Goal: Task Accomplishment & Management: Use online tool/utility

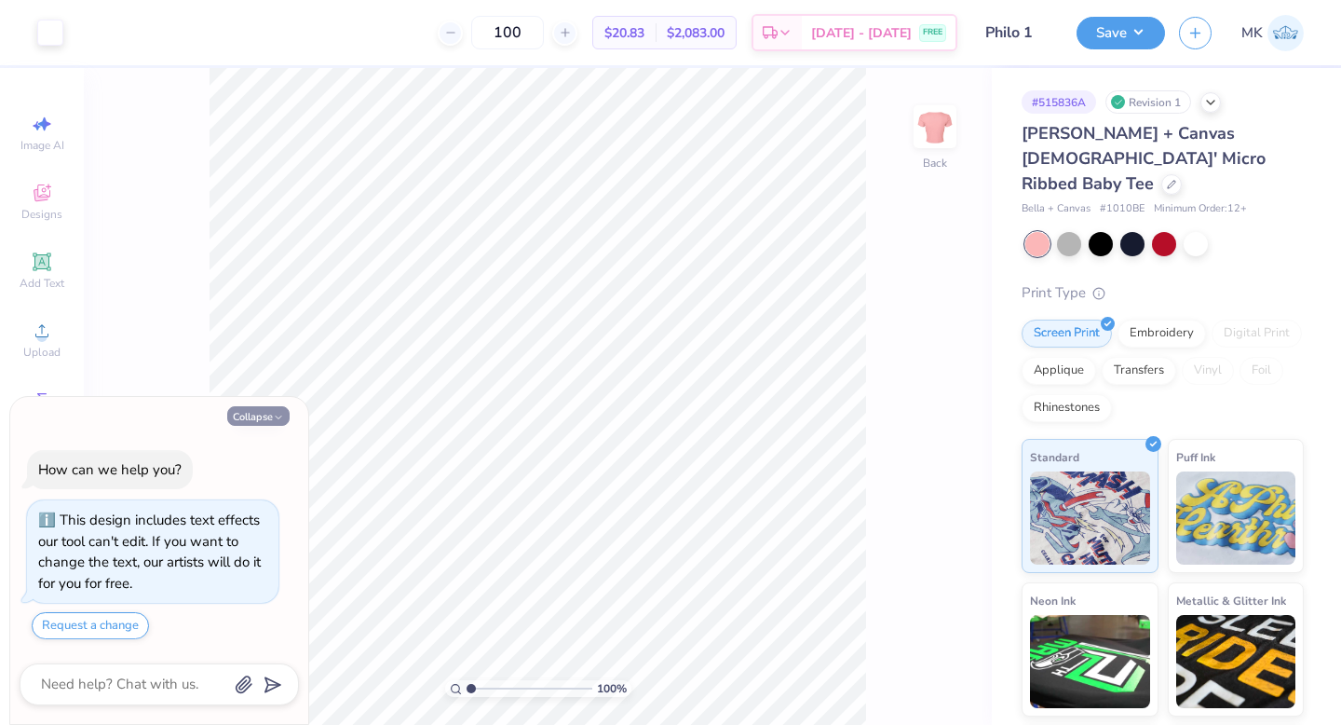
click at [264, 408] on button "Collapse" at bounding box center [258, 416] width 62 height 20
type textarea "x"
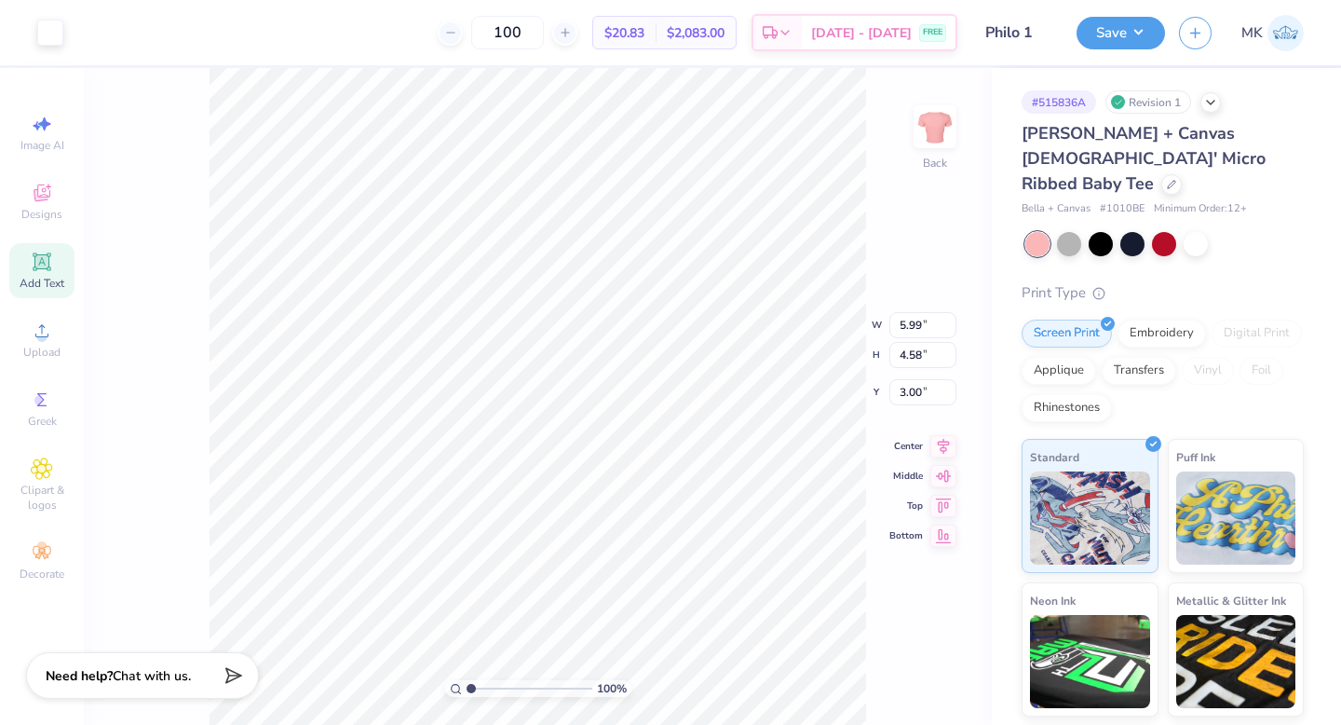
click at [39, 265] on icon at bounding box center [41, 261] width 14 height 14
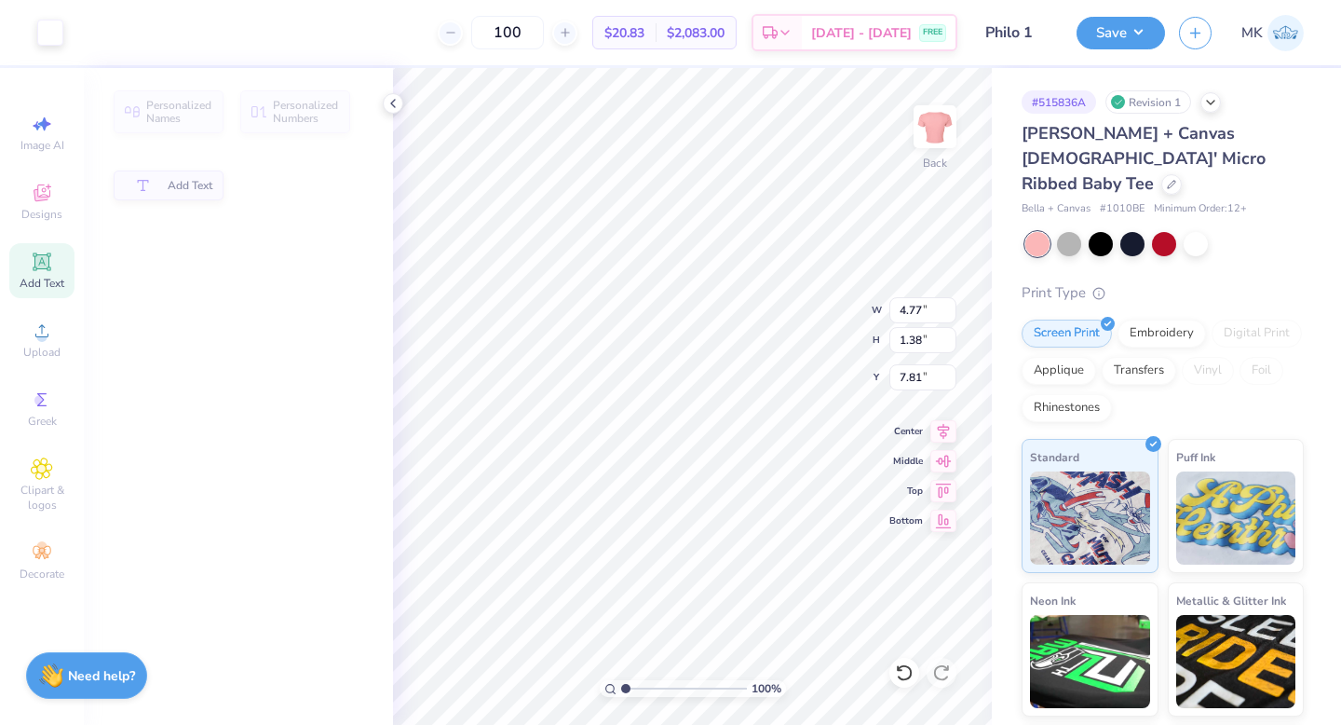
type input "4.77"
type input "1.38"
type input "7.81"
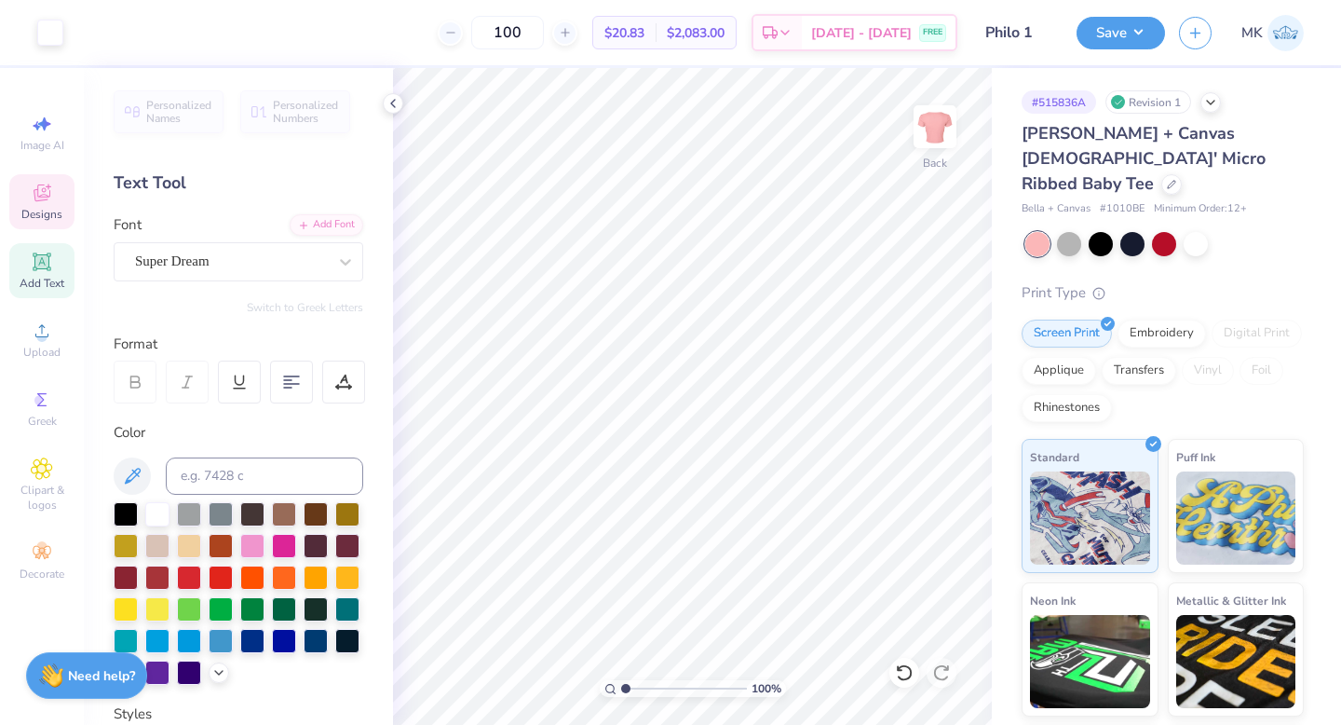
click at [40, 196] on icon at bounding box center [42, 192] width 17 height 17
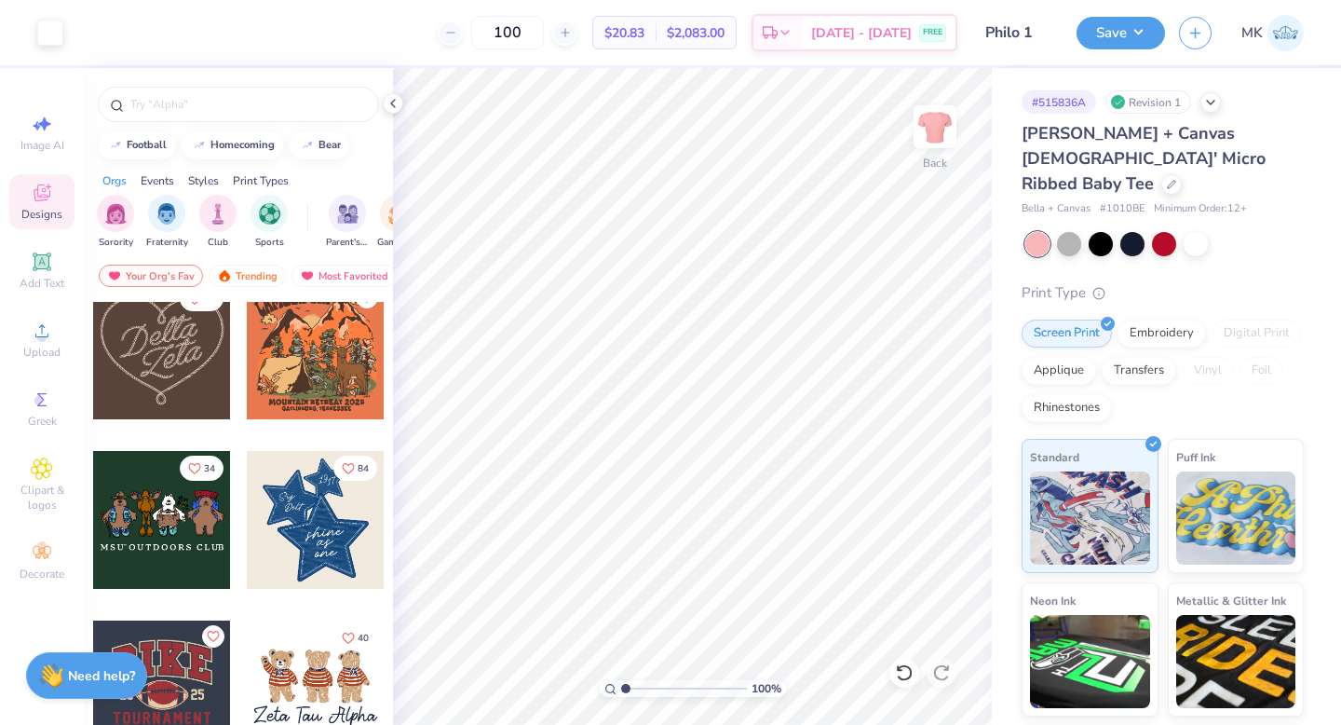
scroll to position [1045, 0]
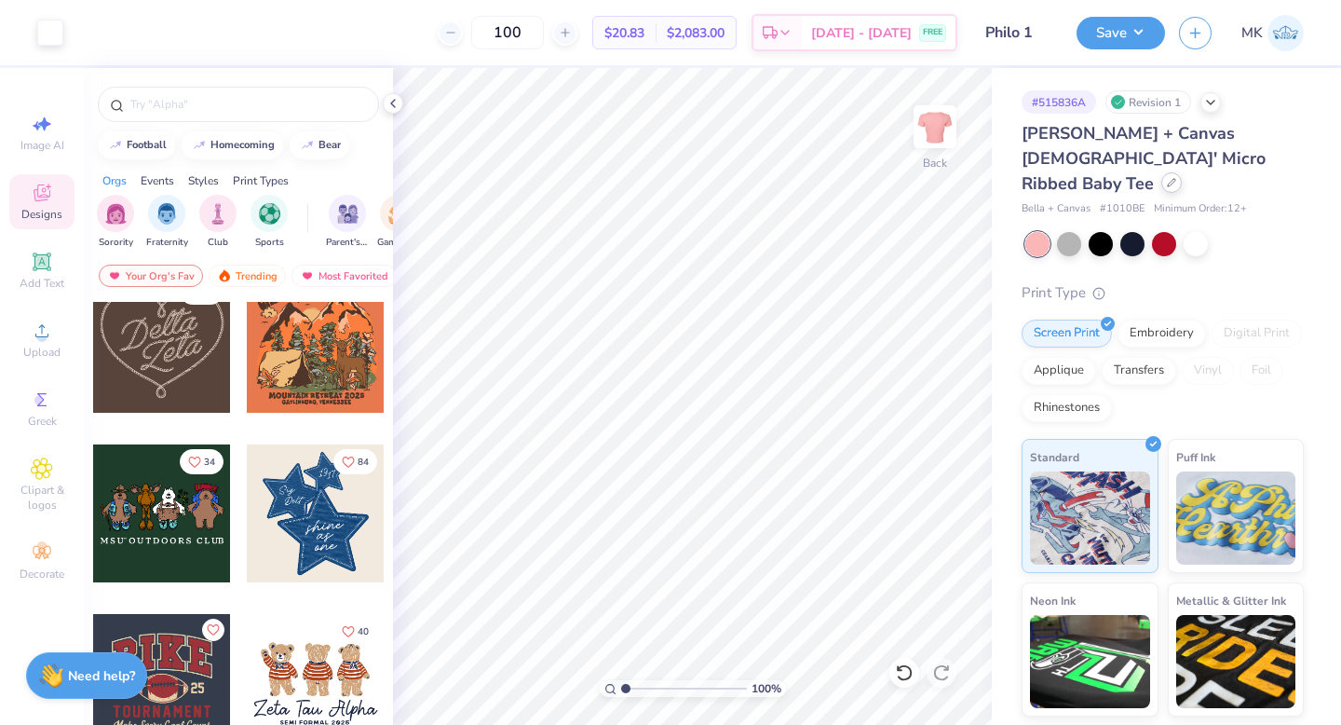
click at [1167, 178] on icon at bounding box center [1171, 182] width 9 height 9
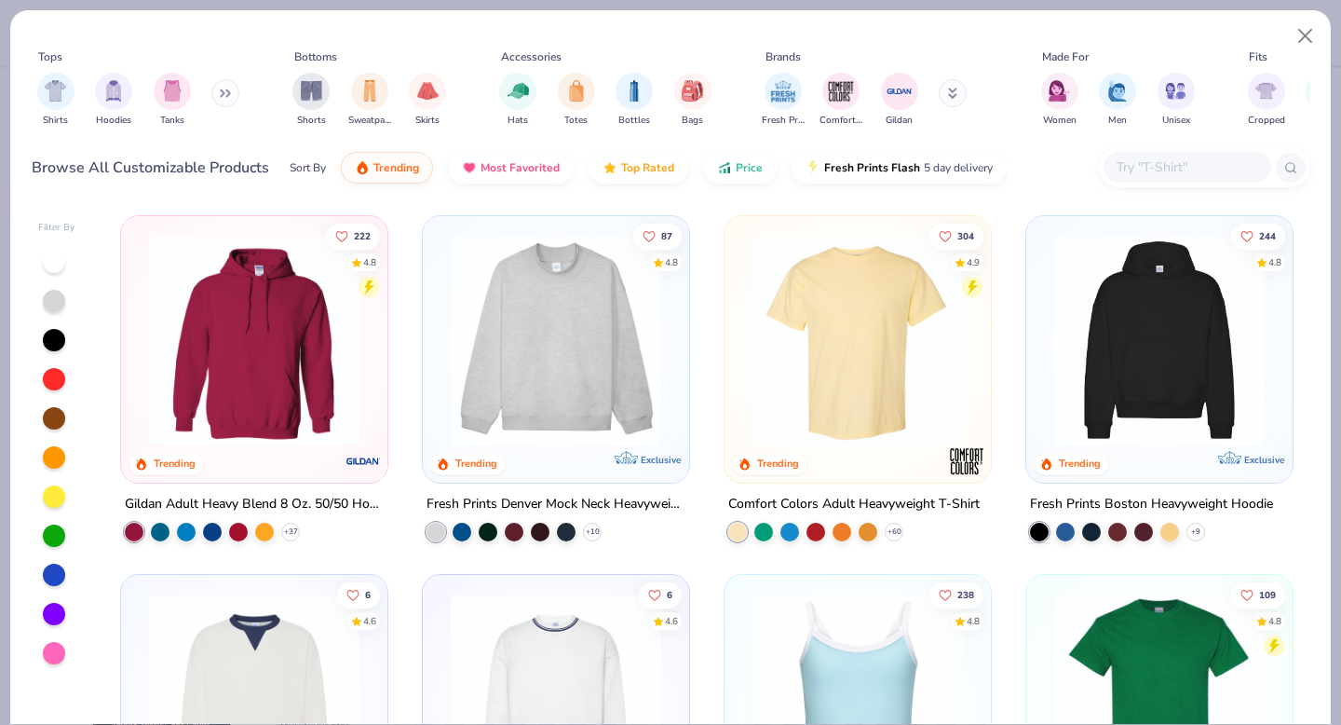
click at [312, 381] on img at bounding box center [254, 340] width 229 height 211
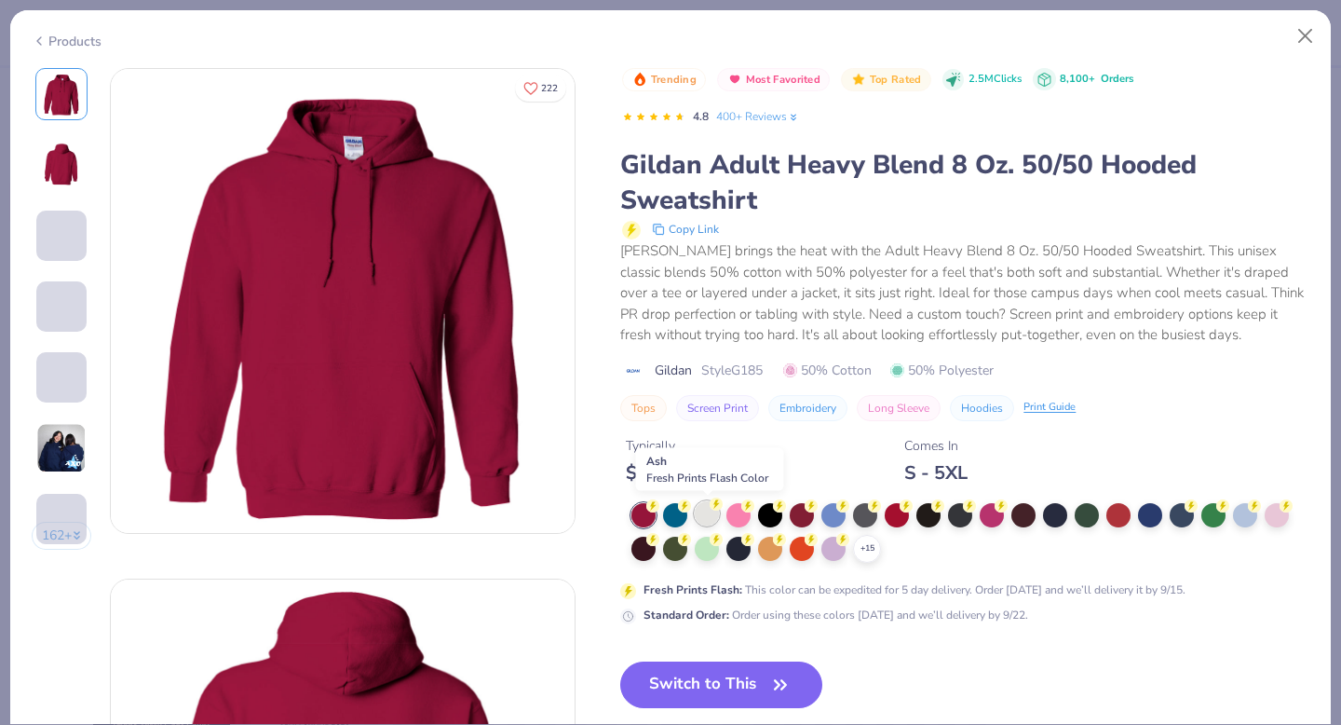
click at [702, 523] on div at bounding box center [707, 513] width 24 height 24
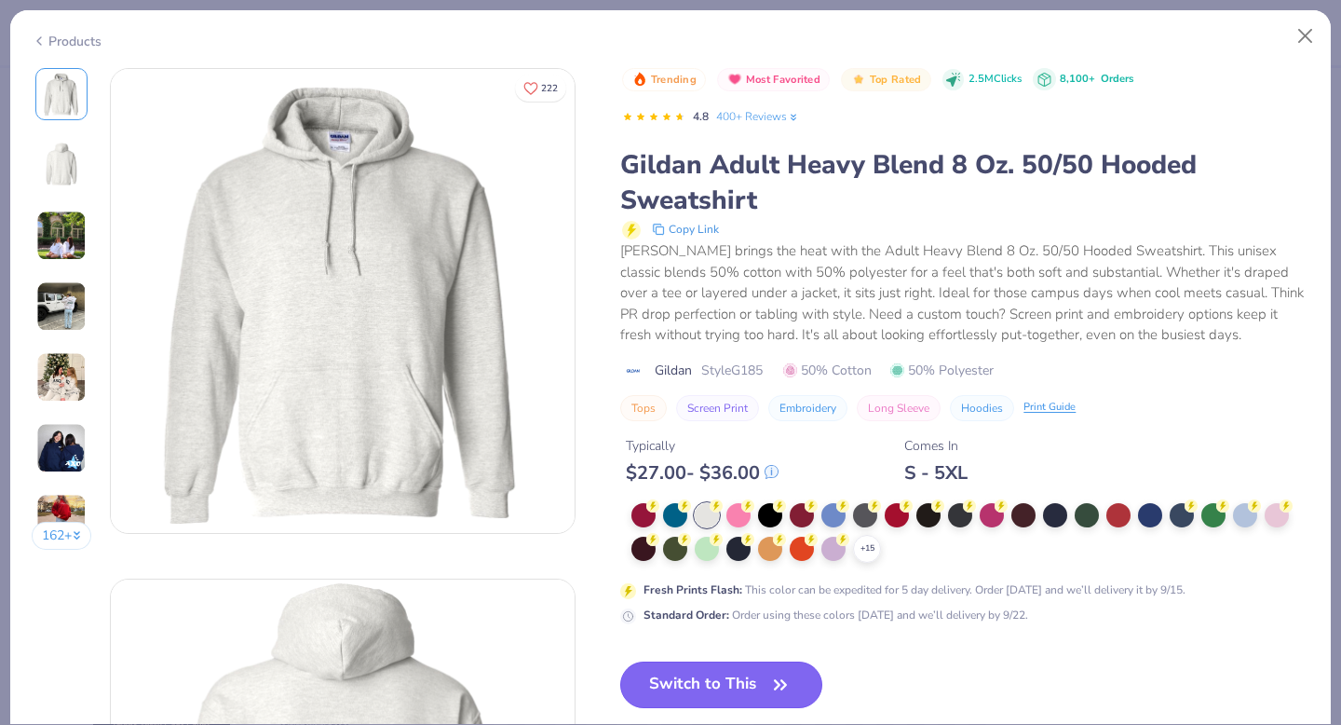
click at [726, 687] on button "Switch to This" at bounding box center [721, 684] width 202 height 47
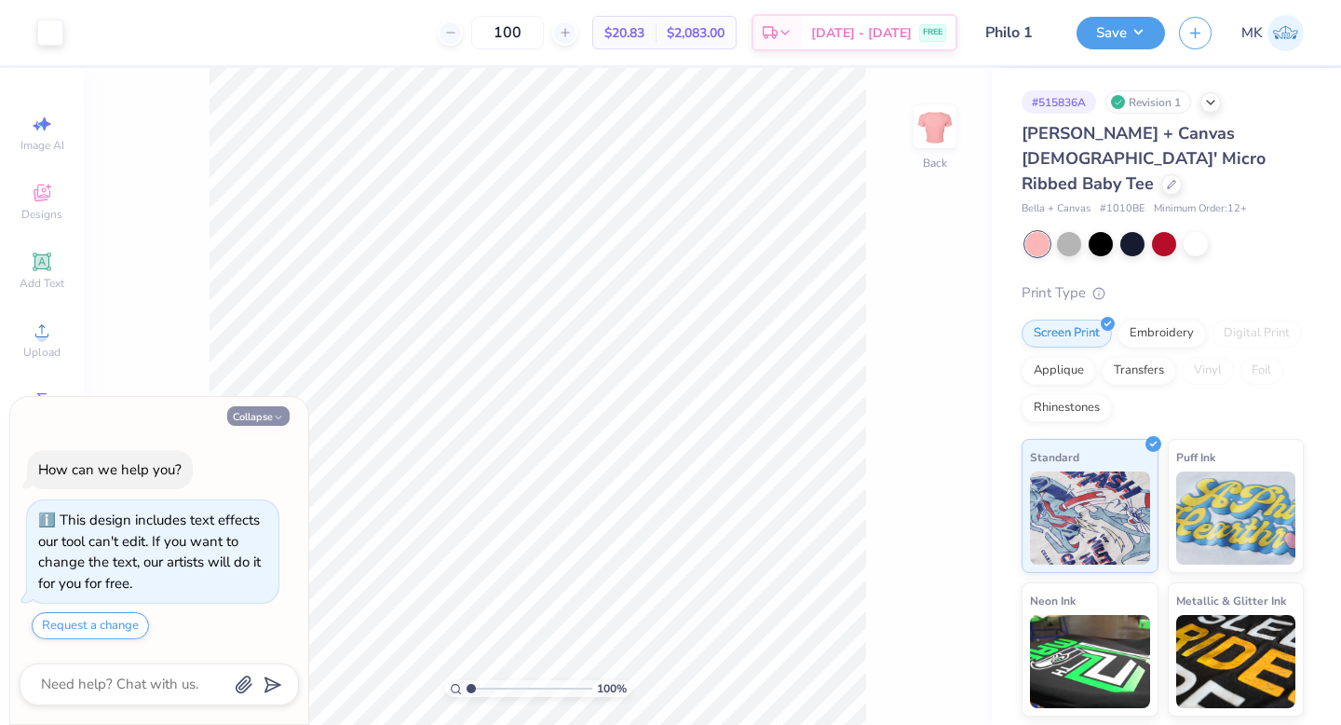
click at [248, 415] on button "Collapse" at bounding box center [258, 416] width 62 height 20
type textarea "x"
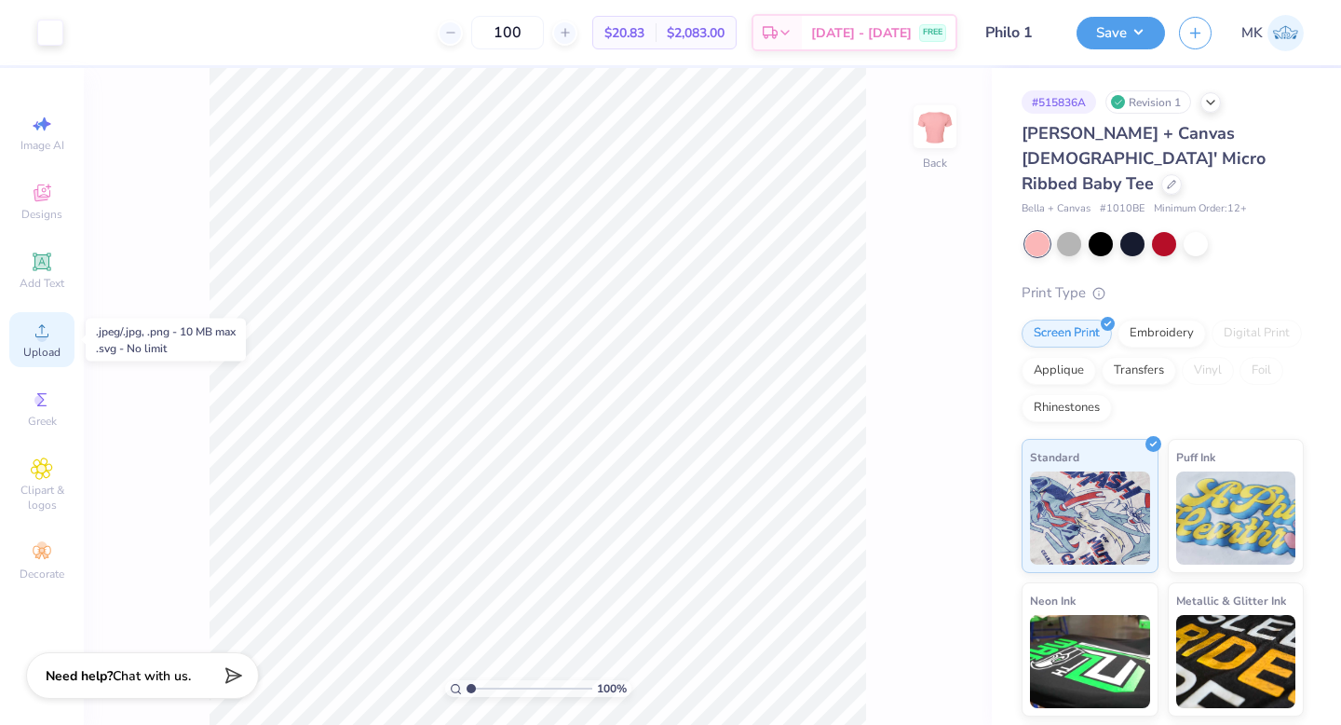
click at [48, 341] on icon at bounding box center [42, 330] width 22 height 22
click at [34, 282] on span "Add Text" at bounding box center [42, 283] width 45 height 15
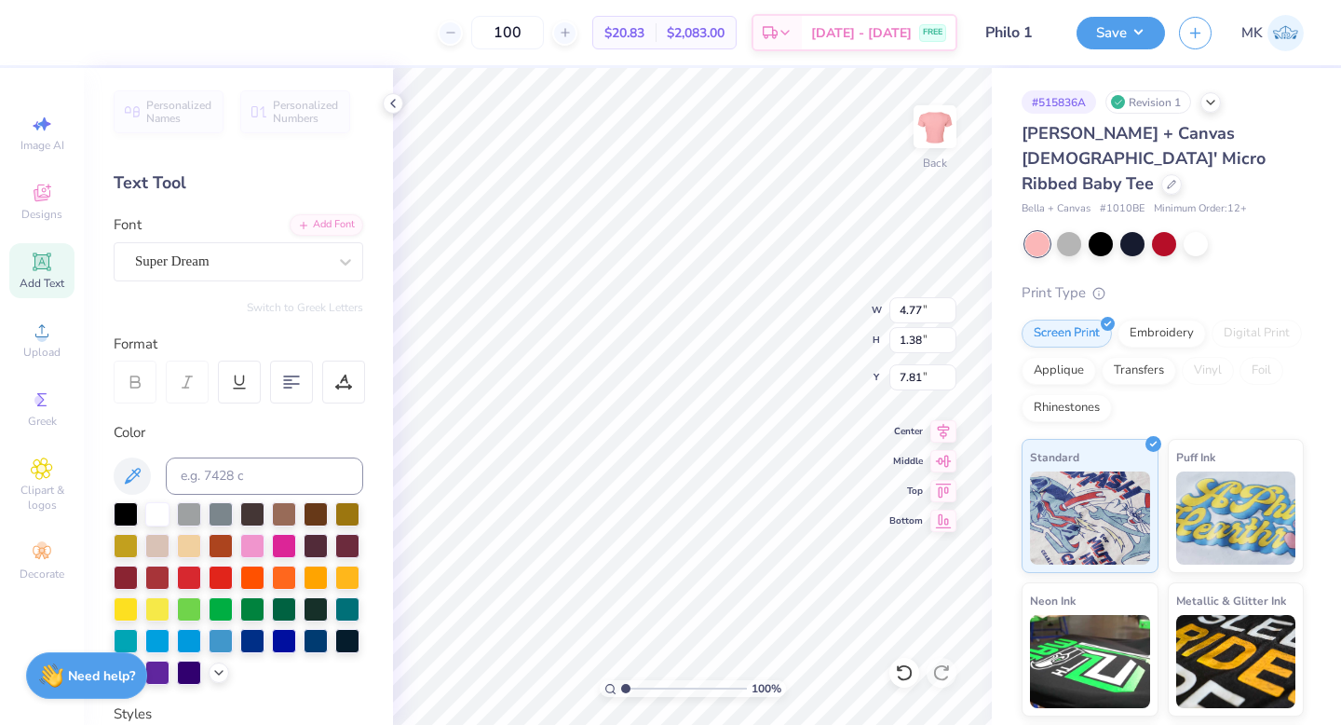
type input "9.84"
type textarea "Love is"
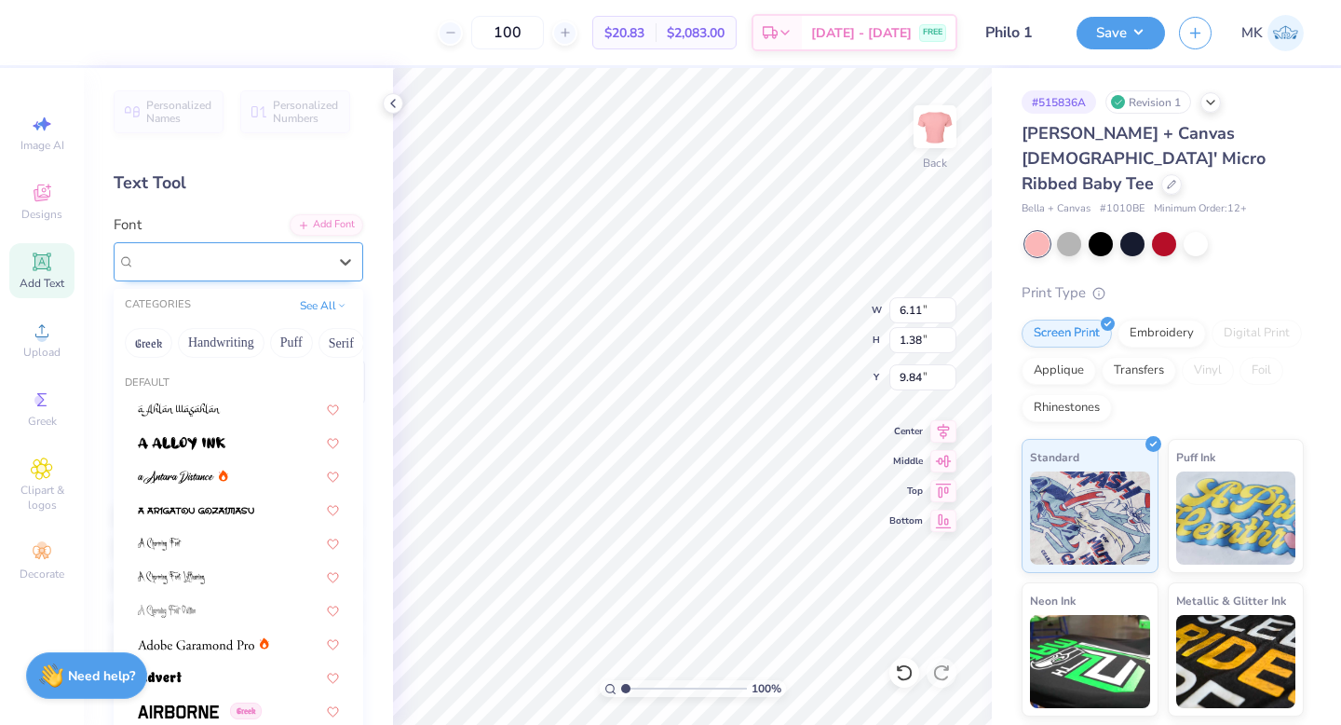
click at [231, 277] on div "Super Dream" at bounding box center [239, 261] width 250 height 39
click at [207, 334] on button "Handwriting" at bounding box center [221, 343] width 87 height 30
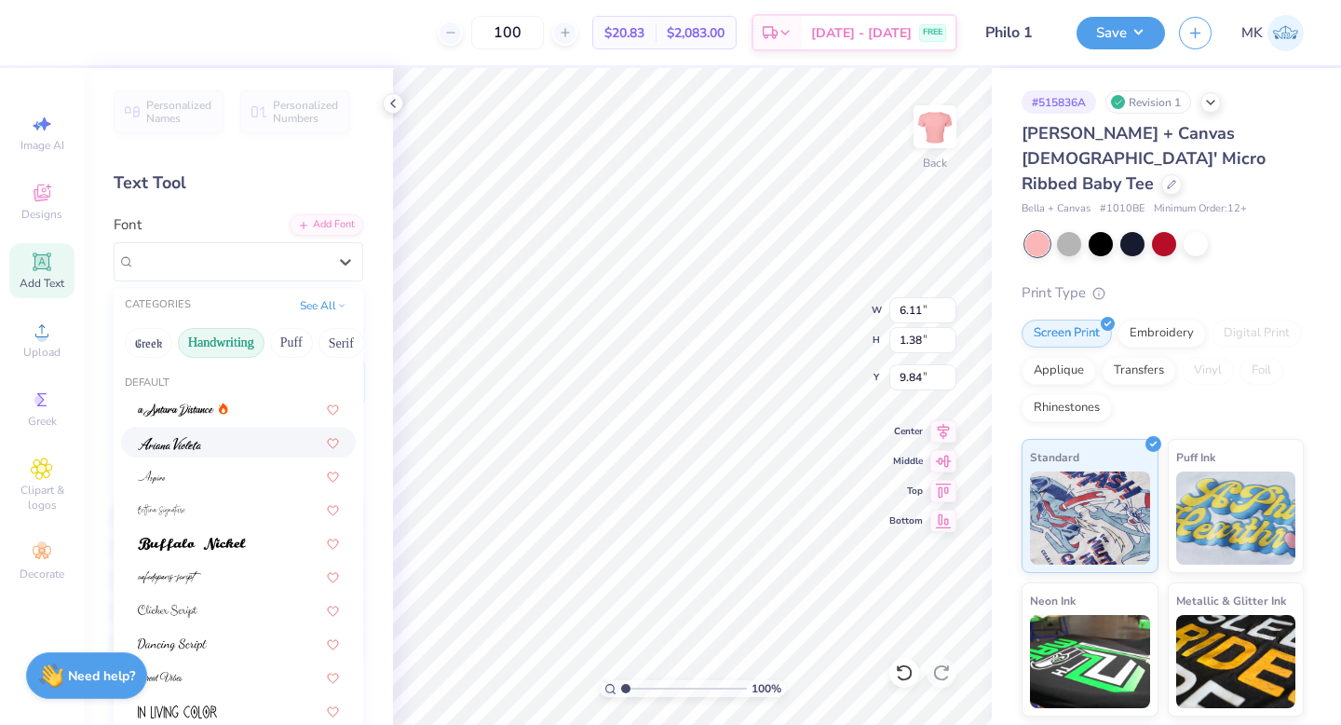
click at [201, 451] on div at bounding box center [238, 442] width 201 height 20
type input "4.30"
type input "1.56"
type input "9.75"
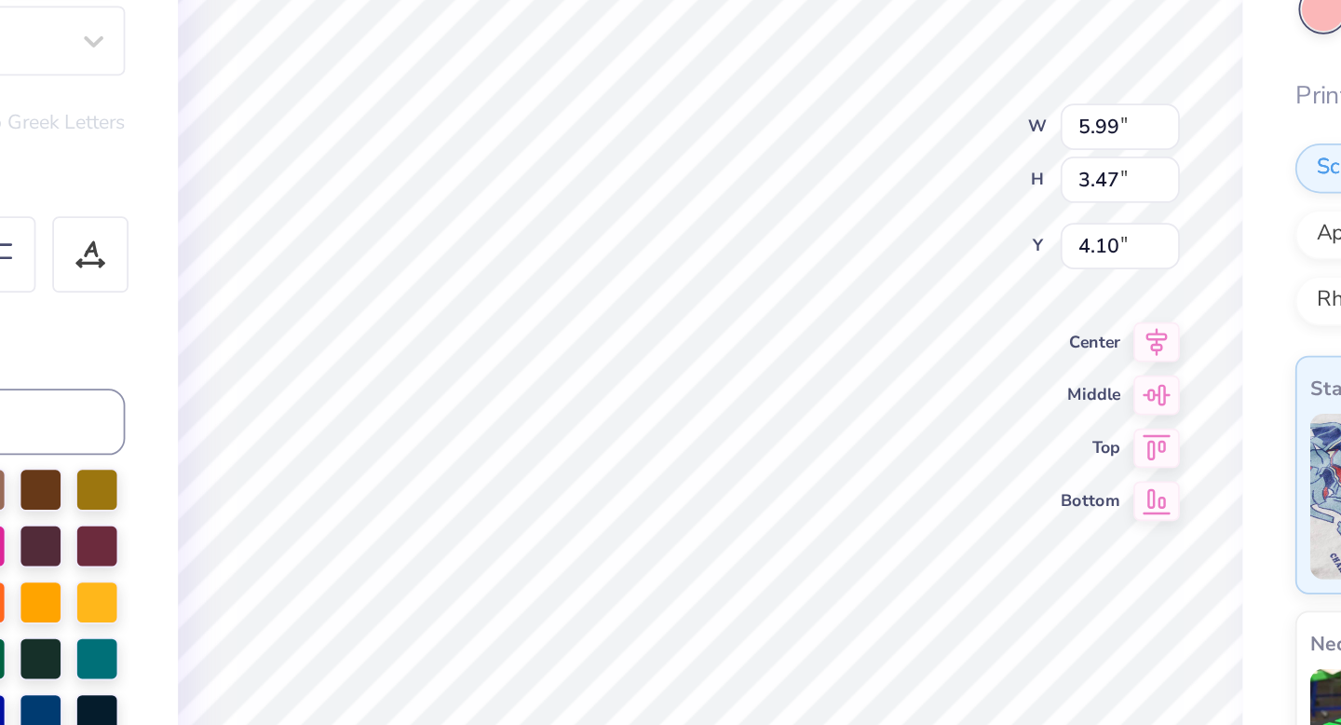
type input "11.31"
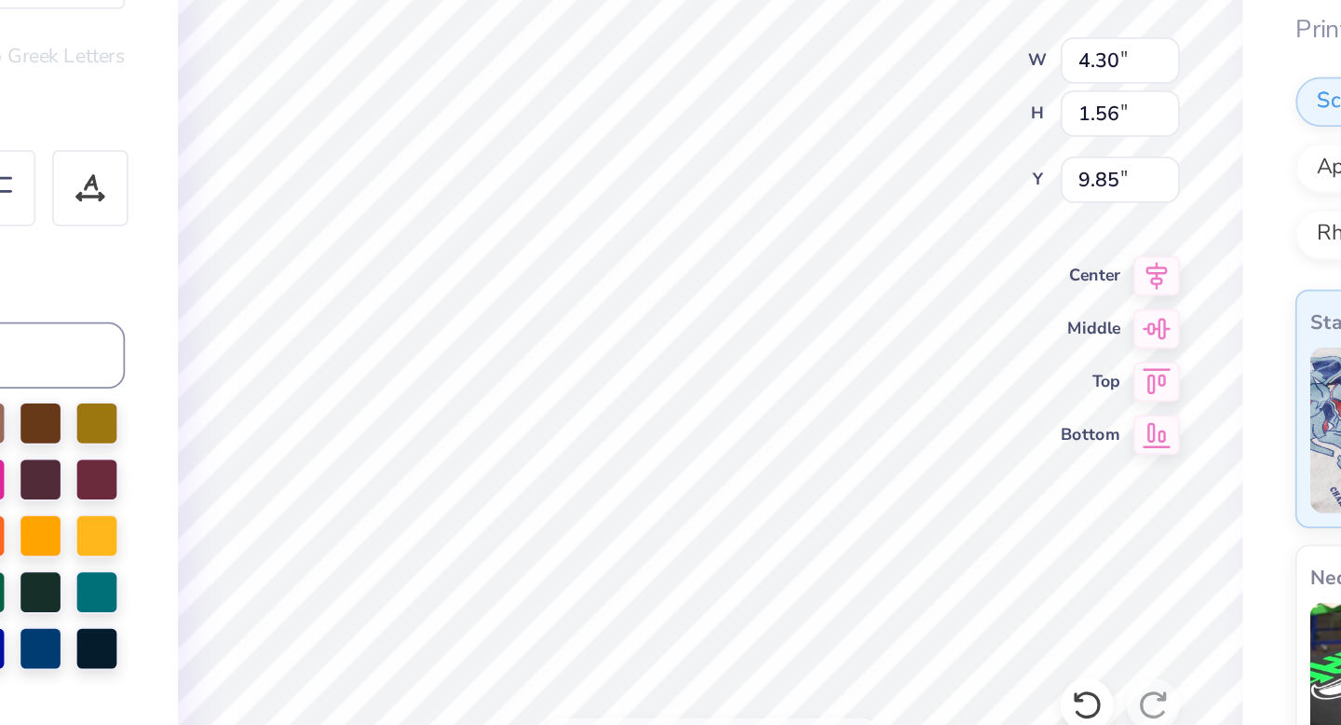
type input "3.84"
type input "1.40"
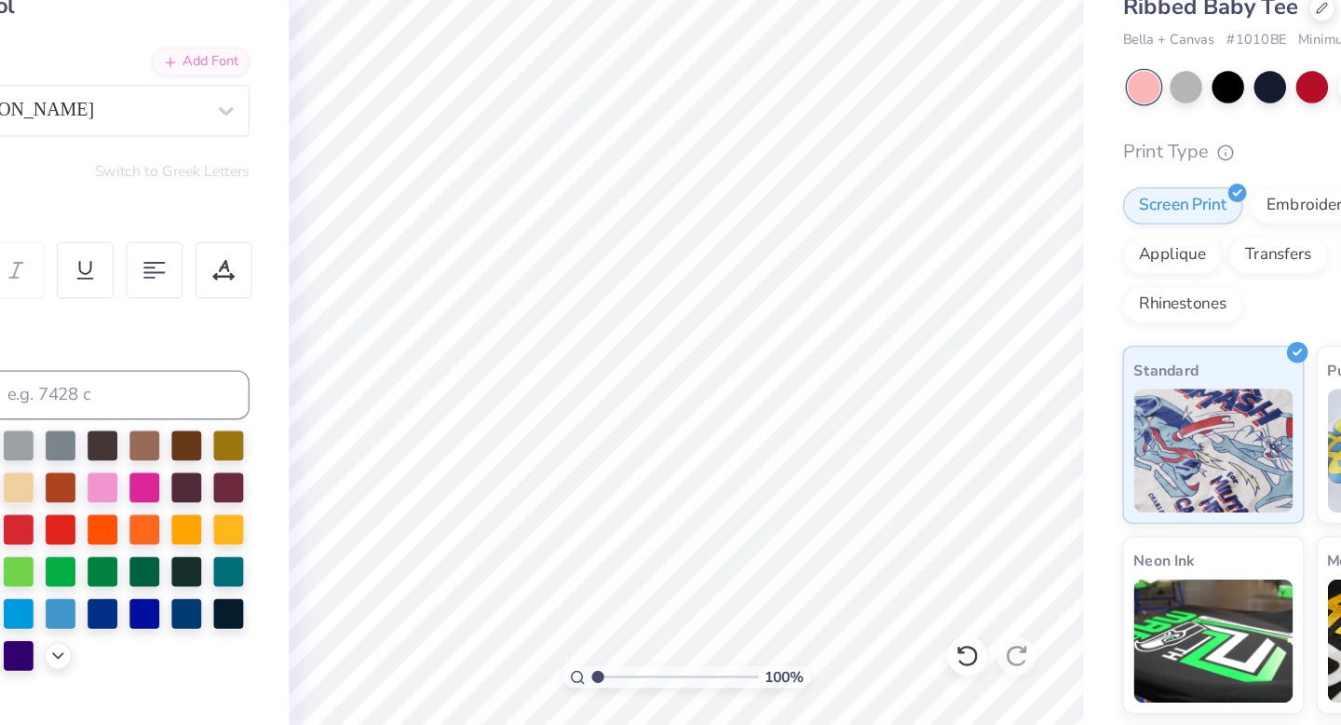
scroll to position [0, 0]
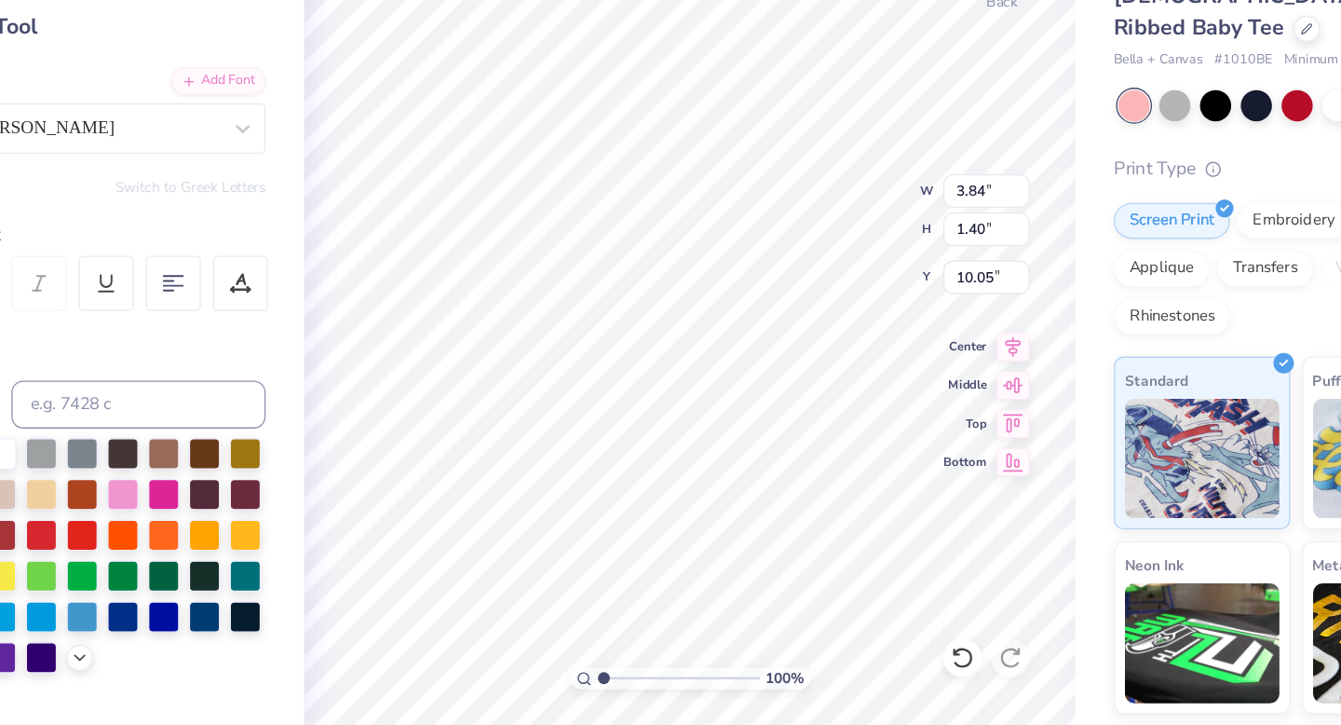
type input "10.06"
type input "8.50"
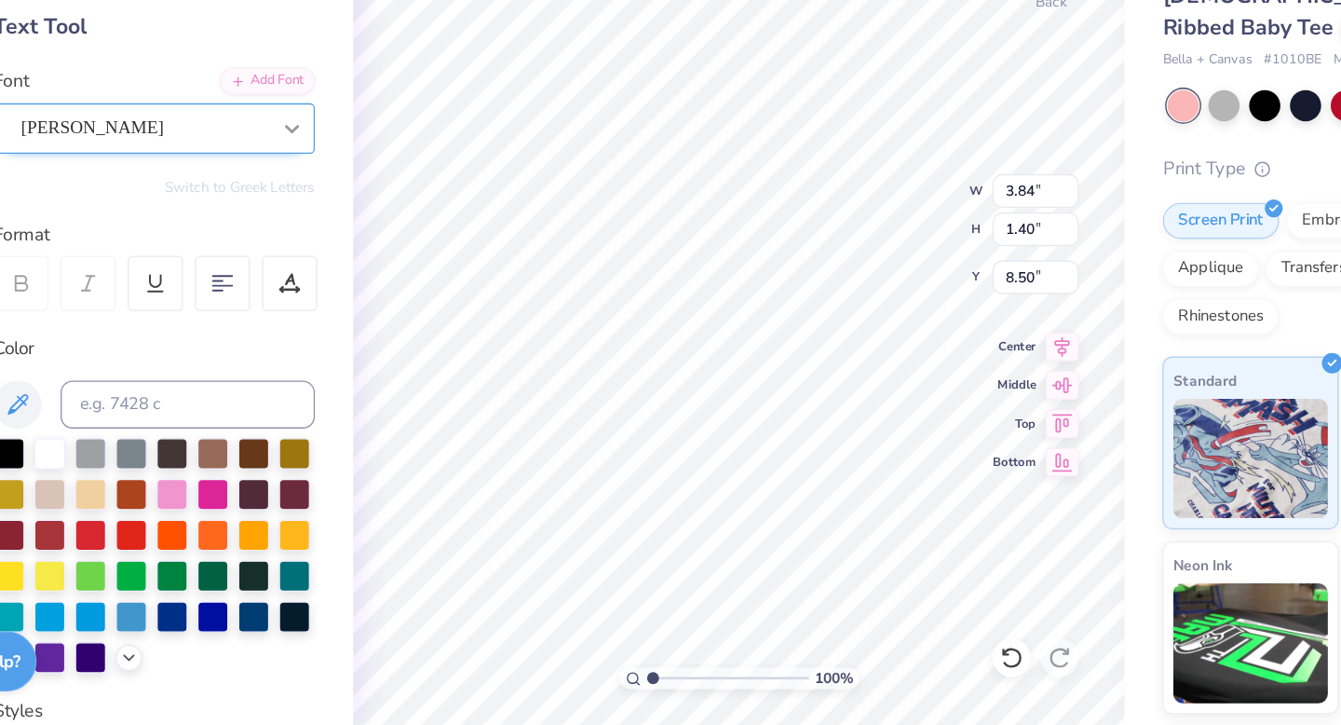
click at [333, 260] on div at bounding box center [346, 262] width 34 height 34
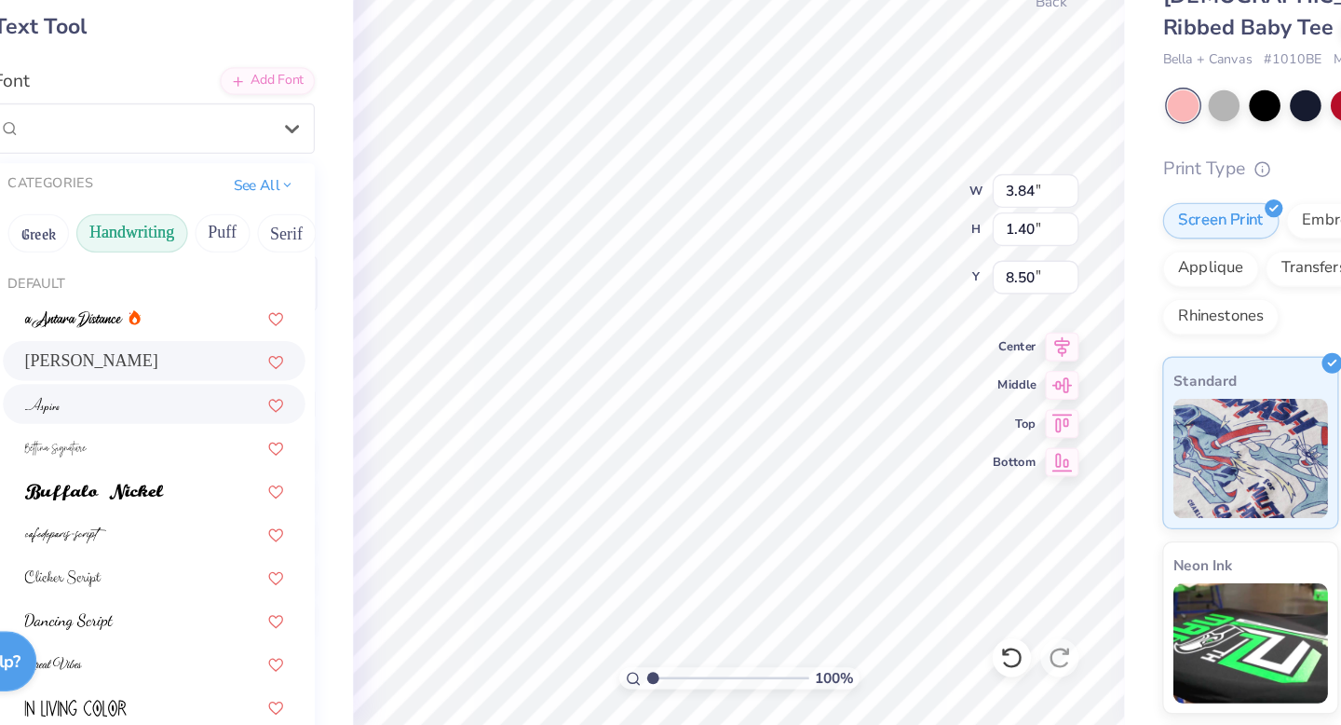
click at [281, 481] on div at bounding box center [238, 476] width 201 height 20
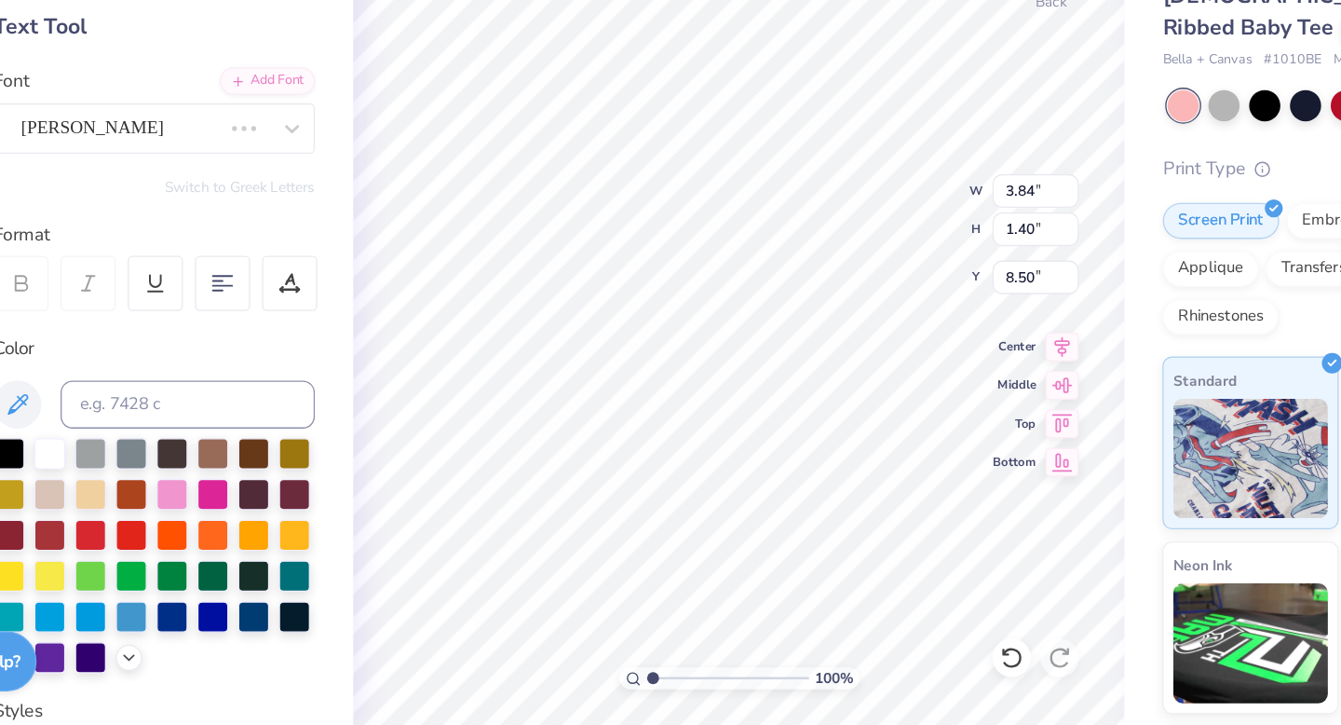
type input "3.21"
type input "1.27"
type input "8.57"
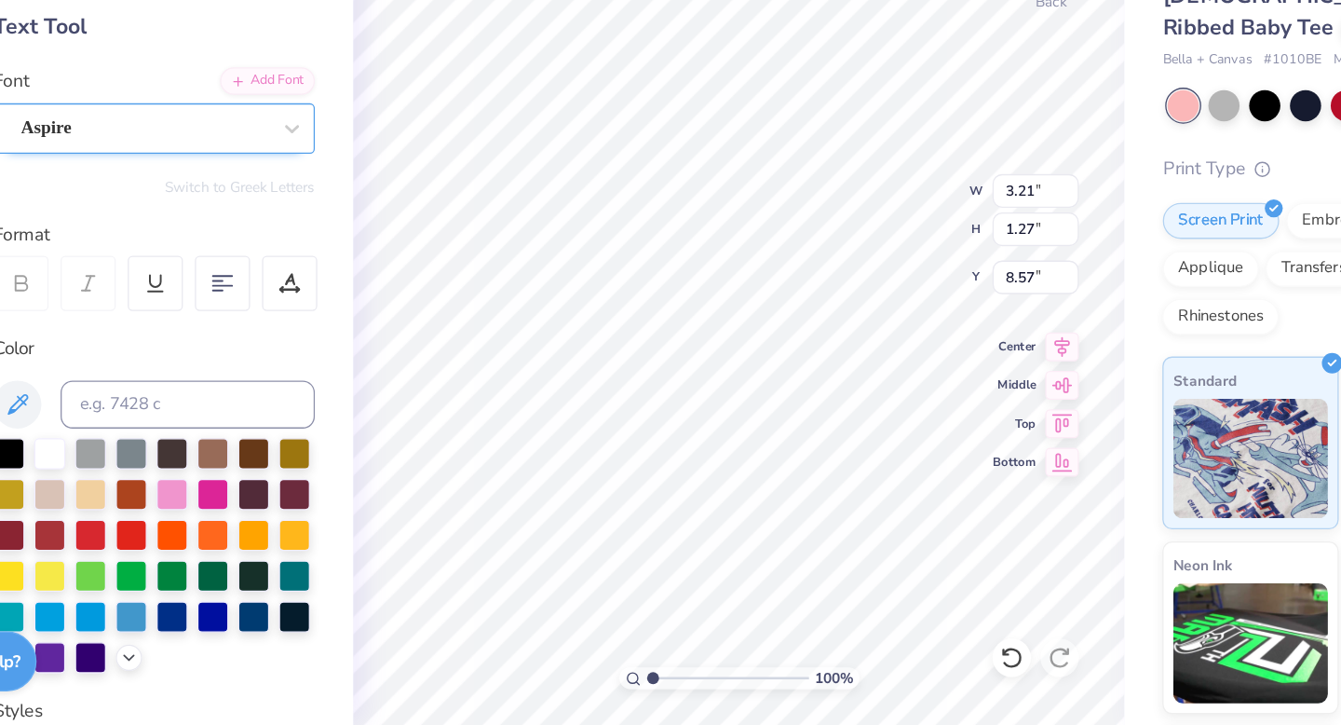
click at [286, 279] on div "Aspire" at bounding box center [239, 261] width 250 height 39
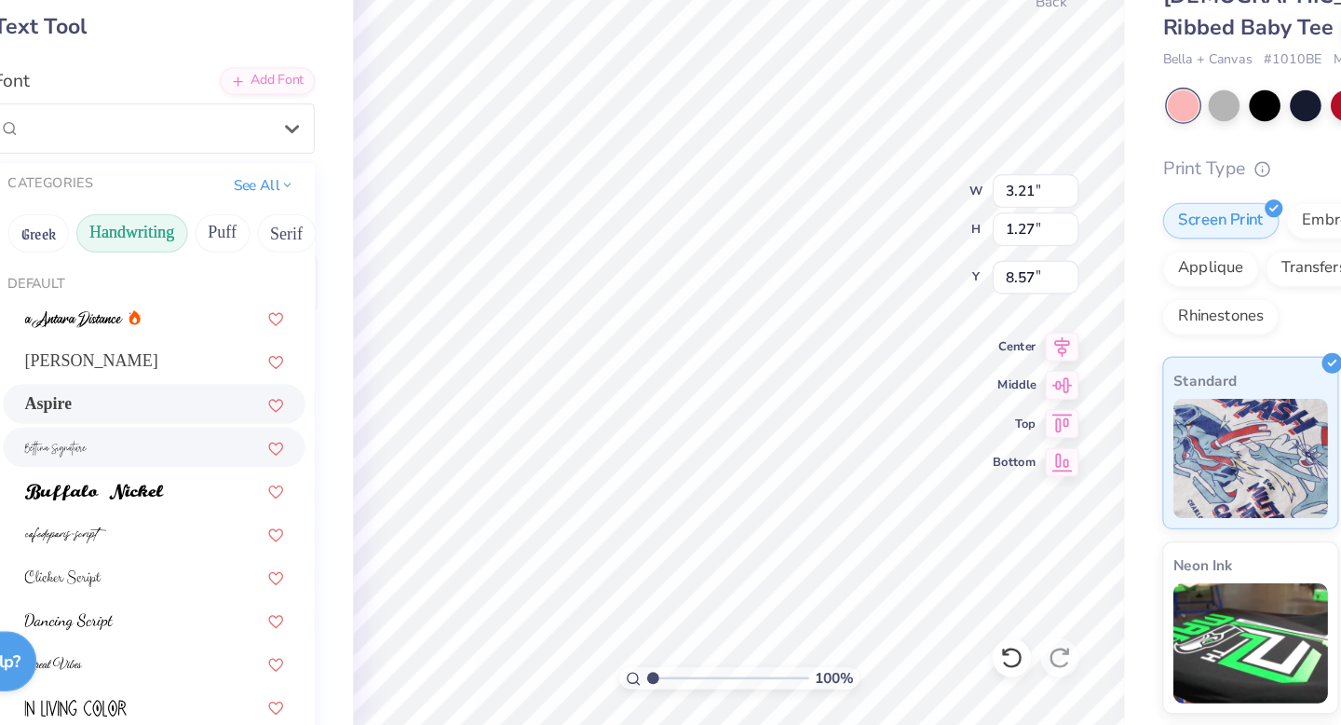
click at [283, 522] on div at bounding box center [238, 509] width 235 height 31
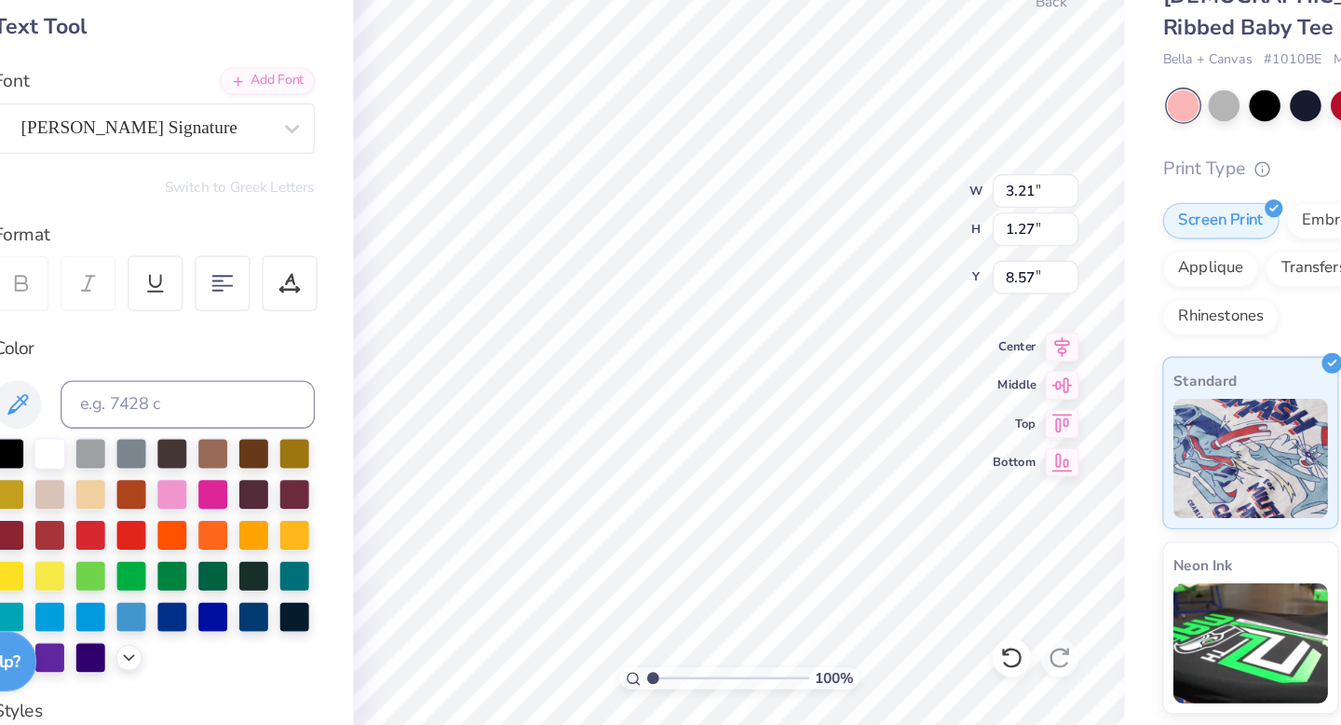
type input "7.06"
type input "3.01"
type input "7.73"
click at [277, 260] on div "Bettina Signature" at bounding box center [231, 261] width 196 height 29
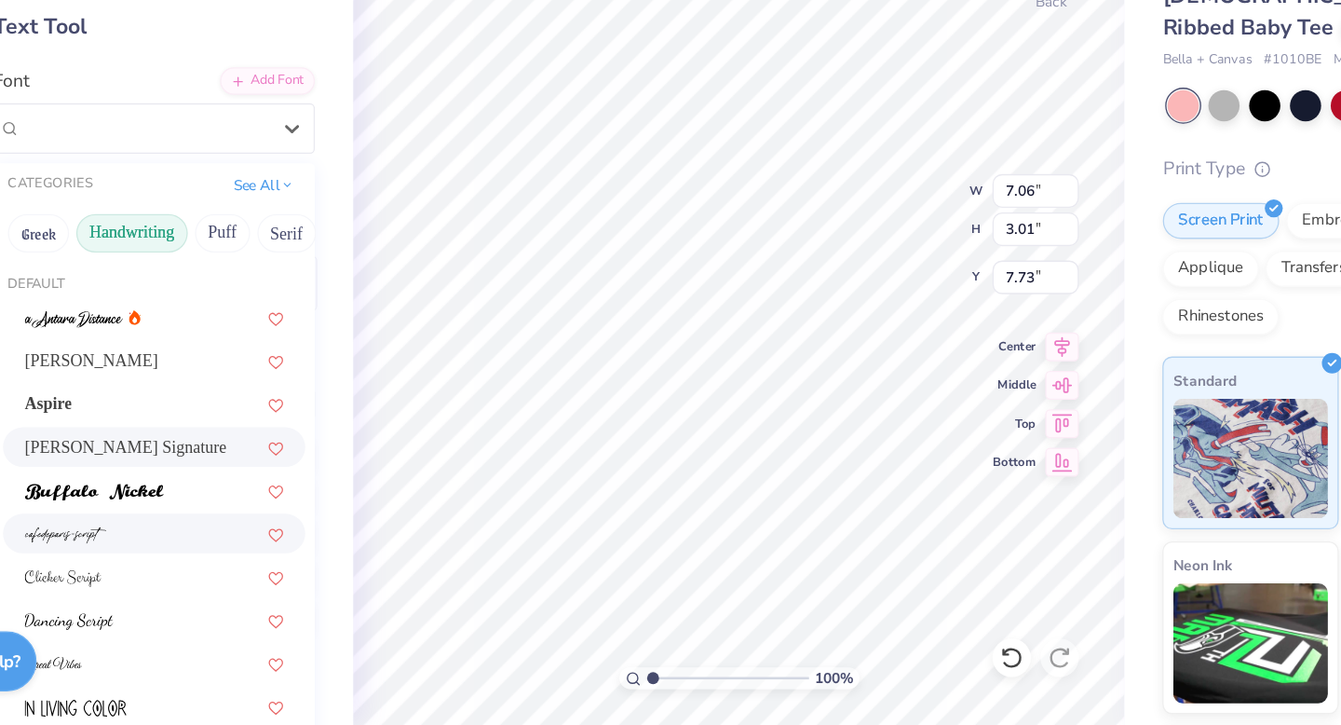
click at [271, 570] on div at bounding box center [238, 576] width 201 height 20
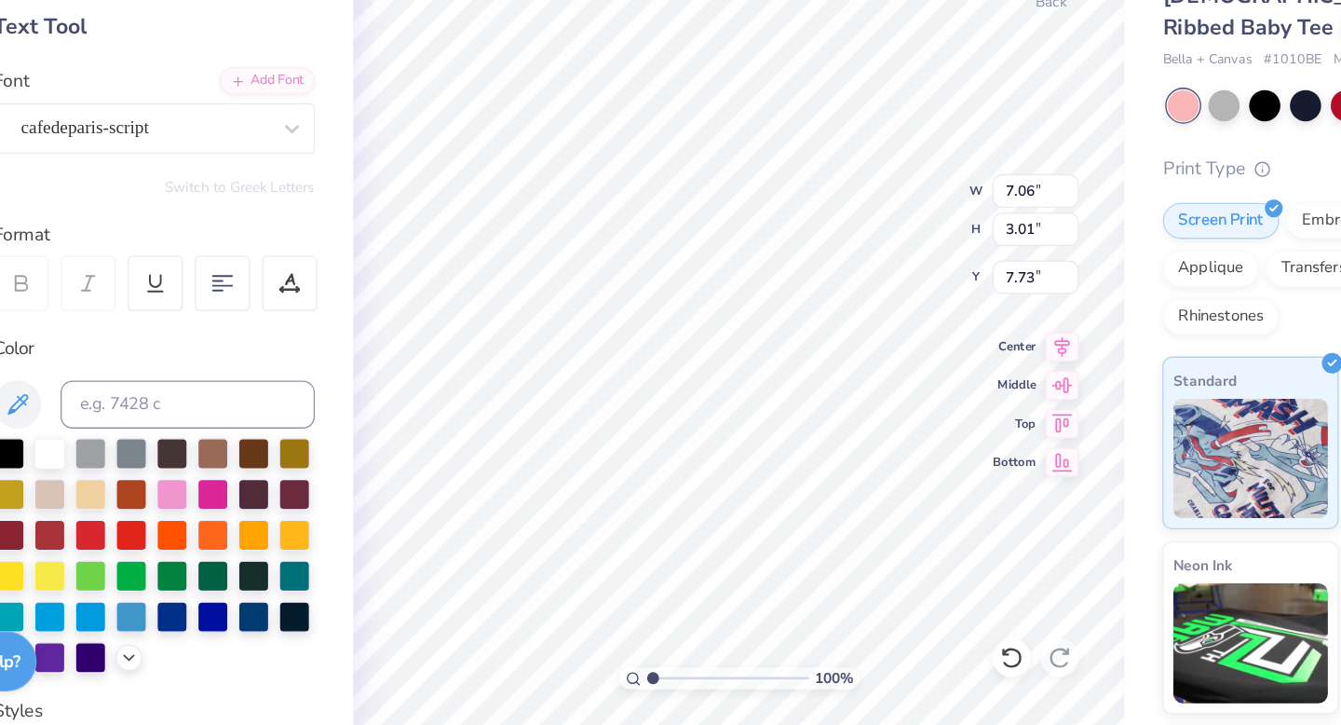
type input "2.28"
type input "1.51"
type input "8.44"
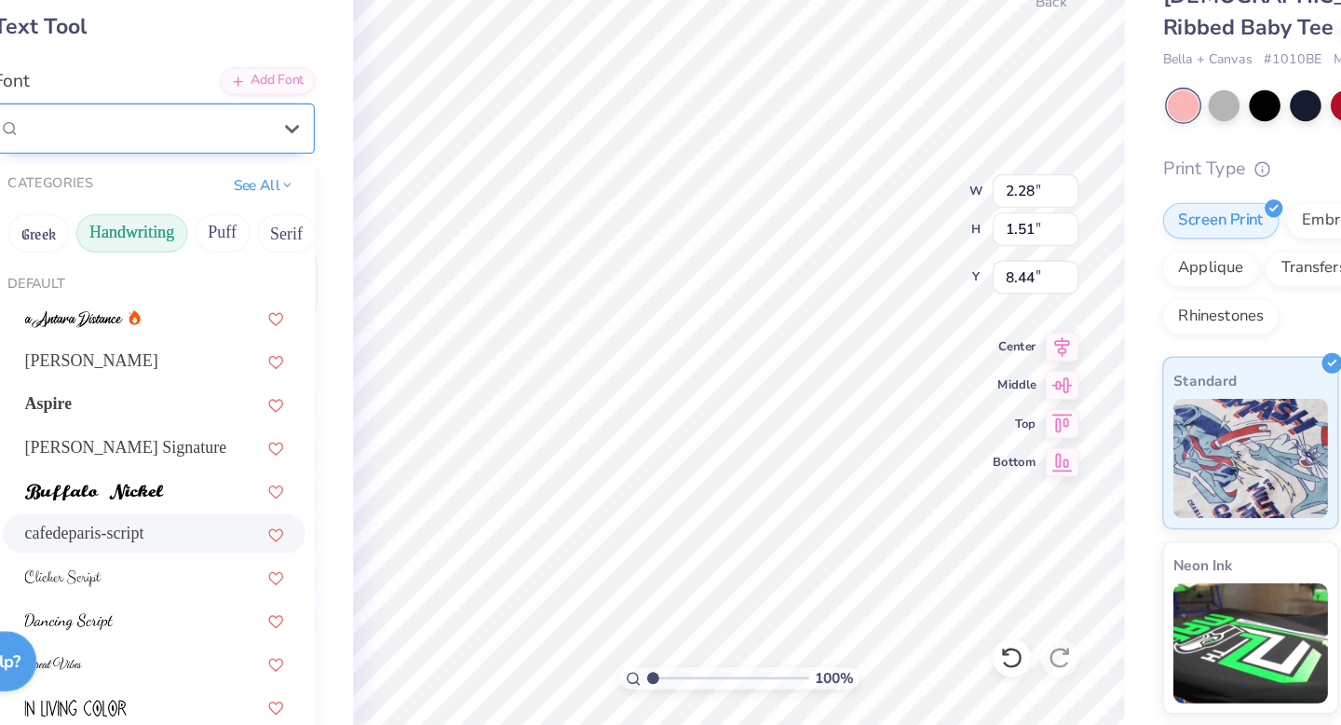
click at [255, 269] on div "cafedeparis-script" at bounding box center [231, 261] width 196 height 29
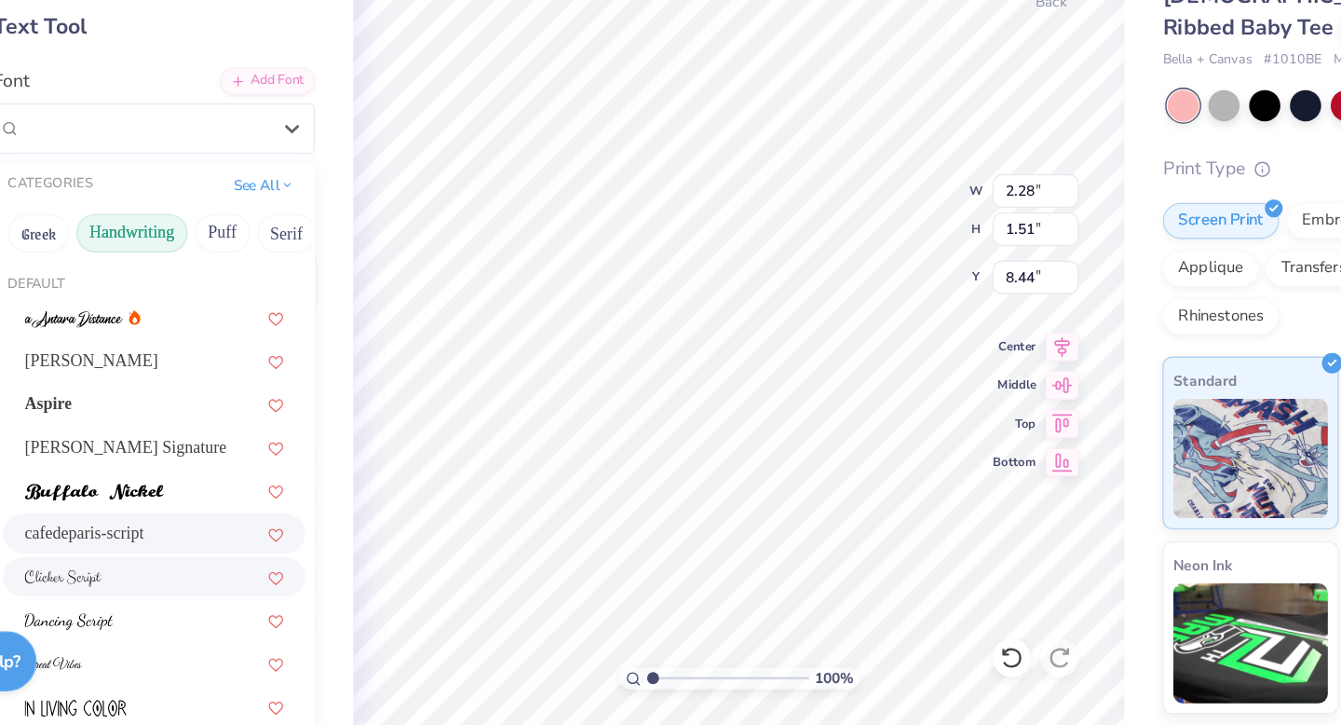
click at [251, 616] on div at bounding box center [238, 610] width 201 height 20
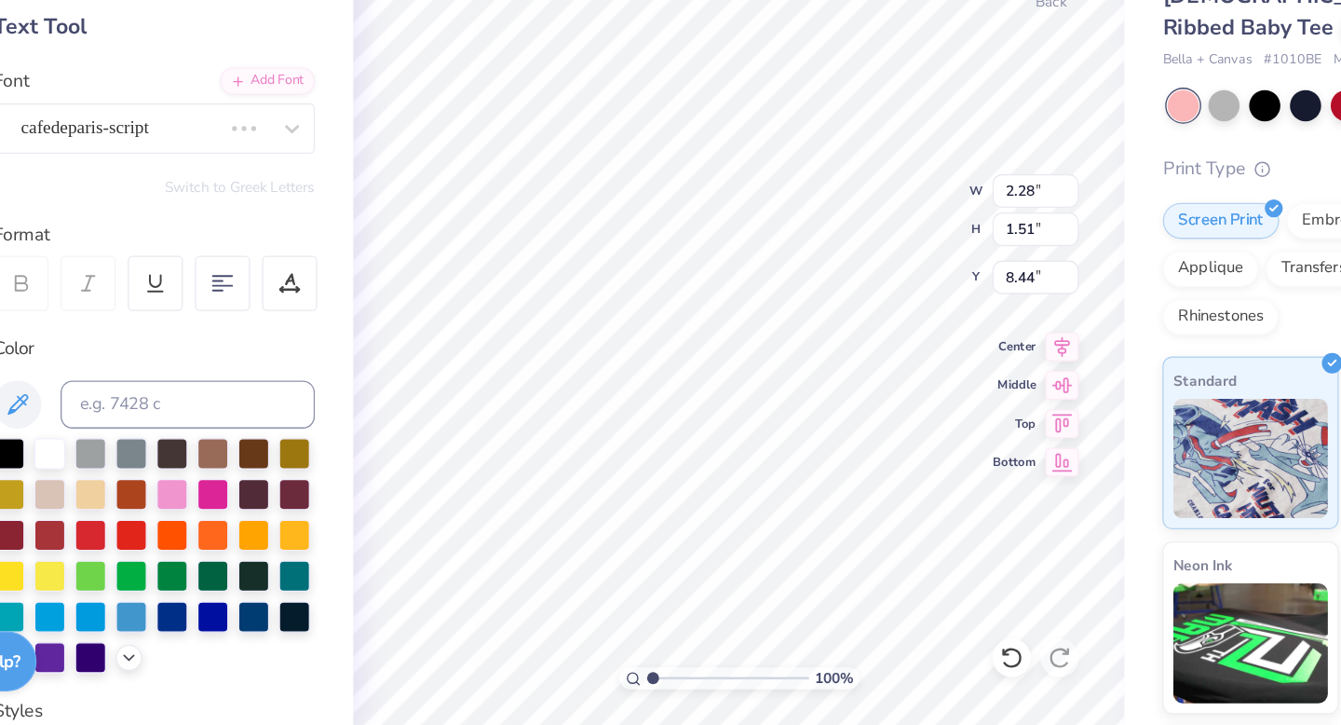
type input "4.29"
type input "1.41"
type input "8.50"
click at [269, 256] on div "Clicker Script" at bounding box center [231, 261] width 196 height 29
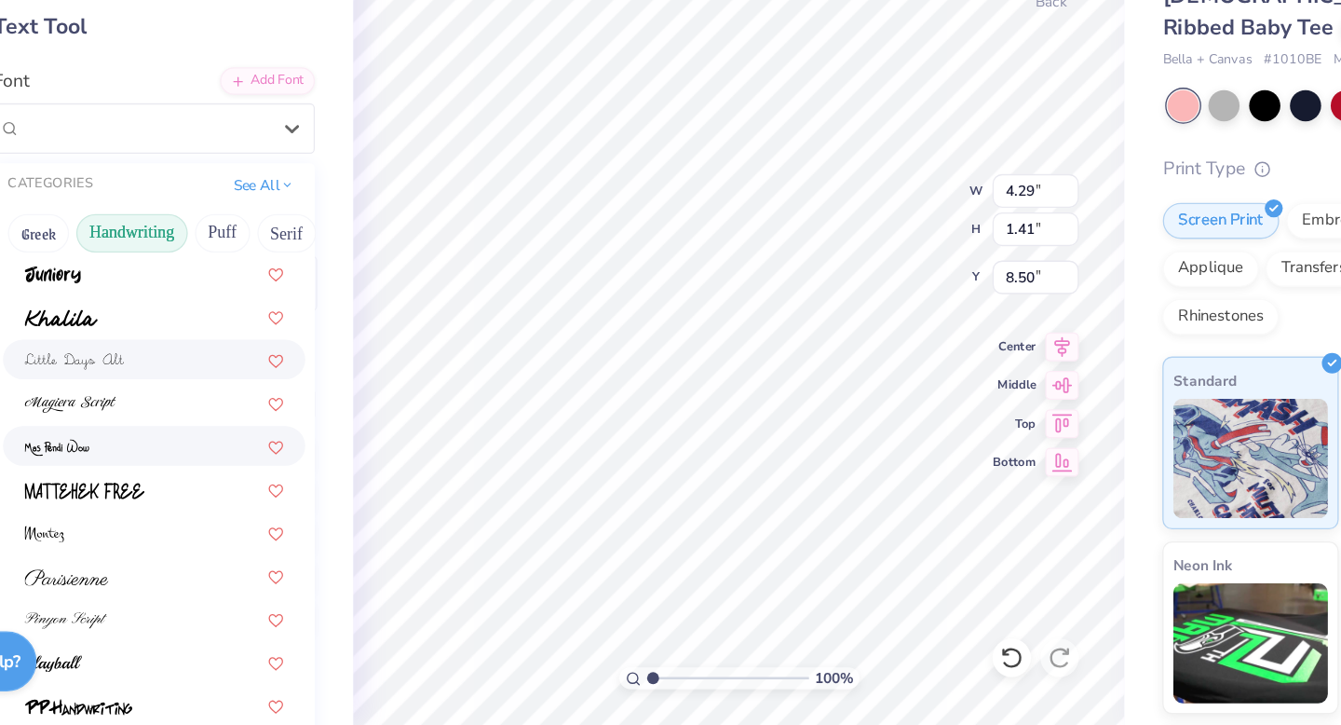
scroll to position [374, 0]
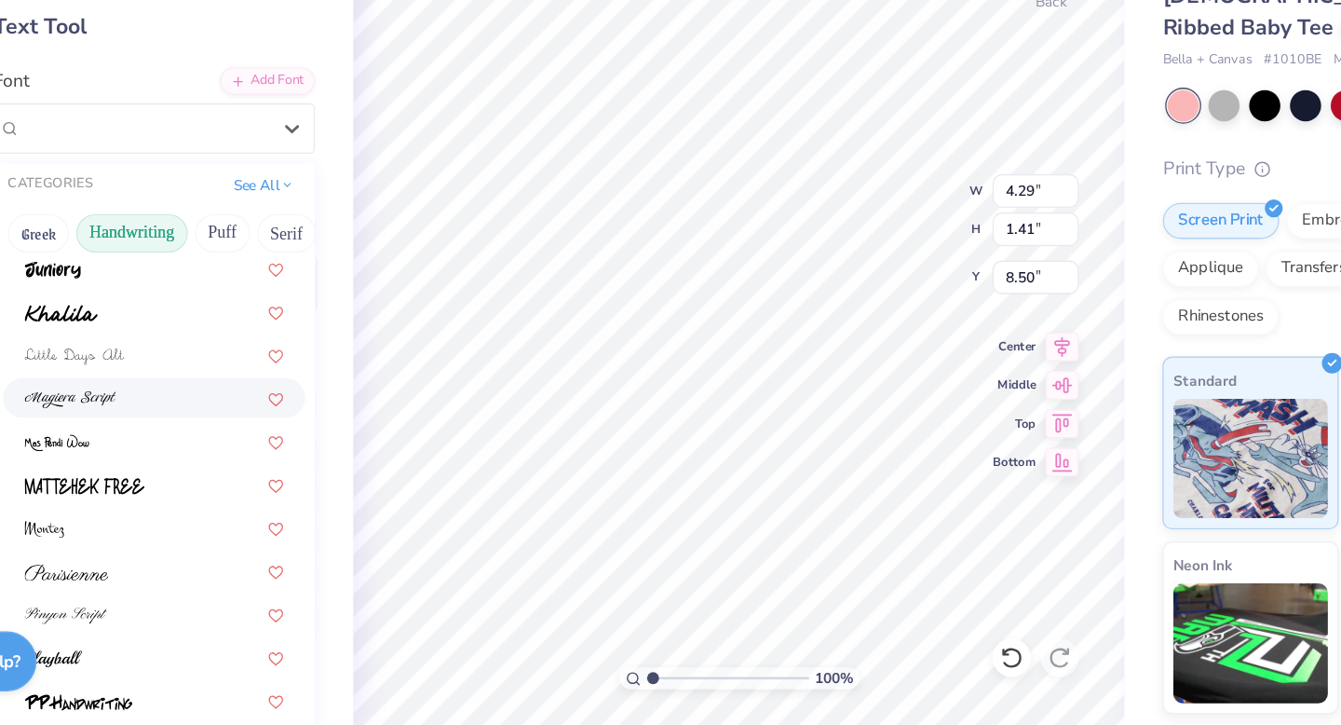
click at [239, 458] on div at bounding box center [238, 470] width 235 height 31
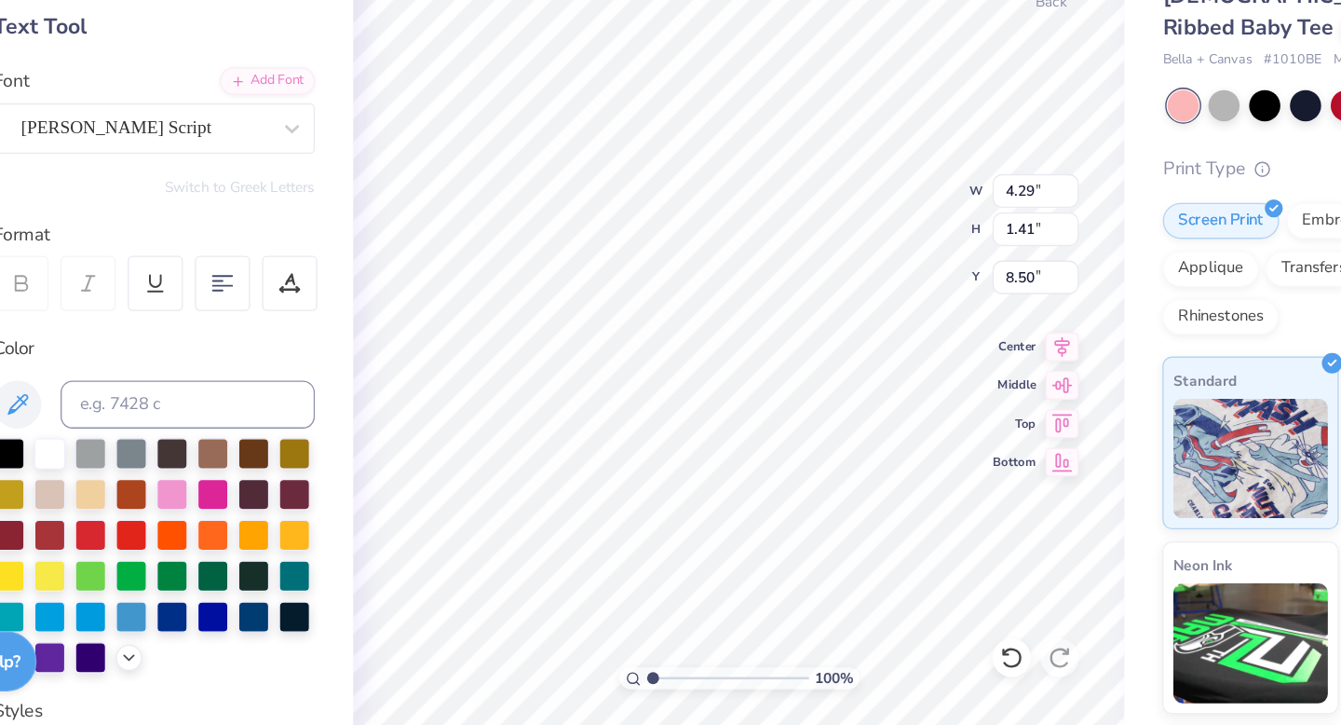
type input "6.52"
type input "1.48"
type input "8.48"
click at [251, 260] on div "Magiera Script" at bounding box center [231, 261] width 196 height 29
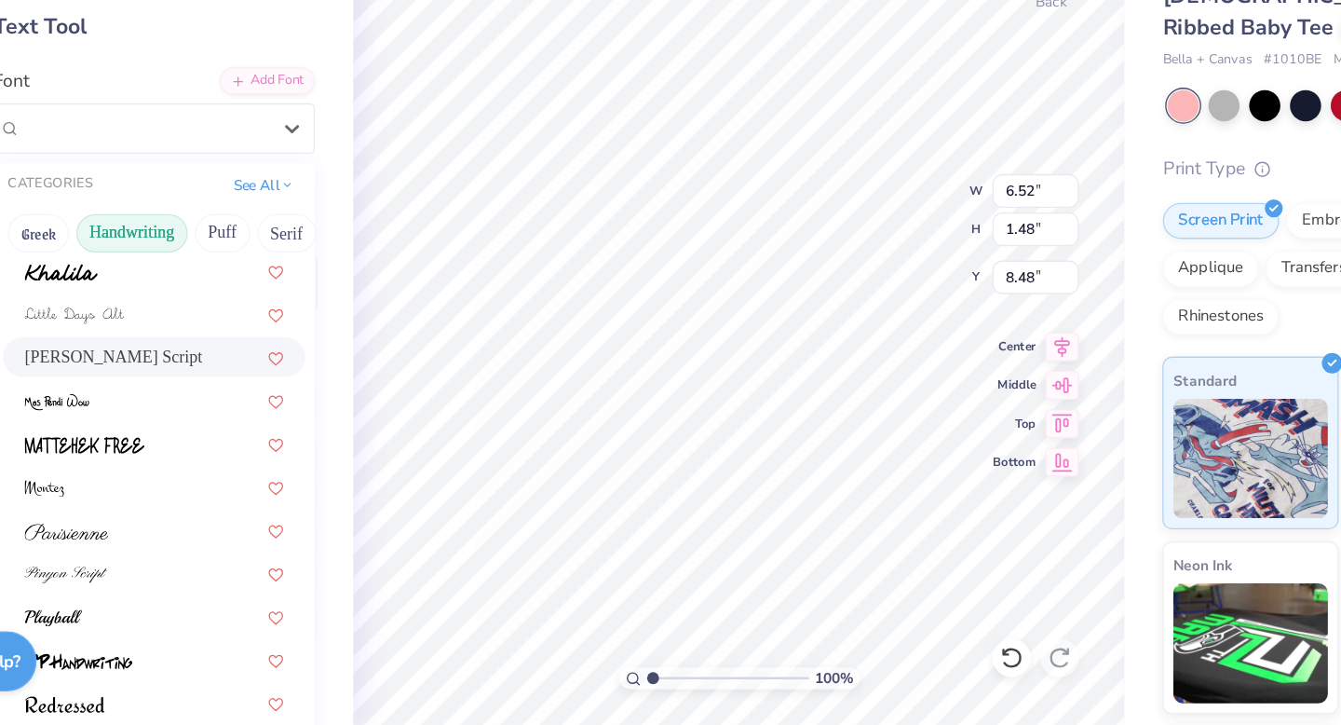
scroll to position [423, 0]
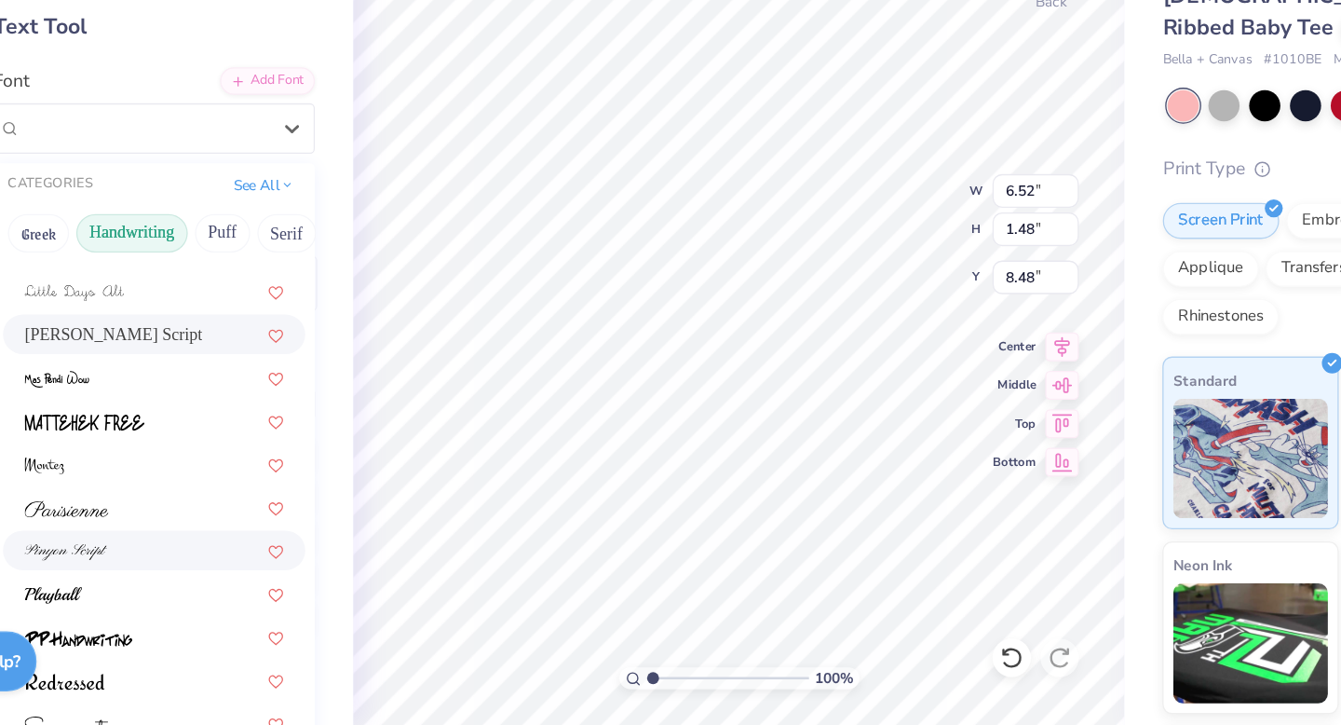
click at [232, 591] on div at bounding box center [238, 589] width 201 height 20
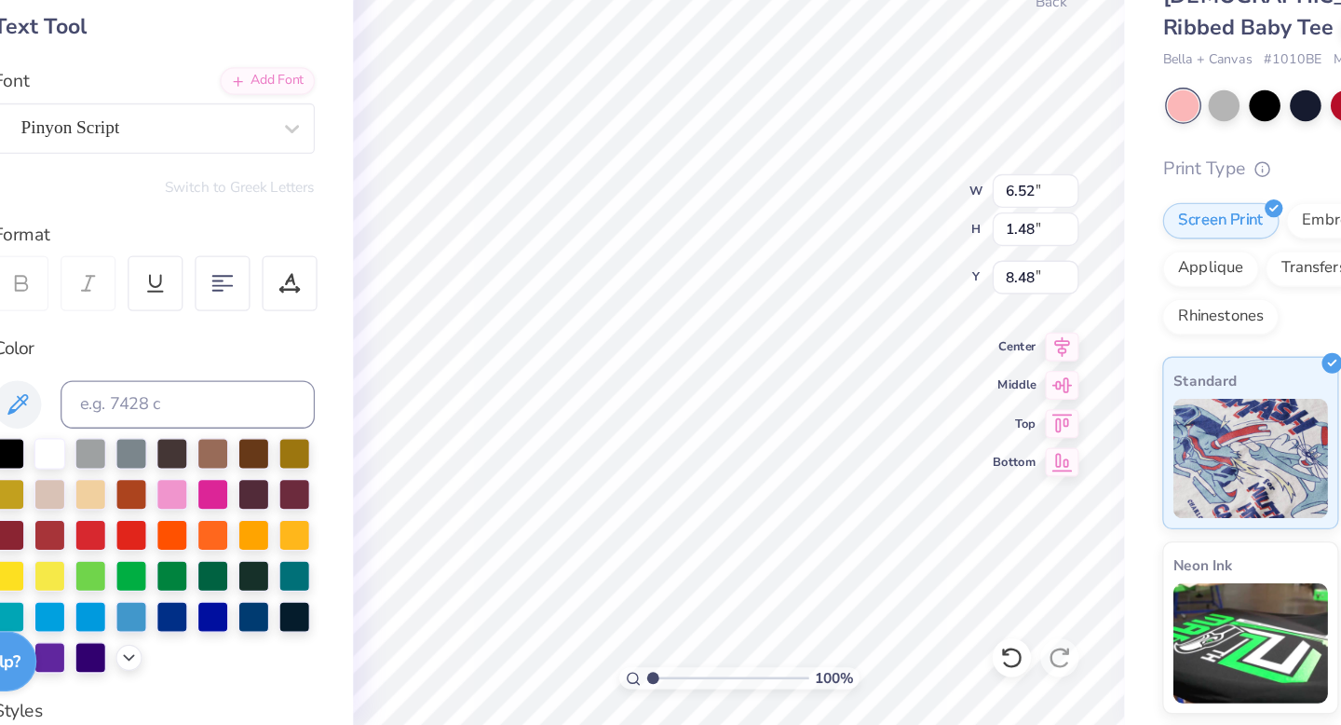
type input "4.82"
type input "1.24"
type input "8.59"
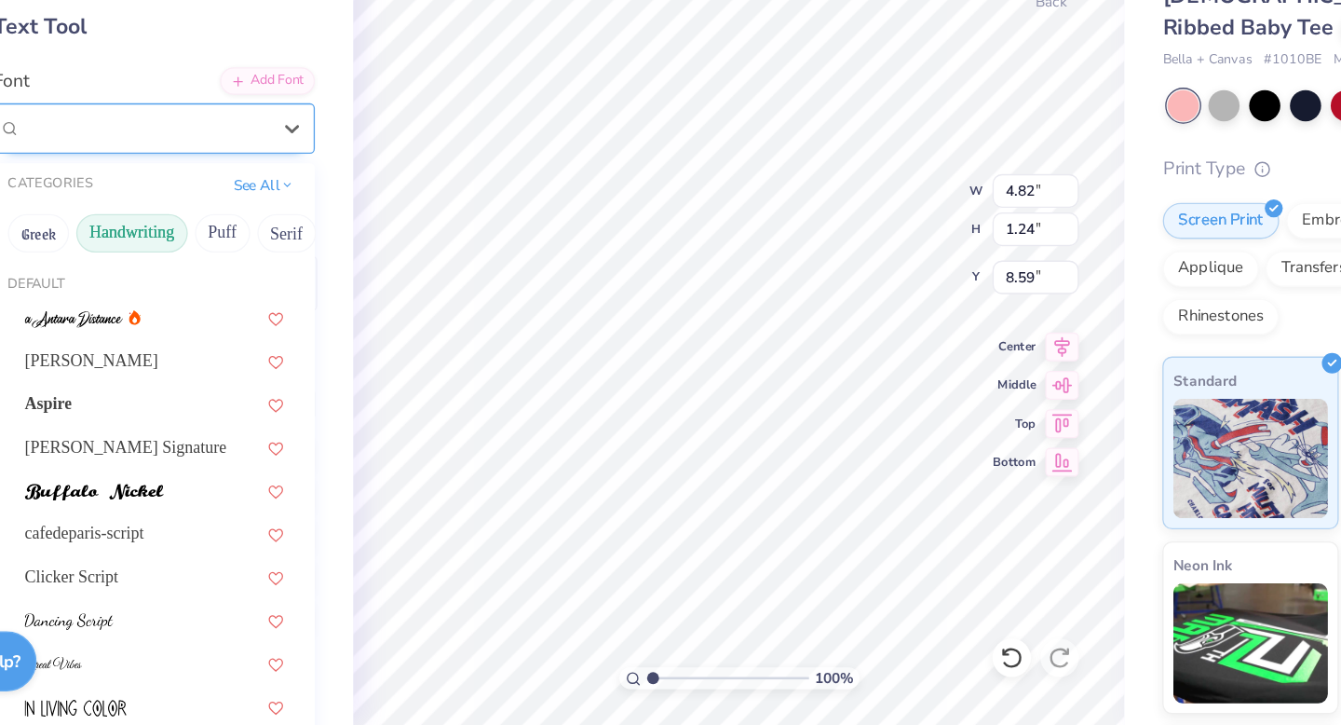
click at [271, 258] on div "Pinyon Script" at bounding box center [231, 261] width 196 height 29
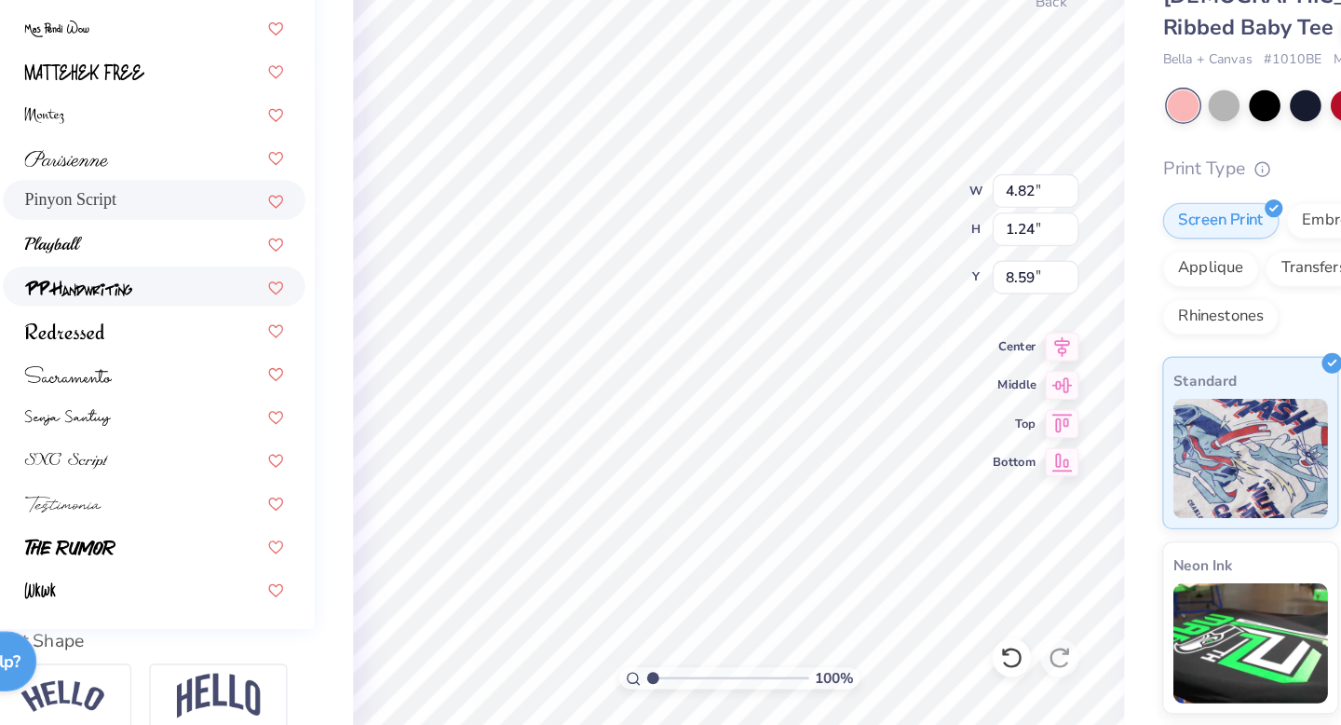
scroll to position [274, 0]
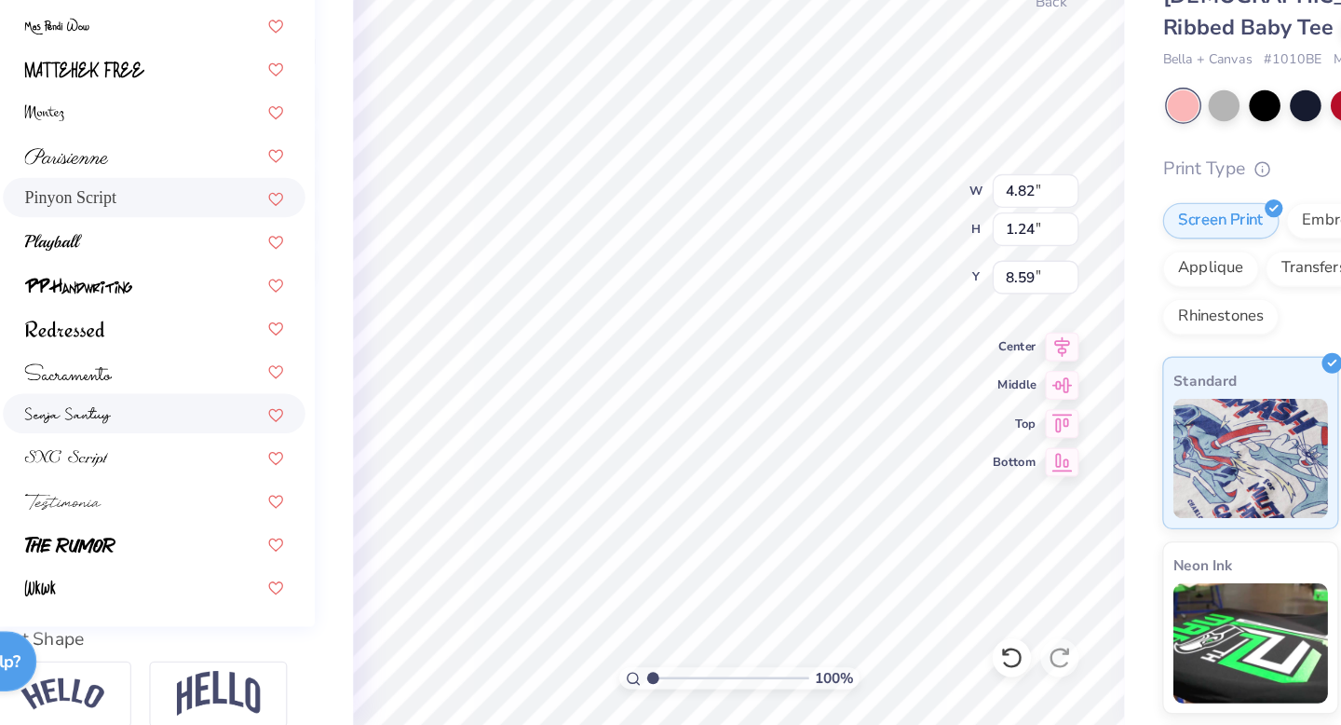
click at [238, 468] on div at bounding box center [238, 483] width 235 height 31
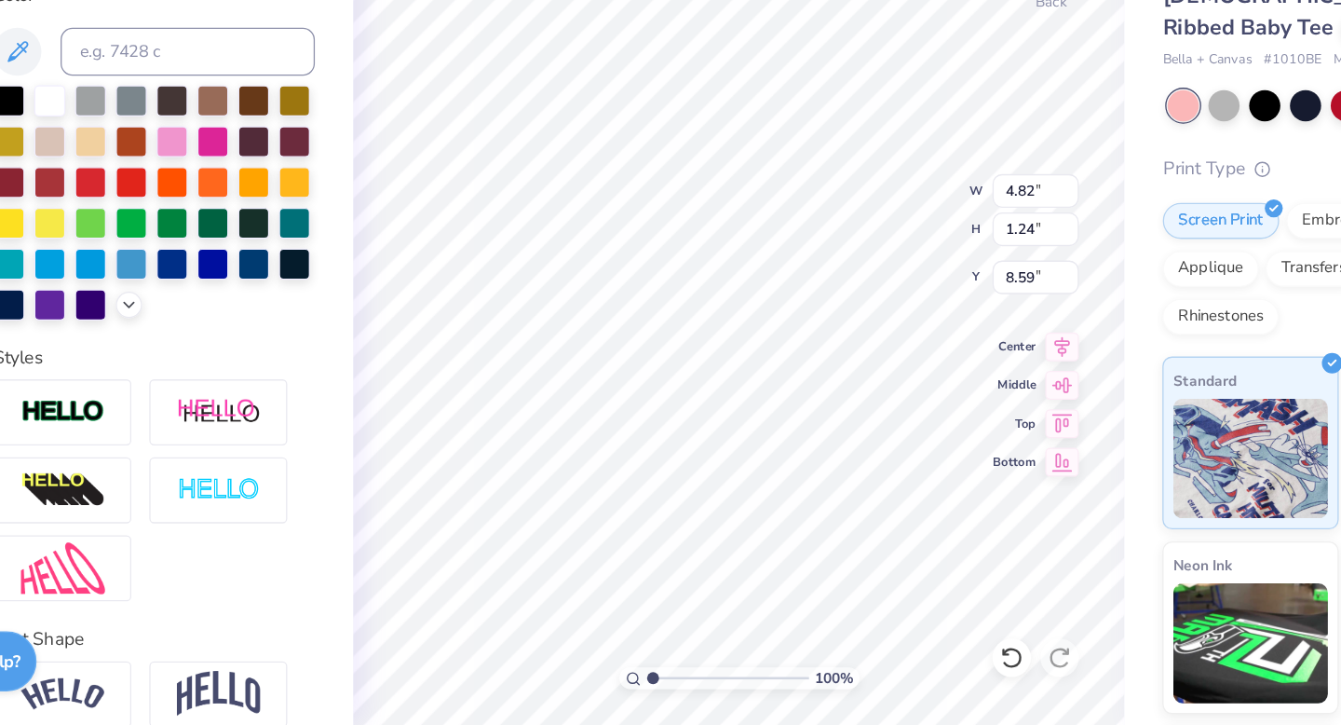
type input "4.37"
type input "1.46"
type input "8.48"
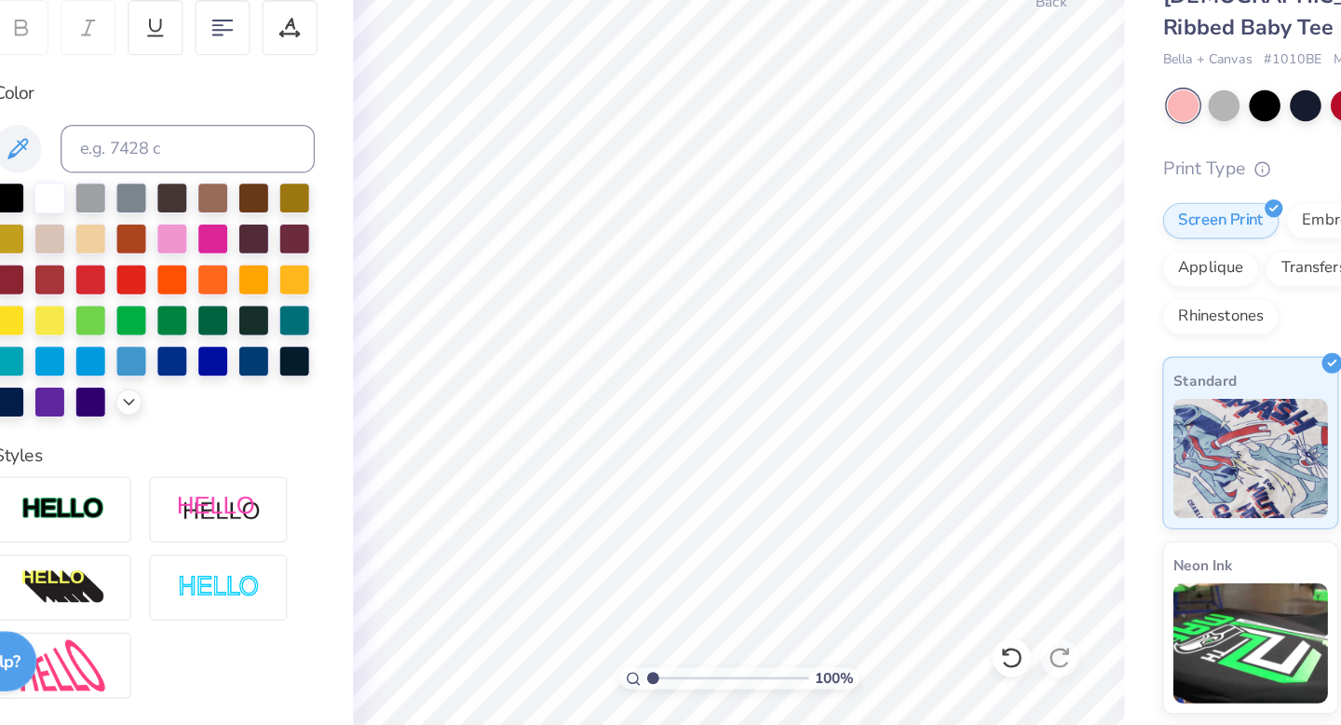
scroll to position [200, 0]
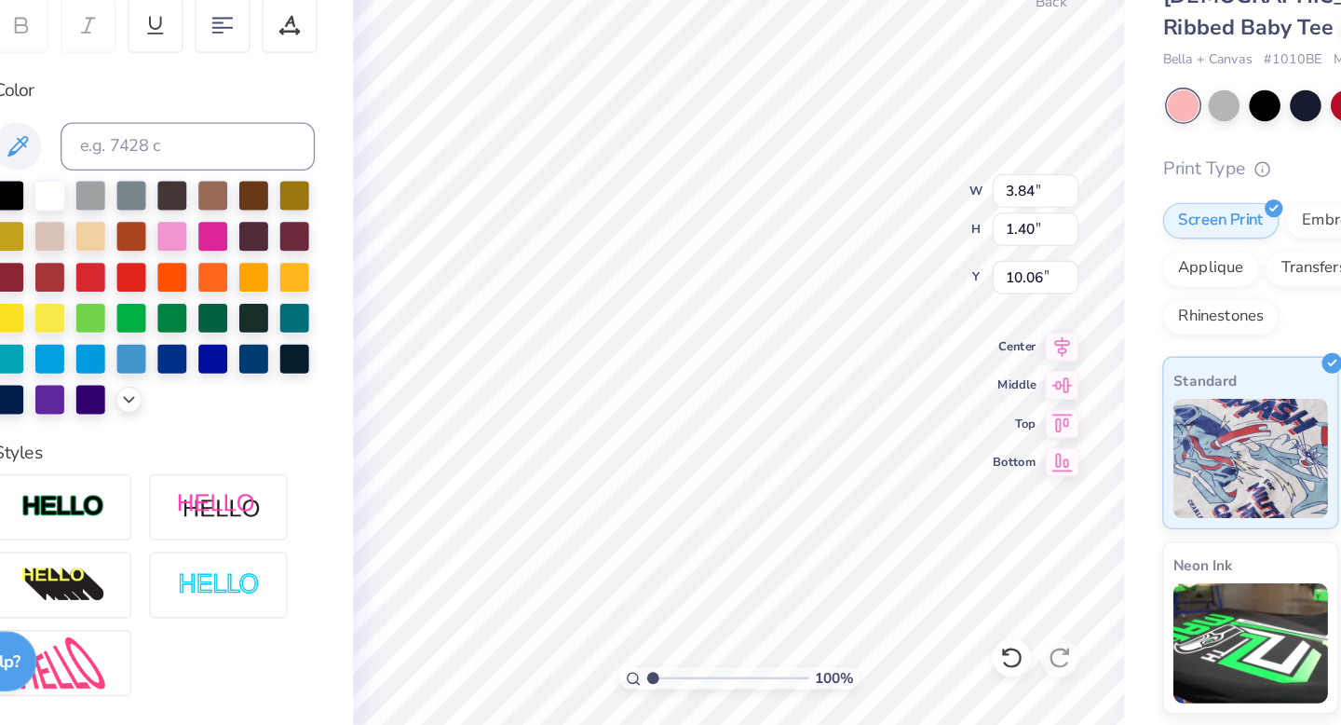
type input "8.21"
type input "4.37"
type input "1.46"
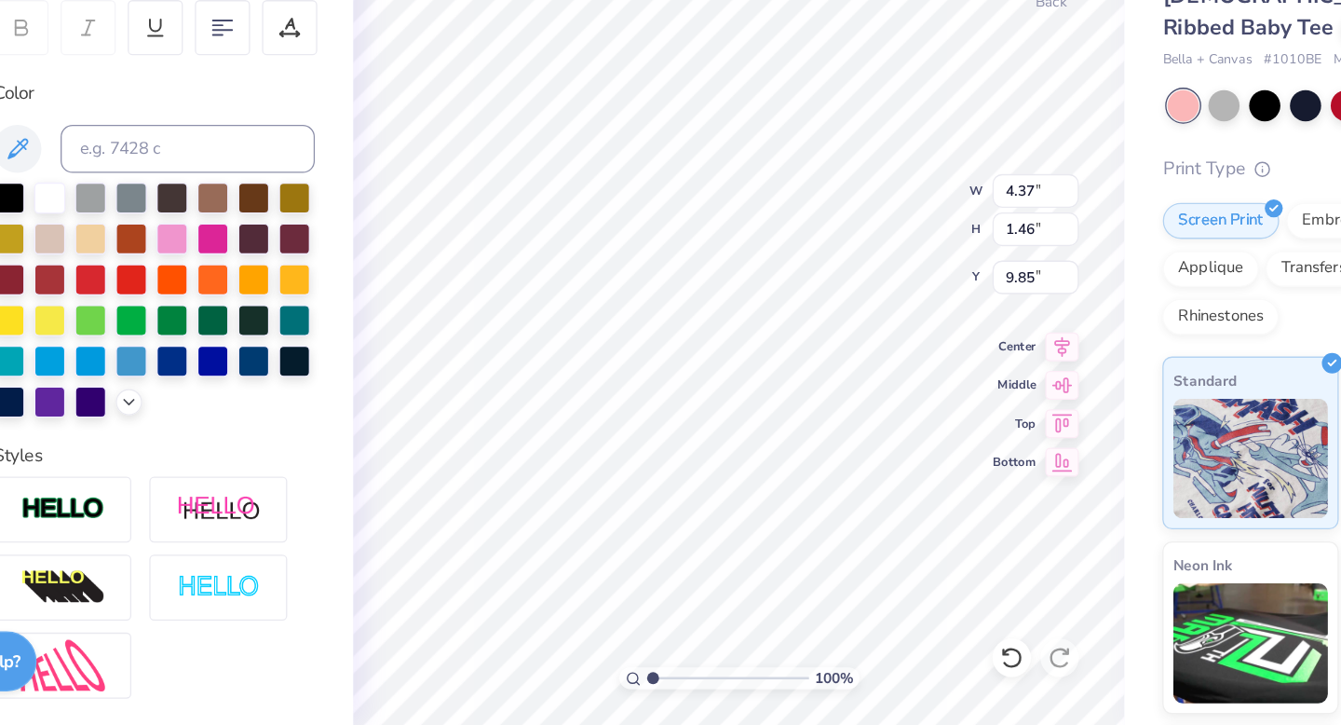
type input "9.26"
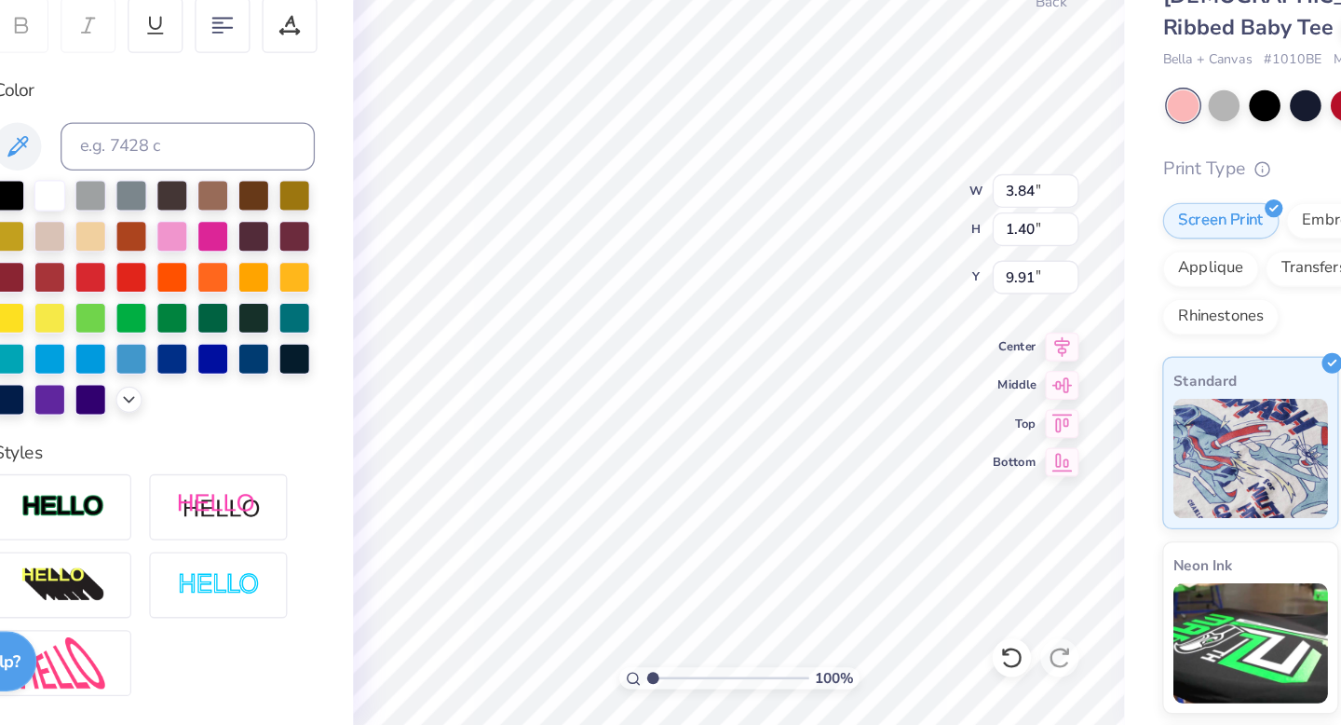
type input "9.21"
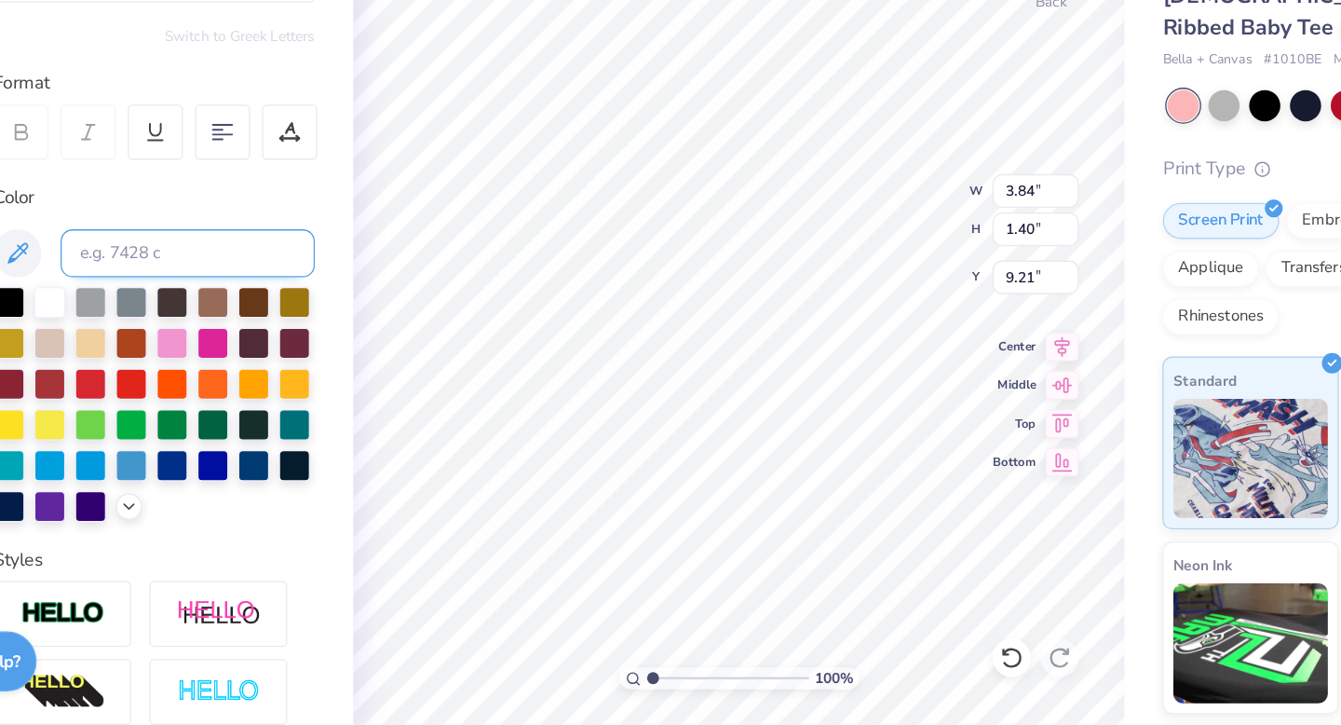
scroll to position [91, 0]
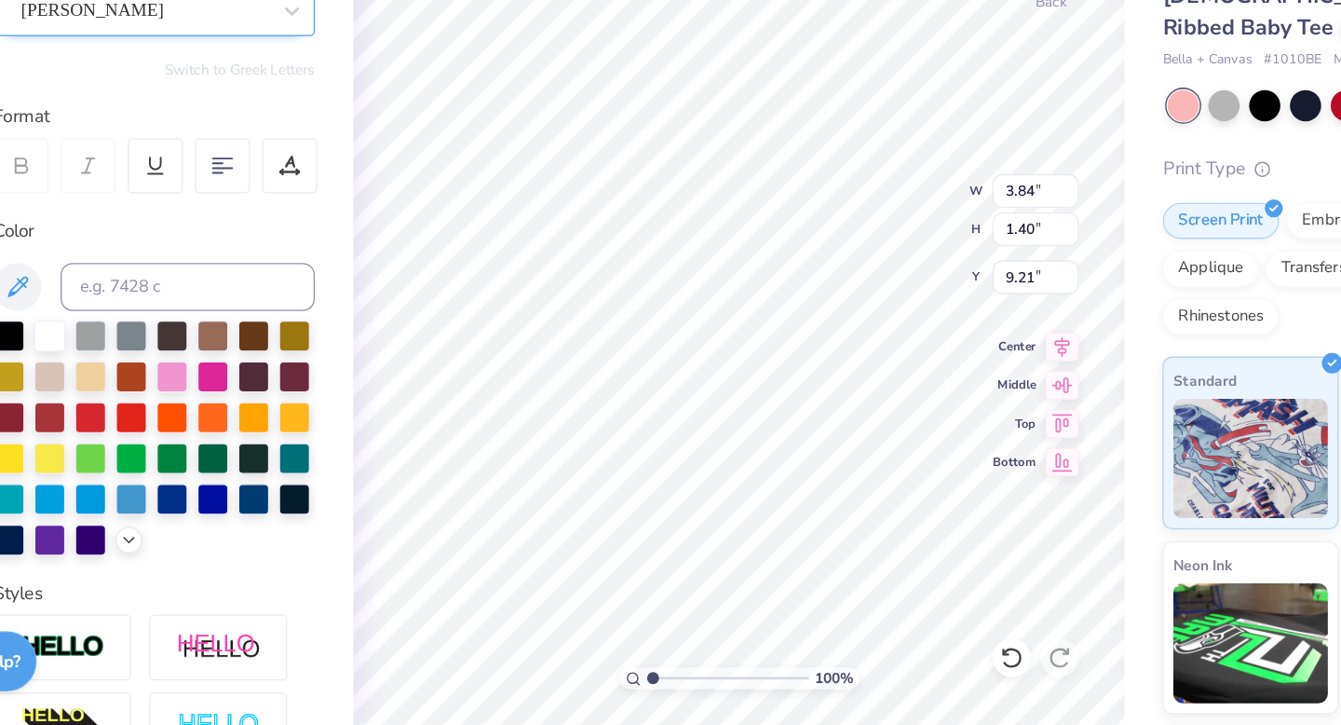
click at [297, 168] on div "Ariana Violeta" at bounding box center [231, 170] width 196 height 29
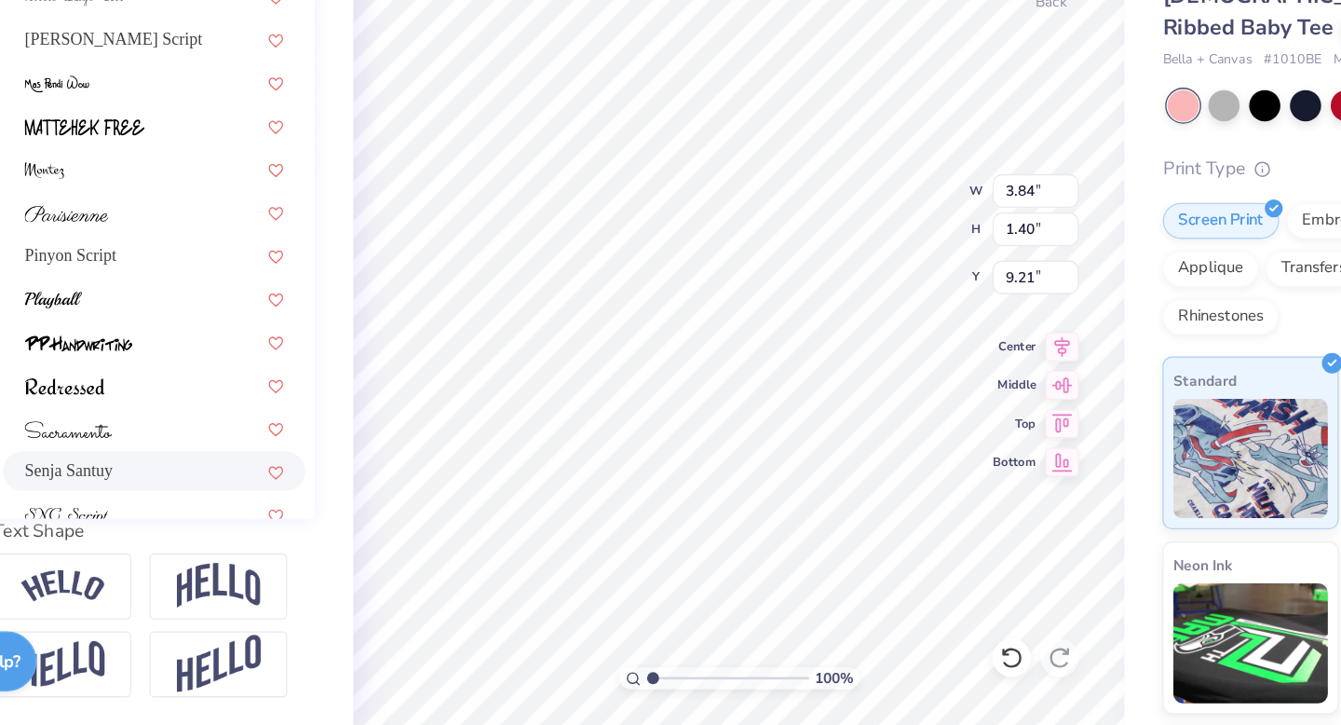
scroll to position [284, 0]
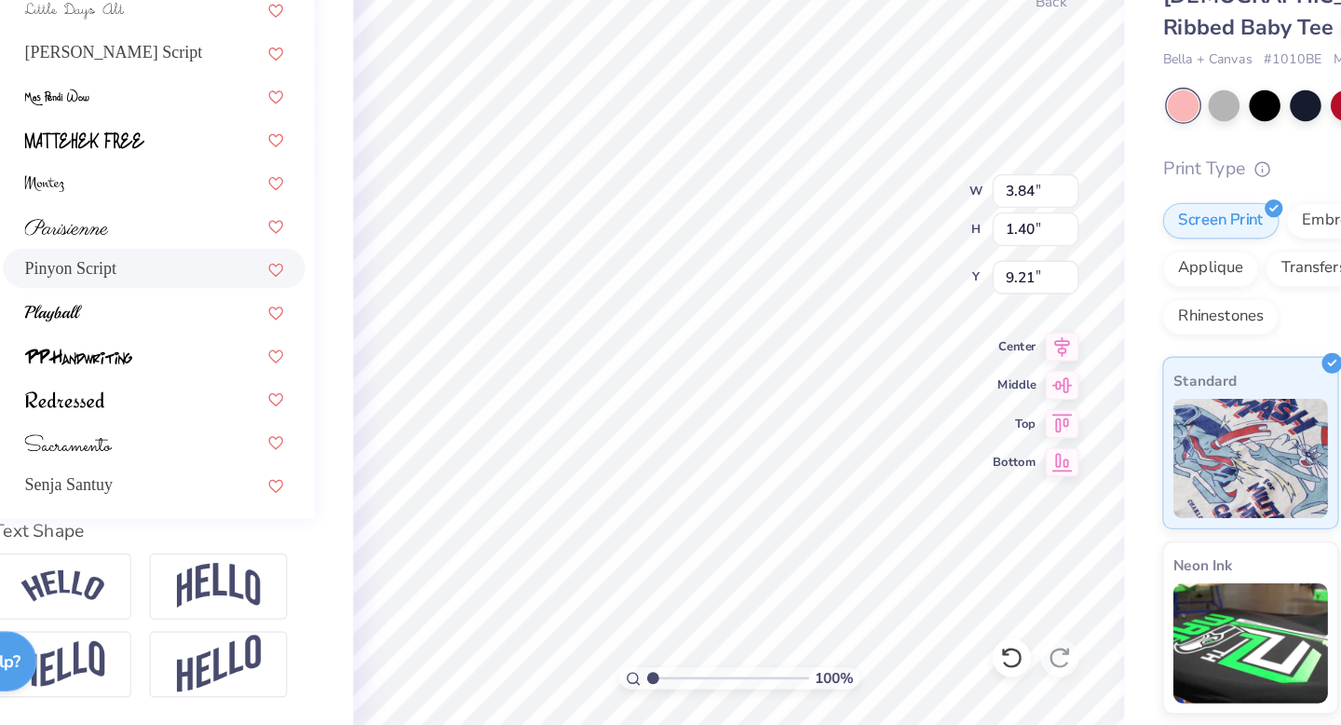
click at [244, 359] on div "Pinyon Script" at bounding box center [238, 370] width 235 height 31
type input "4.82"
type input "1.24"
type input "9.30"
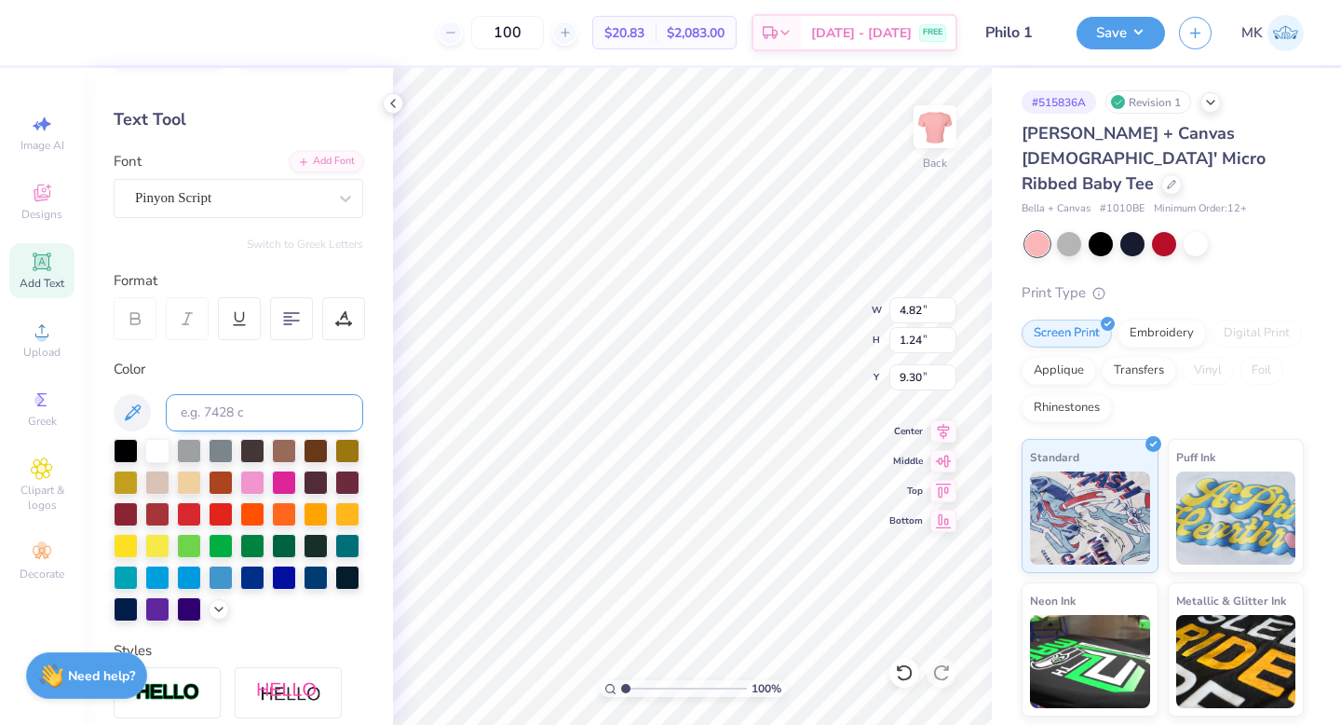
scroll to position [57, 0]
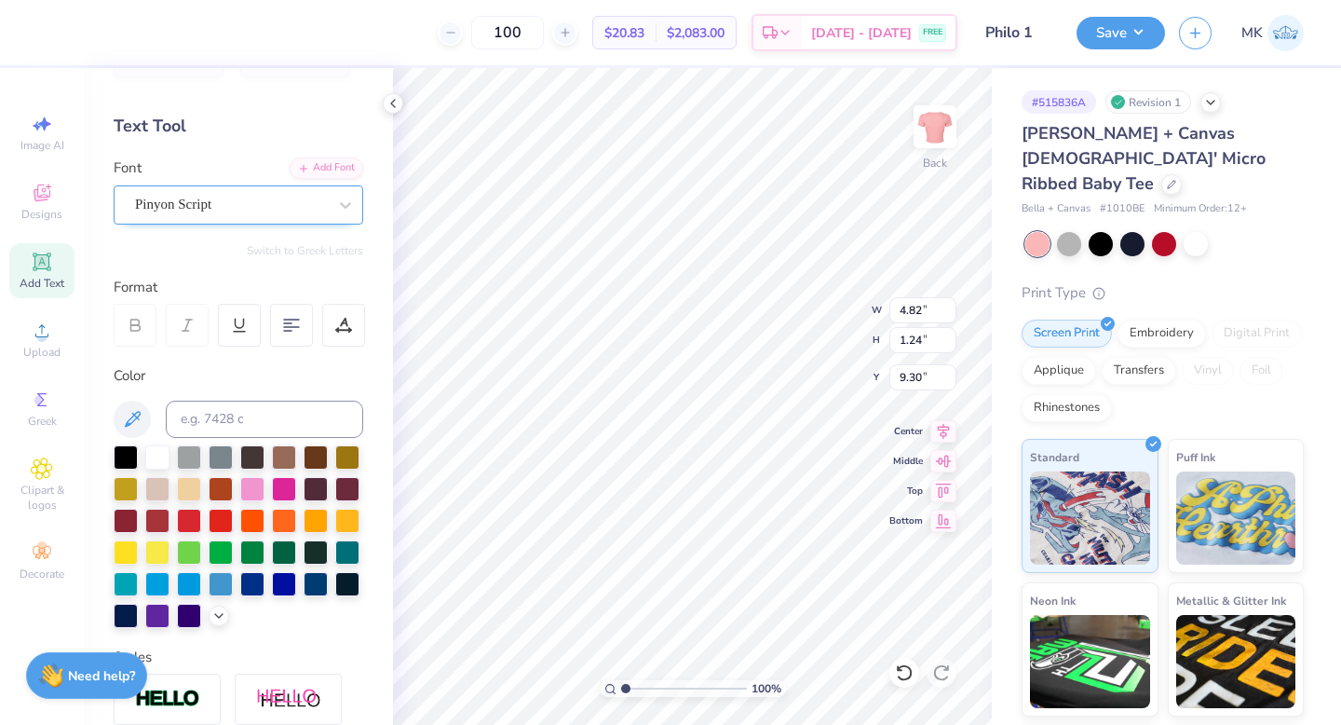
click at [187, 192] on div at bounding box center [231, 204] width 192 height 25
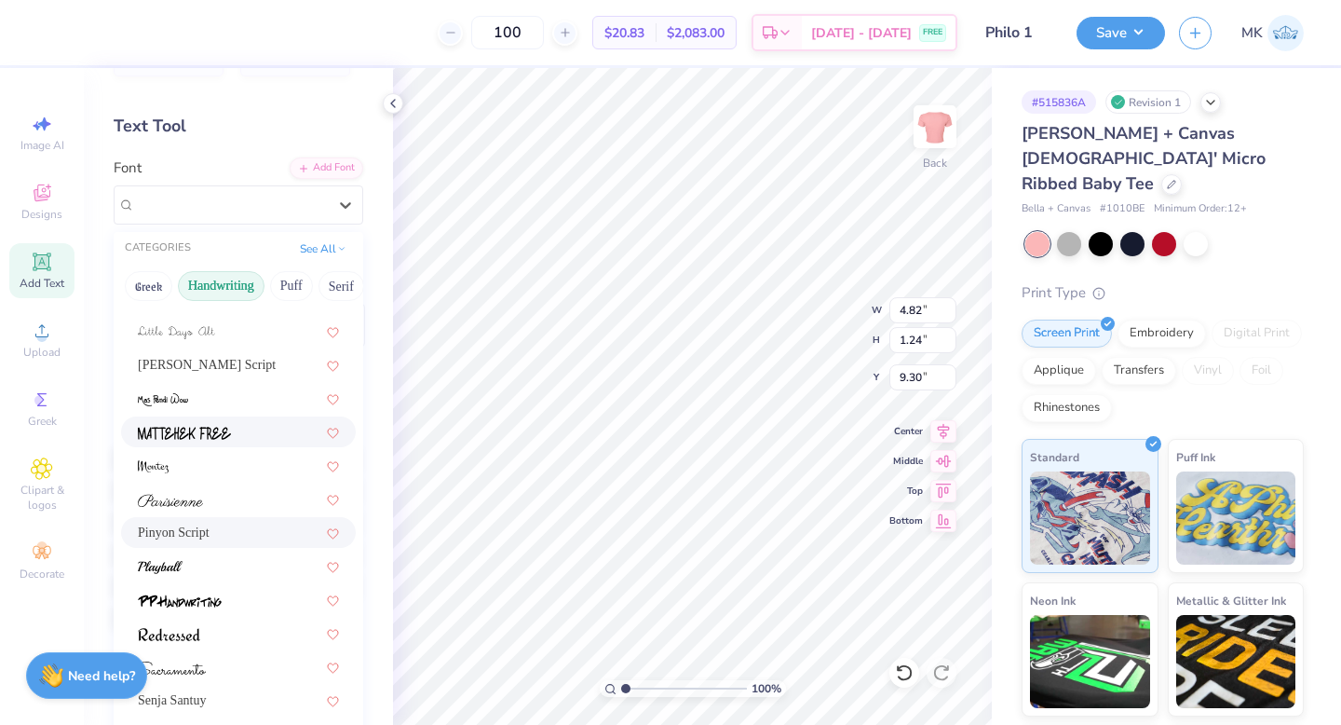
scroll to position [112, 0]
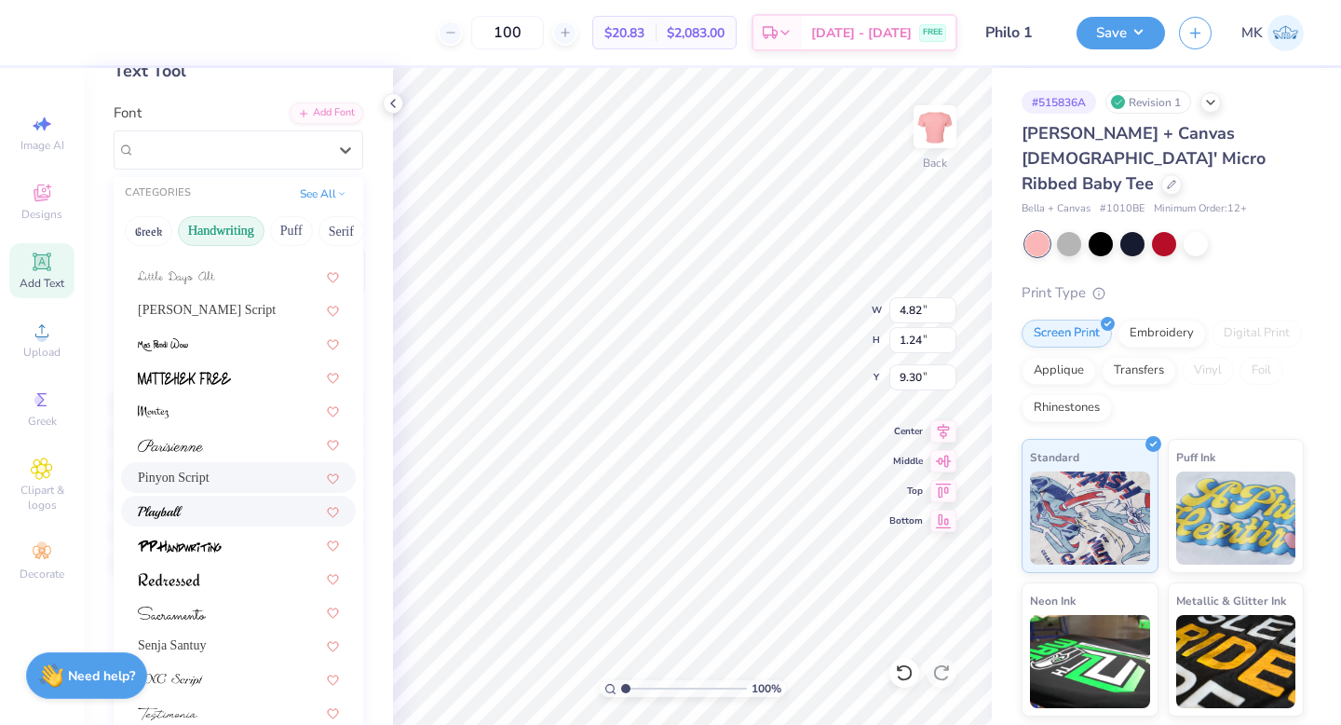
click at [211, 521] on div at bounding box center [238, 511] width 235 height 31
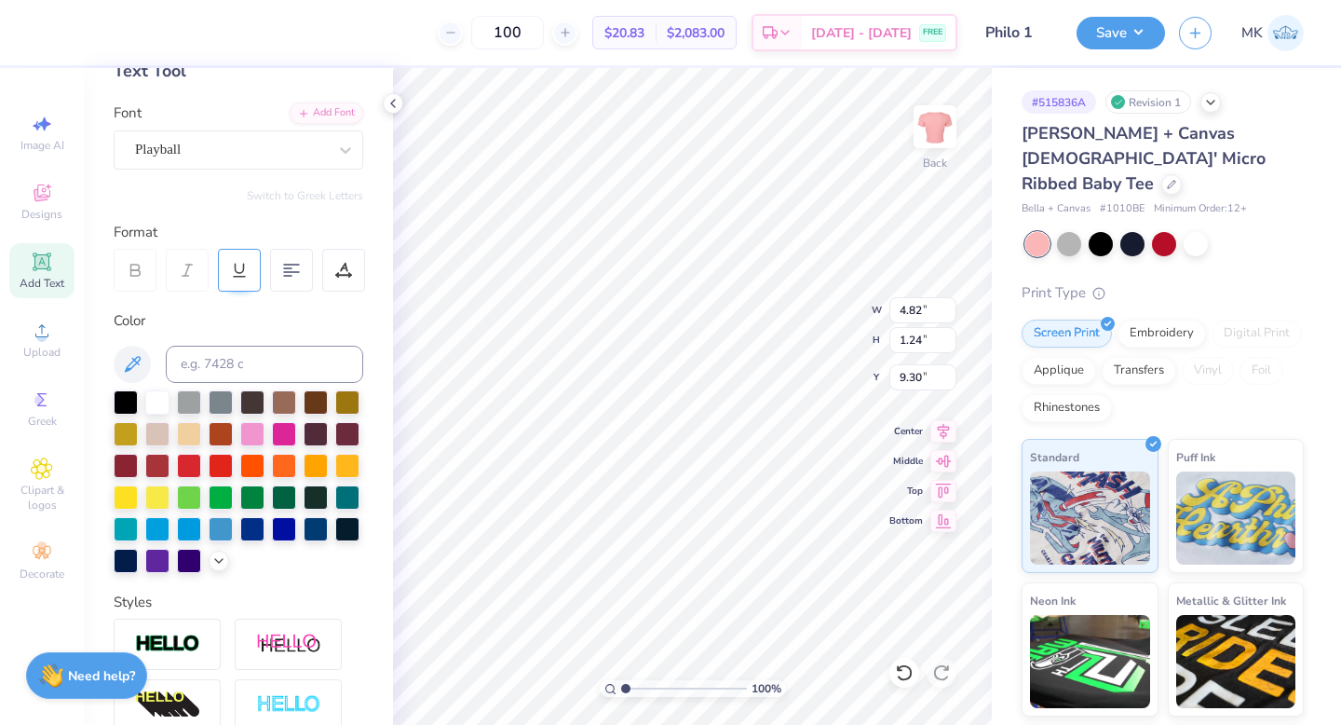
type input "4.88"
type input "9.29"
click at [236, 135] on div "Playball" at bounding box center [231, 149] width 196 height 29
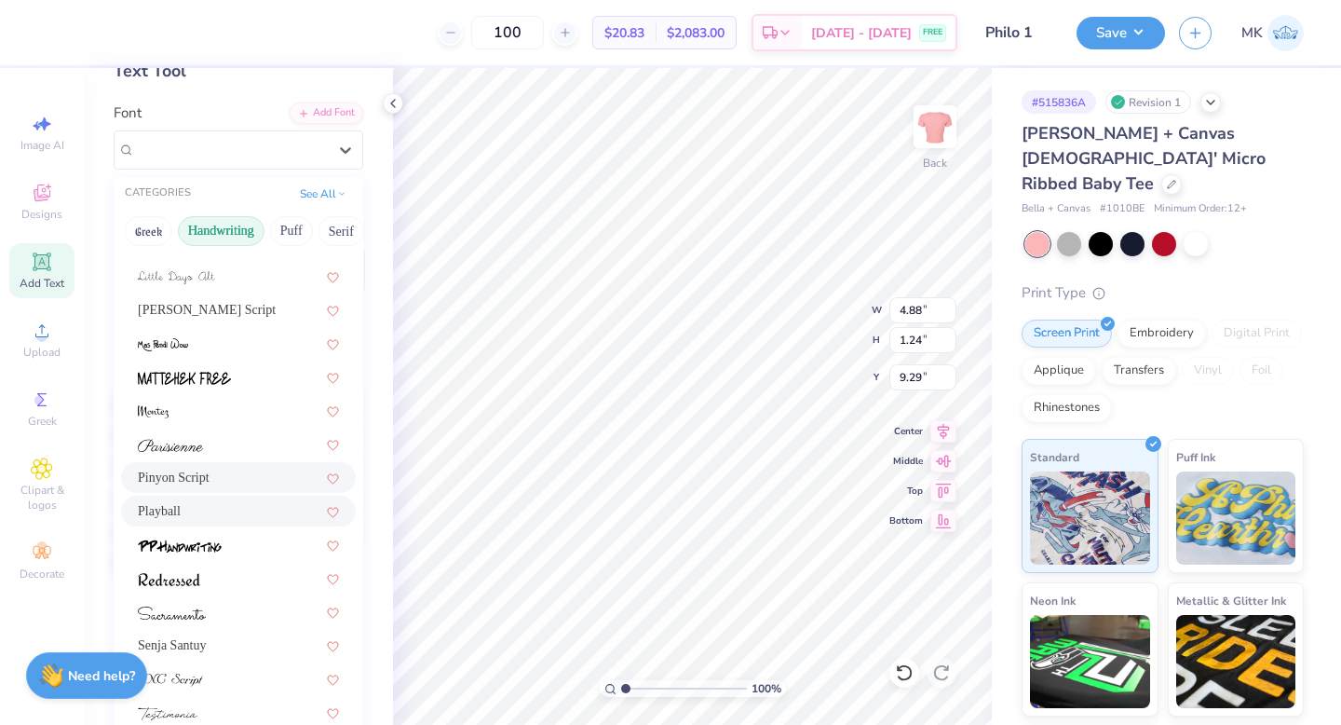
scroll to position [133, 0]
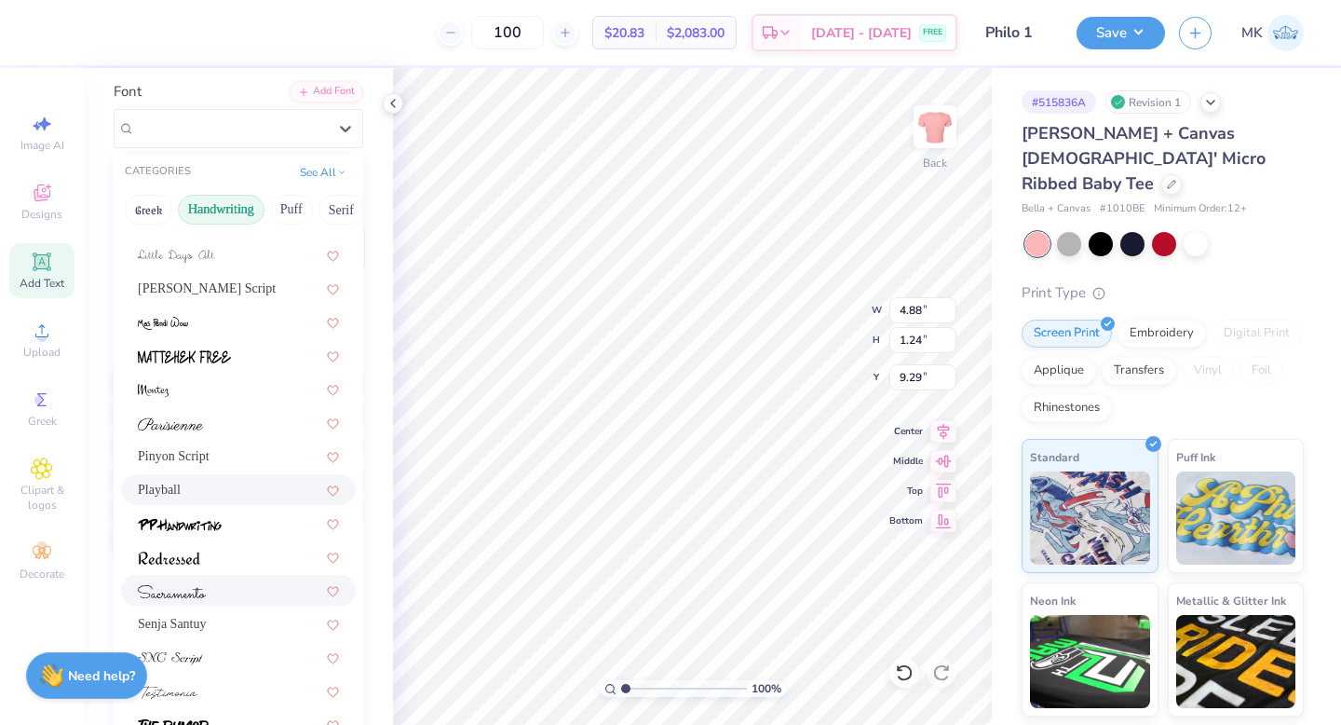
click at [224, 586] on div at bounding box center [238, 590] width 201 height 20
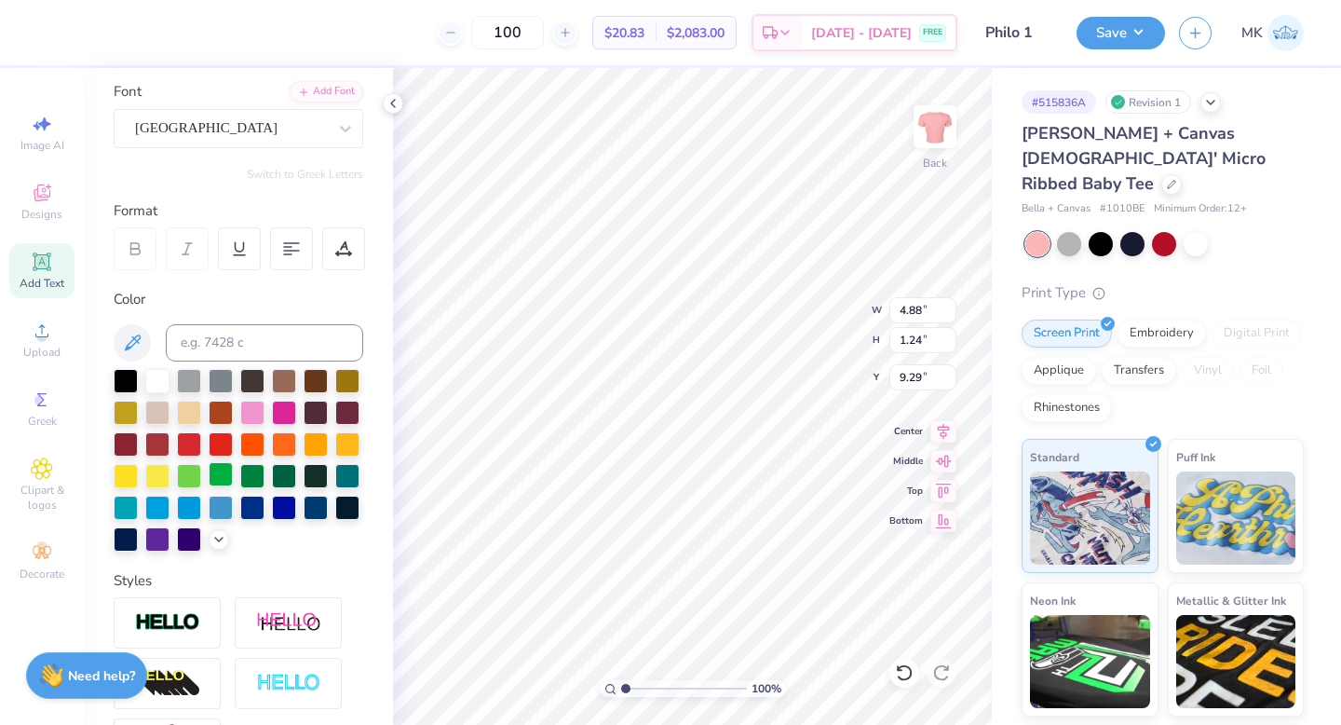
type input "4.52"
type input "1.31"
type input "9.26"
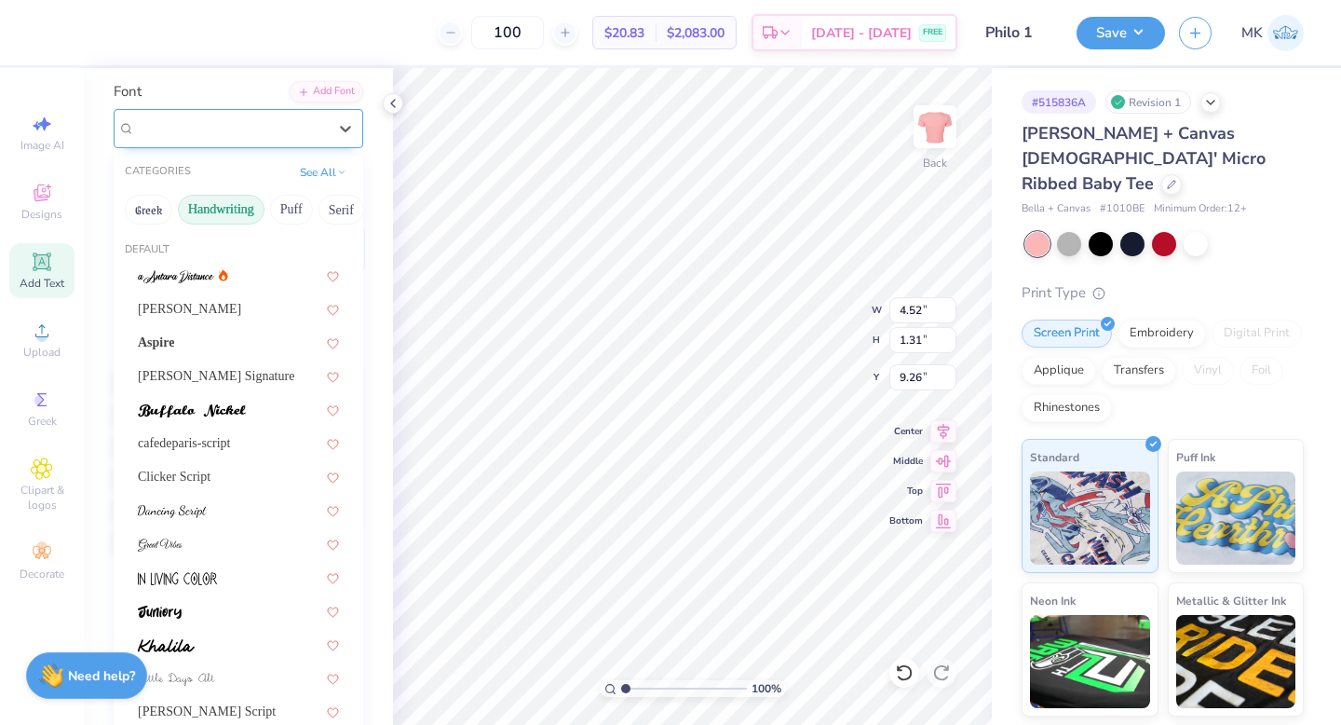
click at [240, 109] on div "Sacramento" at bounding box center [239, 128] width 250 height 39
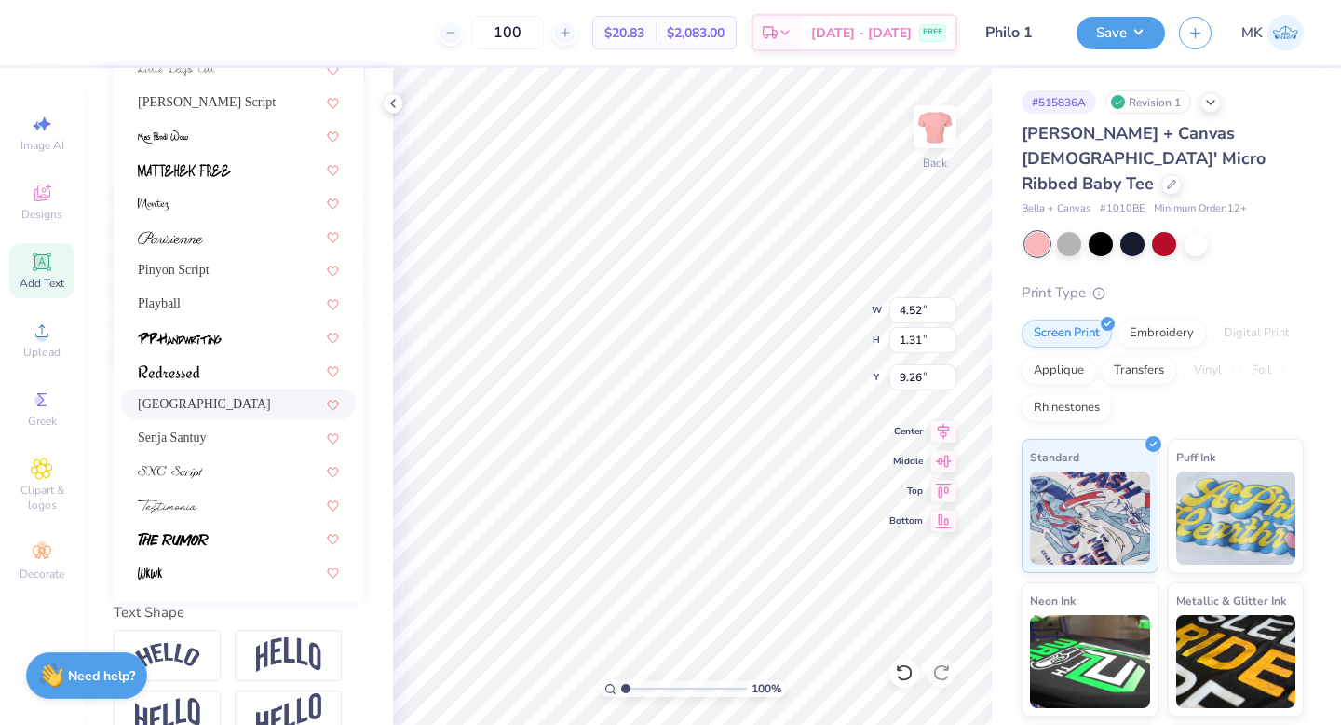
scroll to position [358, 0]
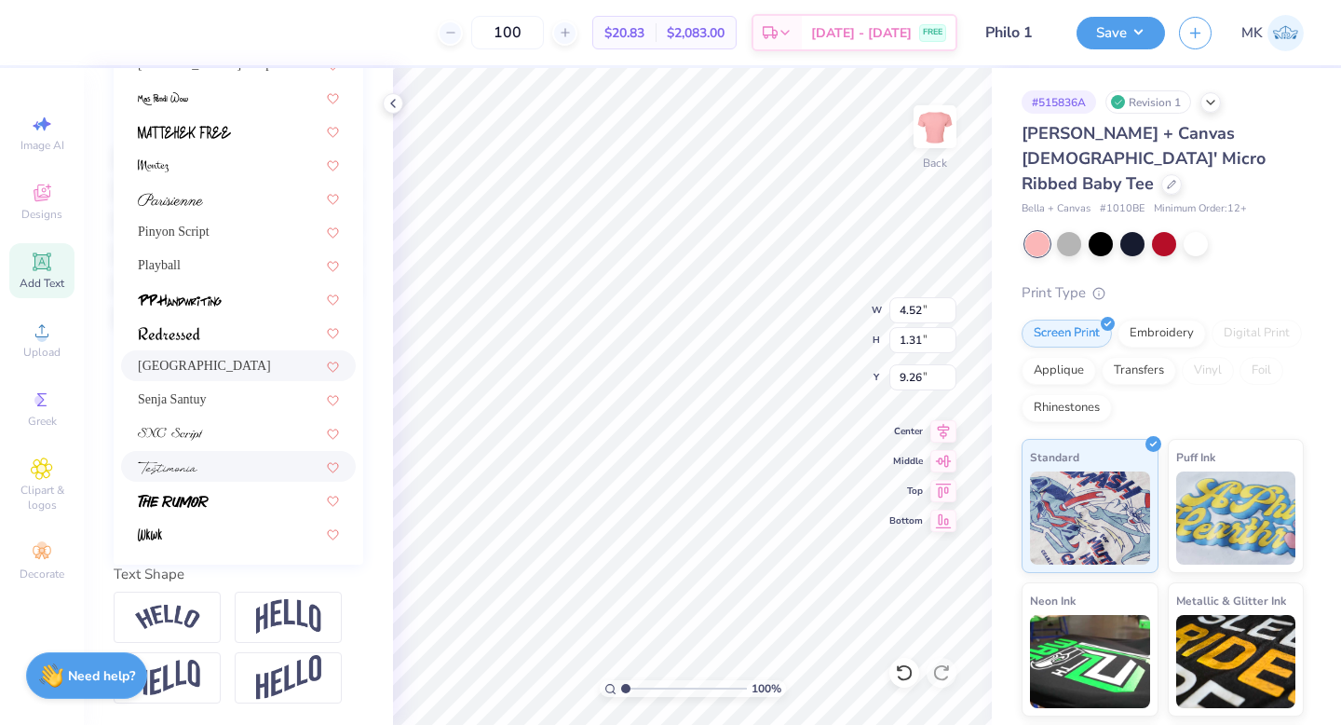
click at [234, 467] on div at bounding box center [238, 466] width 201 height 20
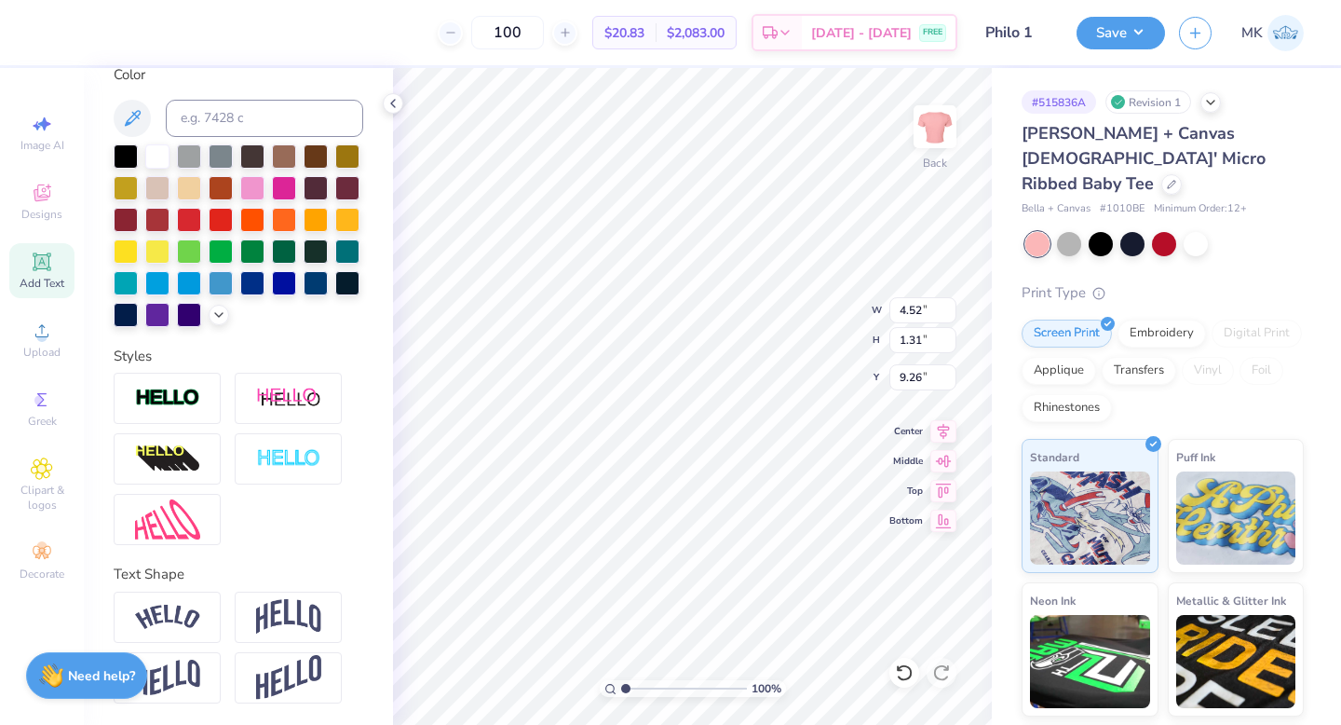
type input "4.40"
type input "1.38"
type input "9.23"
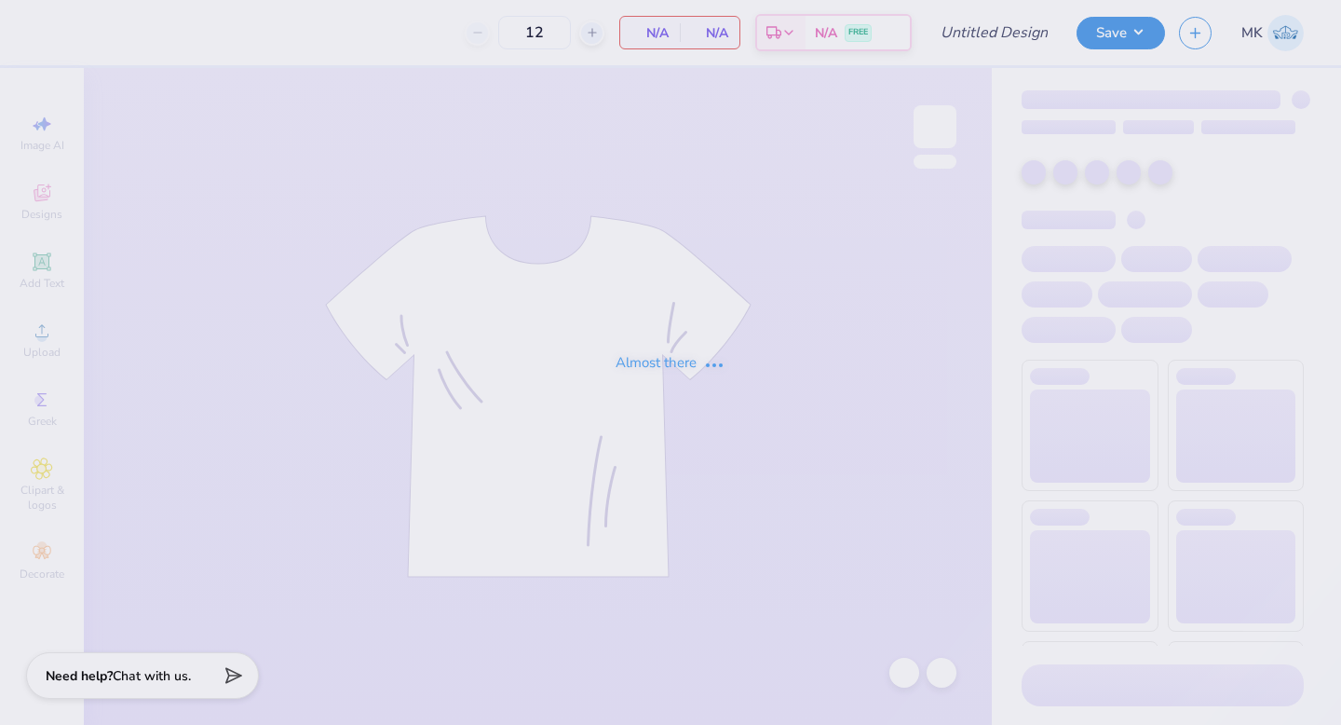
type input "Philo 2"
type input "100"
type input "Philo 3"
type input "100"
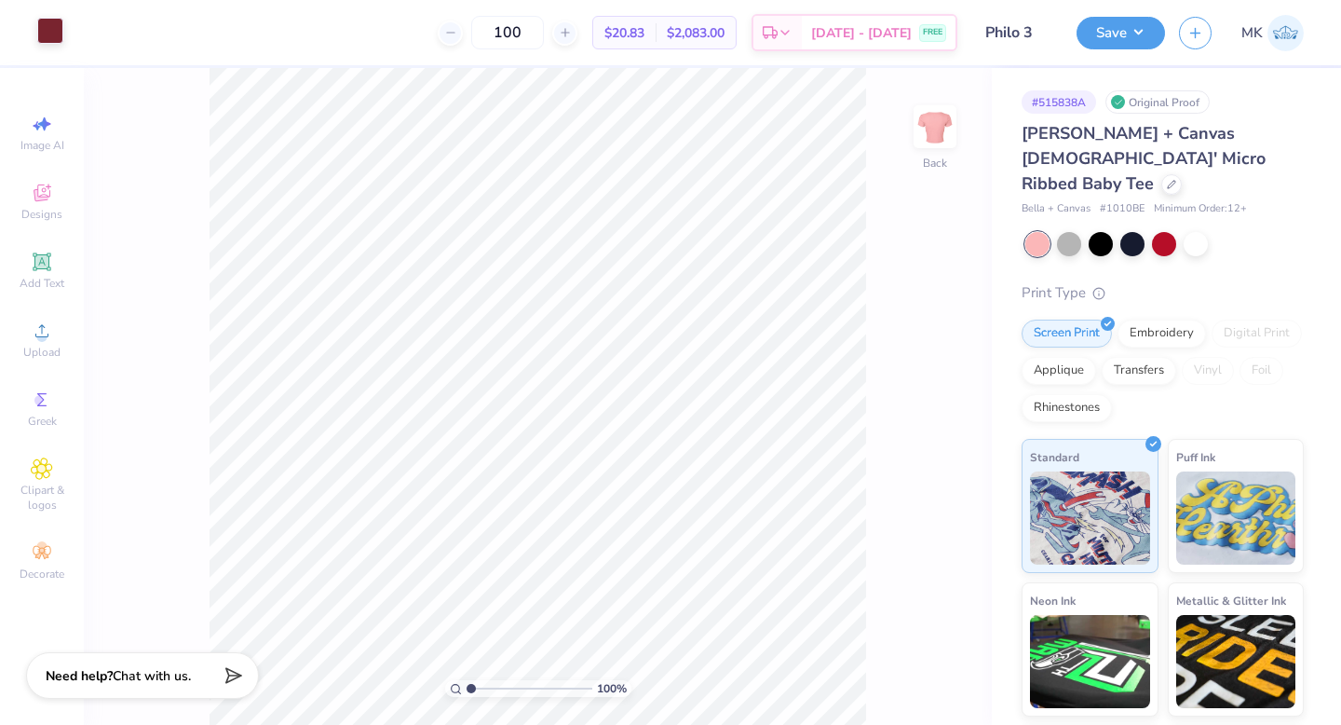
click at [48, 36] on div at bounding box center [50, 31] width 26 height 26
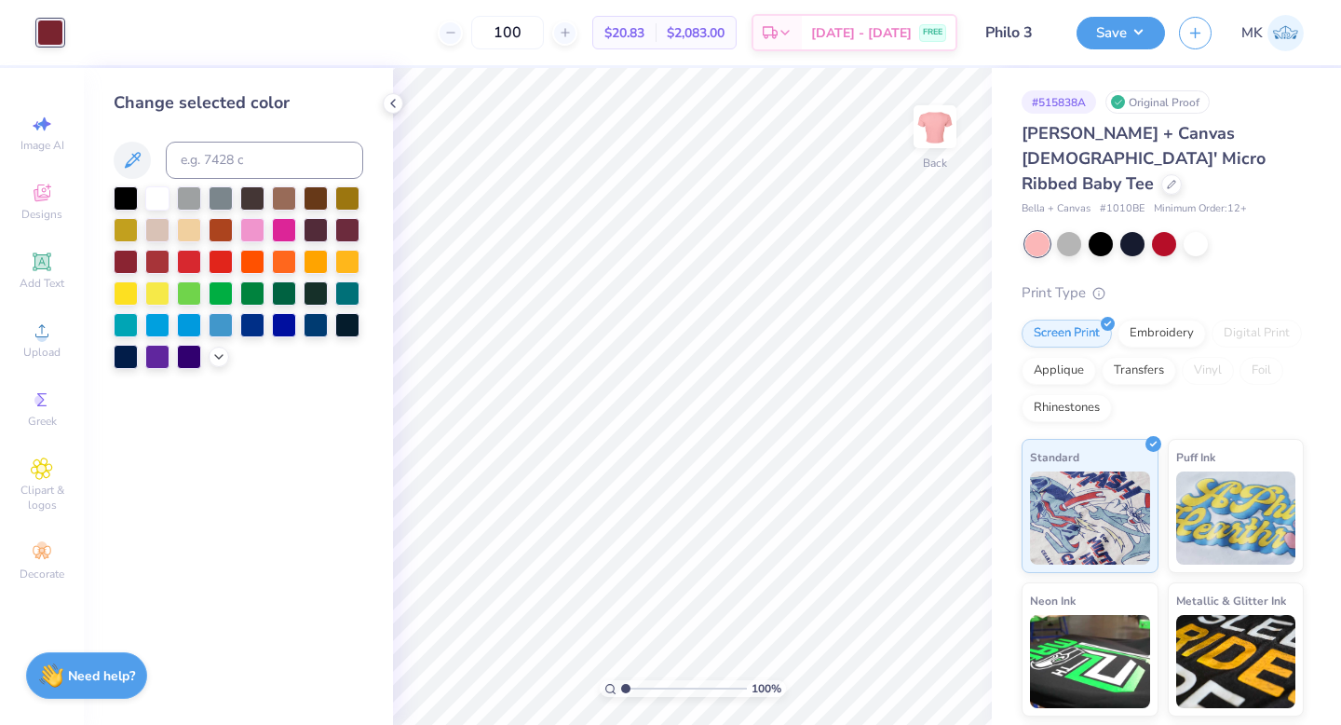
click at [172, 197] on div at bounding box center [239, 277] width 250 height 183
click at [167, 197] on div at bounding box center [157, 196] width 24 height 24
click at [295, 227] on div at bounding box center [284, 228] width 24 height 24
click at [158, 198] on div at bounding box center [157, 196] width 24 height 24
drag, startPoint x: 1025, startPoint y: 181, endPoint x: 1174, endPoint y: 183, distance: 149.0
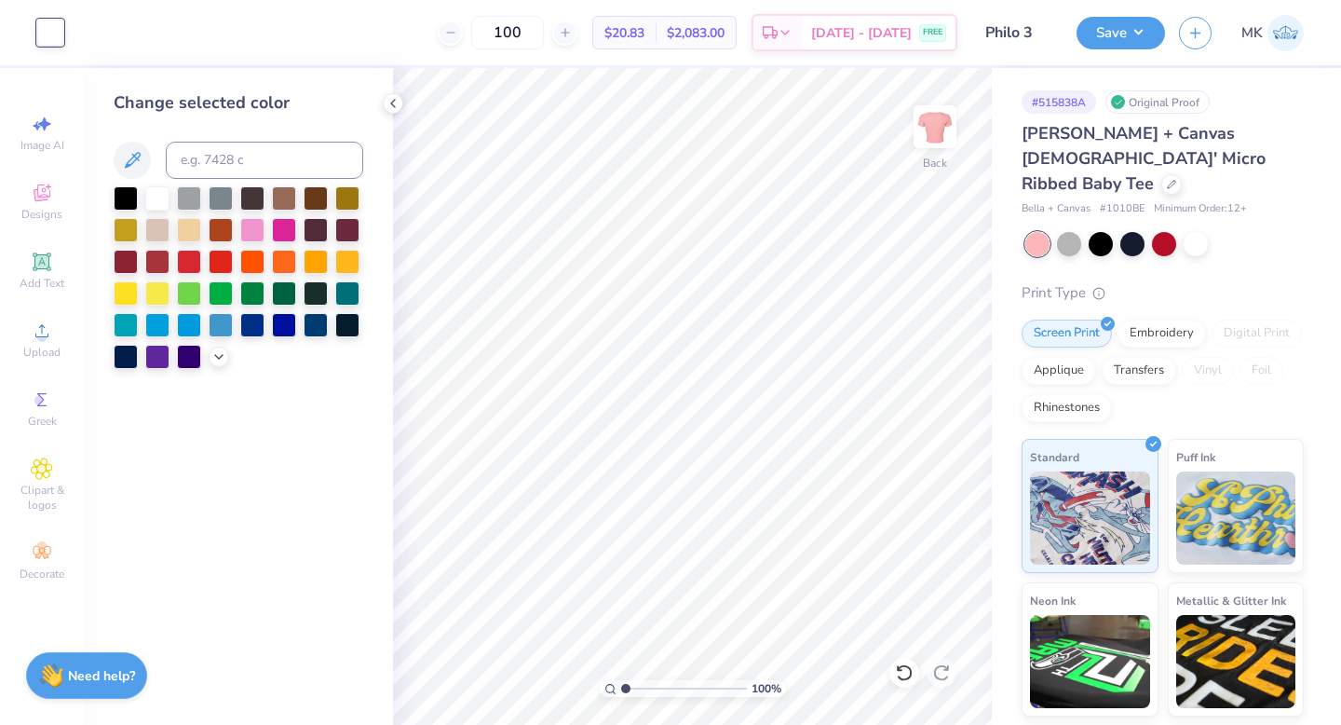
click at [1175, 201] on div "Bella + Canvas # 1010BE Minimum Order: 12 +" at bounding box center [1163, 209] width 282 height 16
drag, startPoint x: 1139, startPoint y: 181, endPoint x: 1013, endPoint y: 181, distance: 125.7
click at [1013, 181] on div "# 515838A Original Proof Bella + Canvas Ladies' Micro Ribbed Baby Tee Bella + C…" at bounding box center [1166, 464] width 349 height 792
copy div "Bella + Canvas # 1010B"
click at [1126, 27] on button "Save" at bounding box center [1121, 30] width 88 height 33
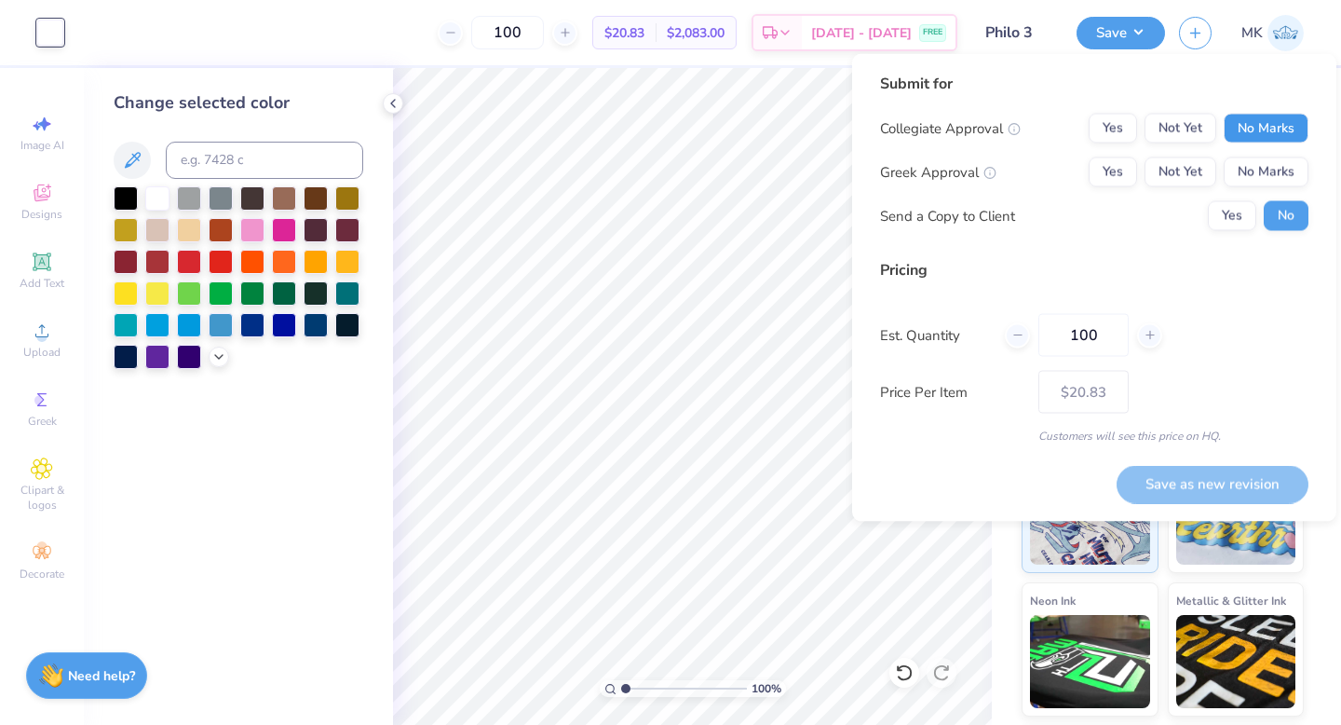
click at [1258, 130] on button "No Marks" at bounding box center [1266, 129] width 85 height 30
click at [1126, 167] on button "Yes" at bounding box center [1113, 172] width 48 height 30
click at [1207, 472] on button "Save as new revision" at bounding box center [1213, 484] width 192 height 38
type input "$20.83"
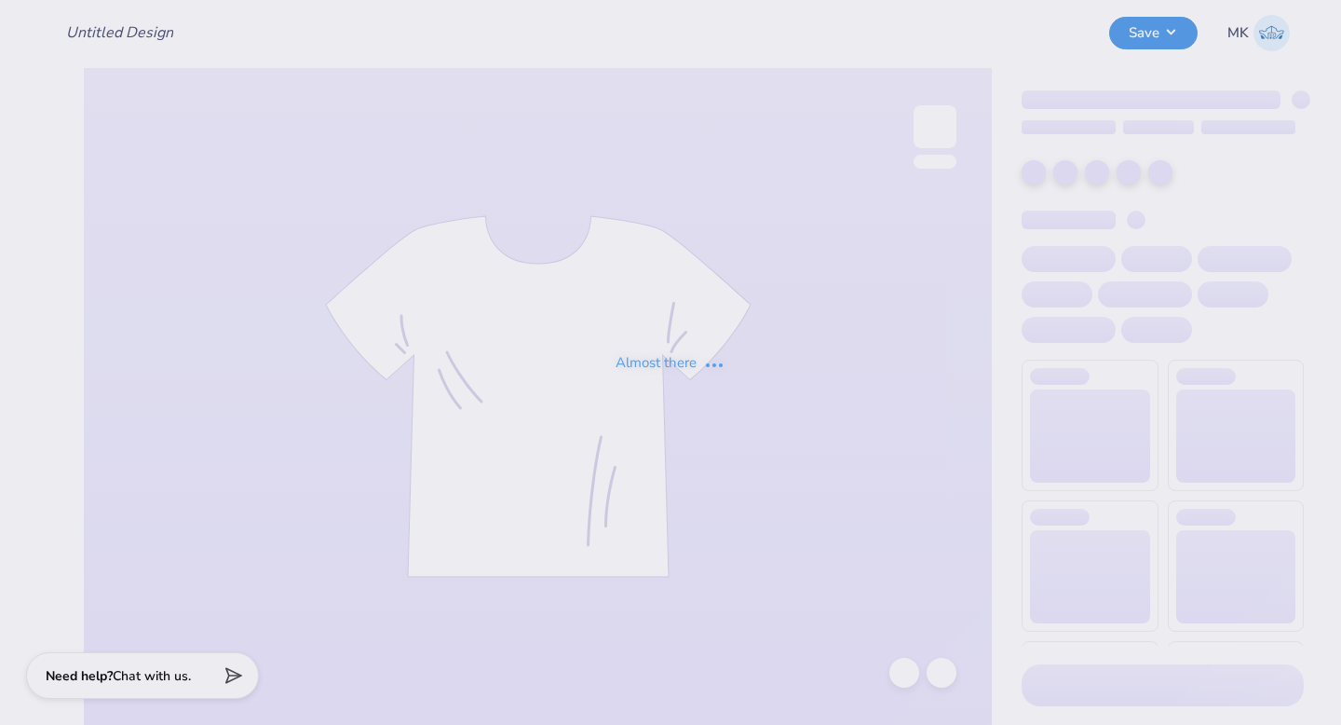
type input "philo 4"
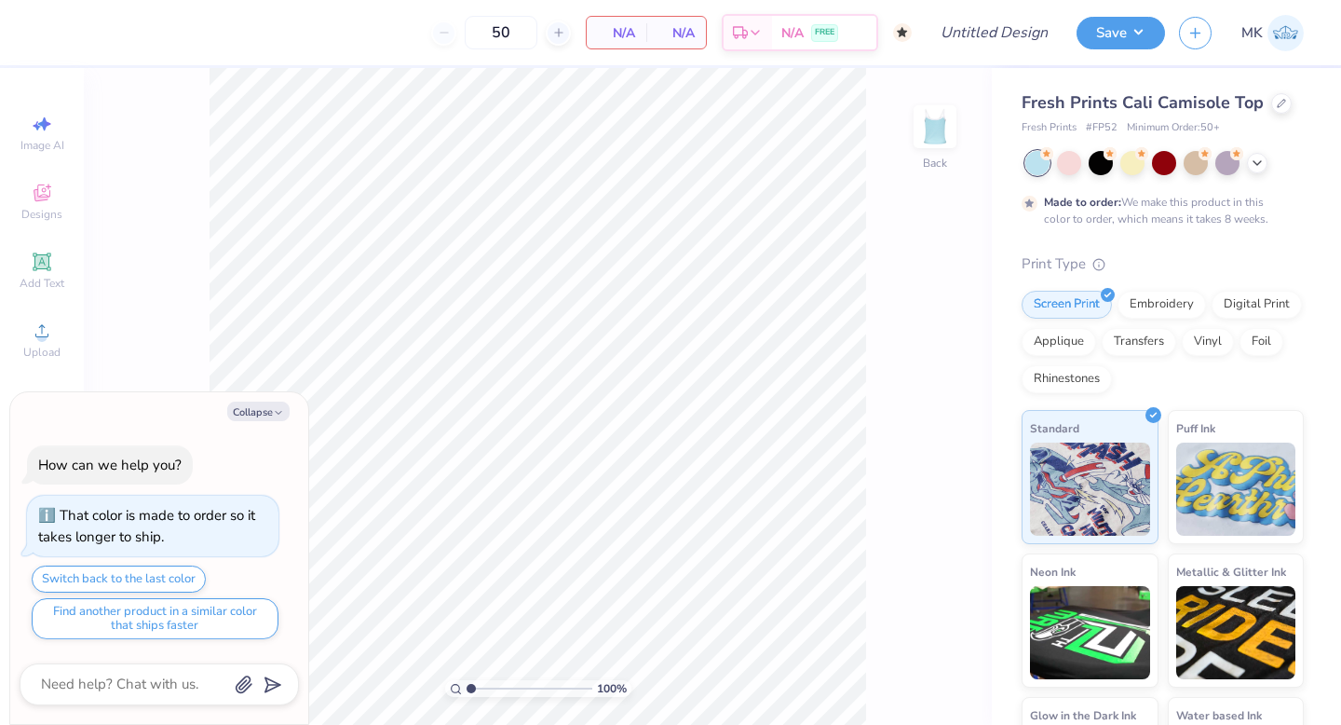
type textarea "x"
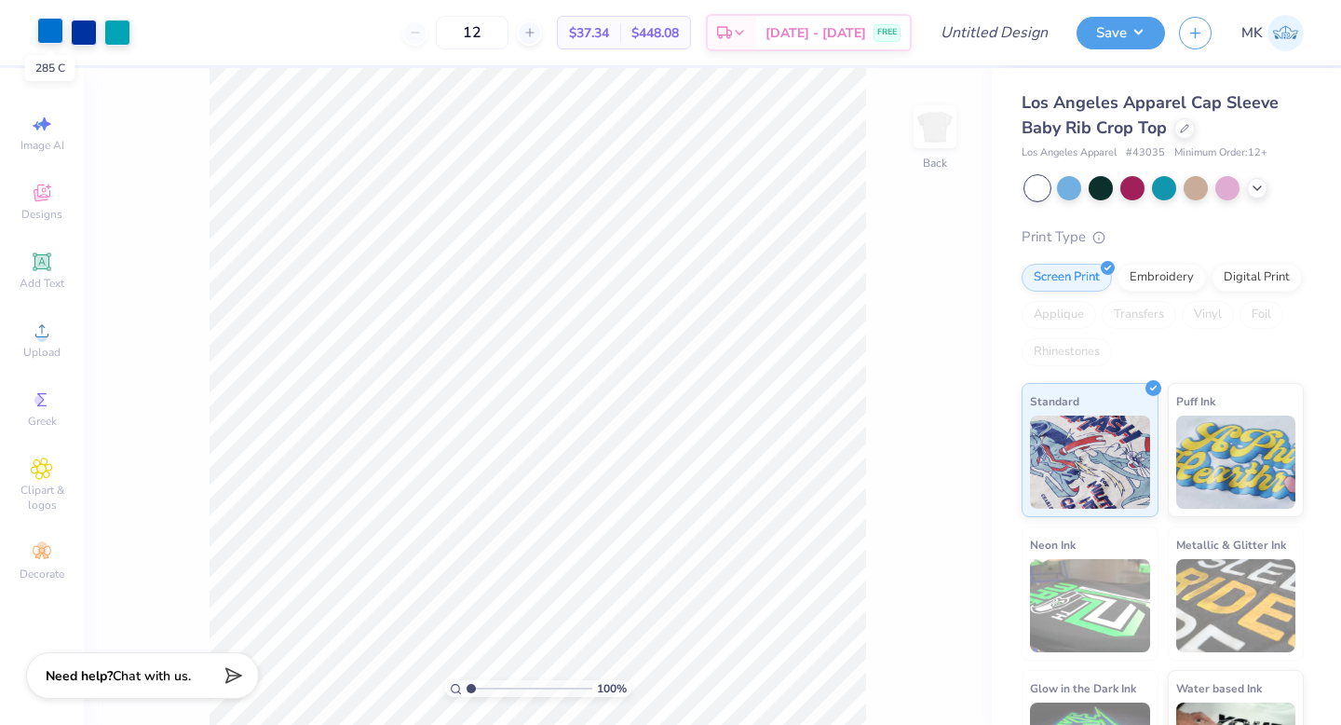
click at [54, 34] on div at bounding box center [50, 31] width 26 height 26
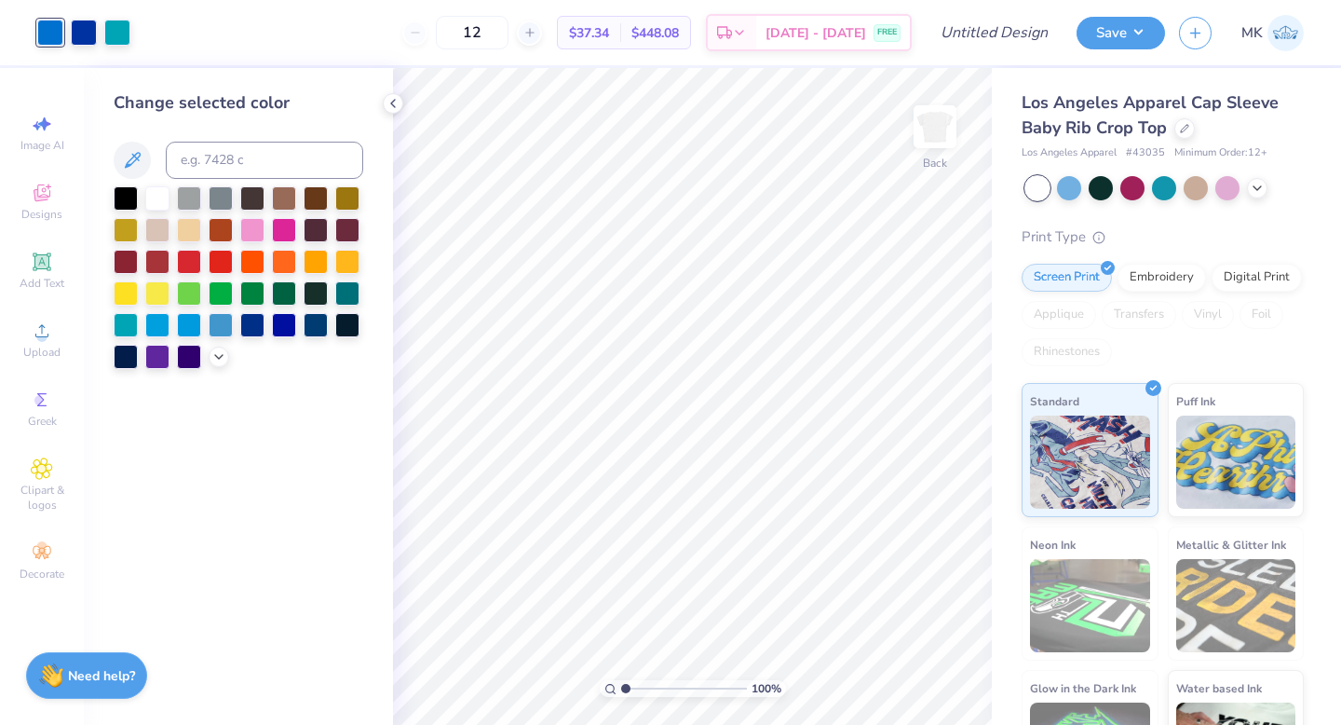
drag, startPoint x: 285, startPoint y: 233, endPoint x: 322, endPoint y: 433, distance: 203.7
click at [322, 433] on div "Change selected color" at bounding box center [238, 396] width 309 height 657
click at [260, 224] on div at bounding box center [252, 228] width 24 height 24
click at [89, 32] on div at bounding box center [84, 31] width 26 height 26
click at [287, 231] on div at bounding box center [284, 228] width 24 height 24
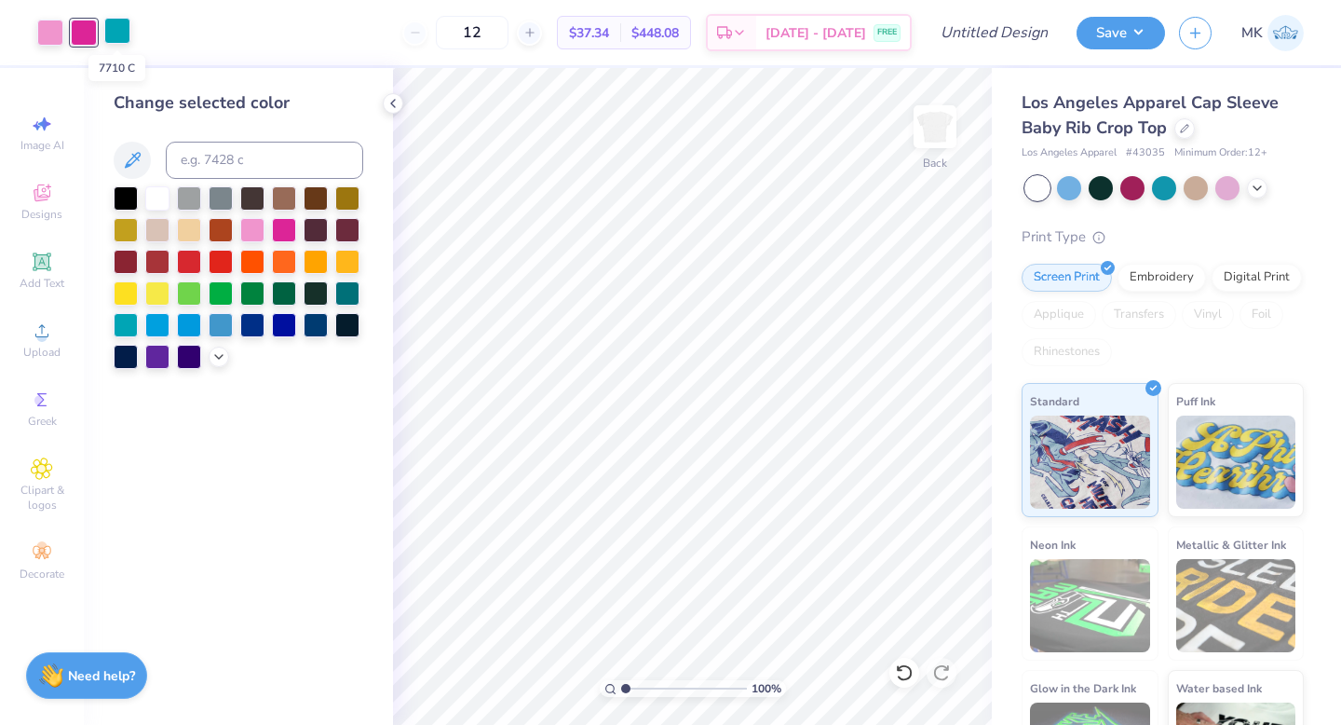
click at [114, 25] on div at bounding box center [117, 31] width 26 height 26
click at [220, 360] on icon at bounding box center [218, 354] width 15 height 15
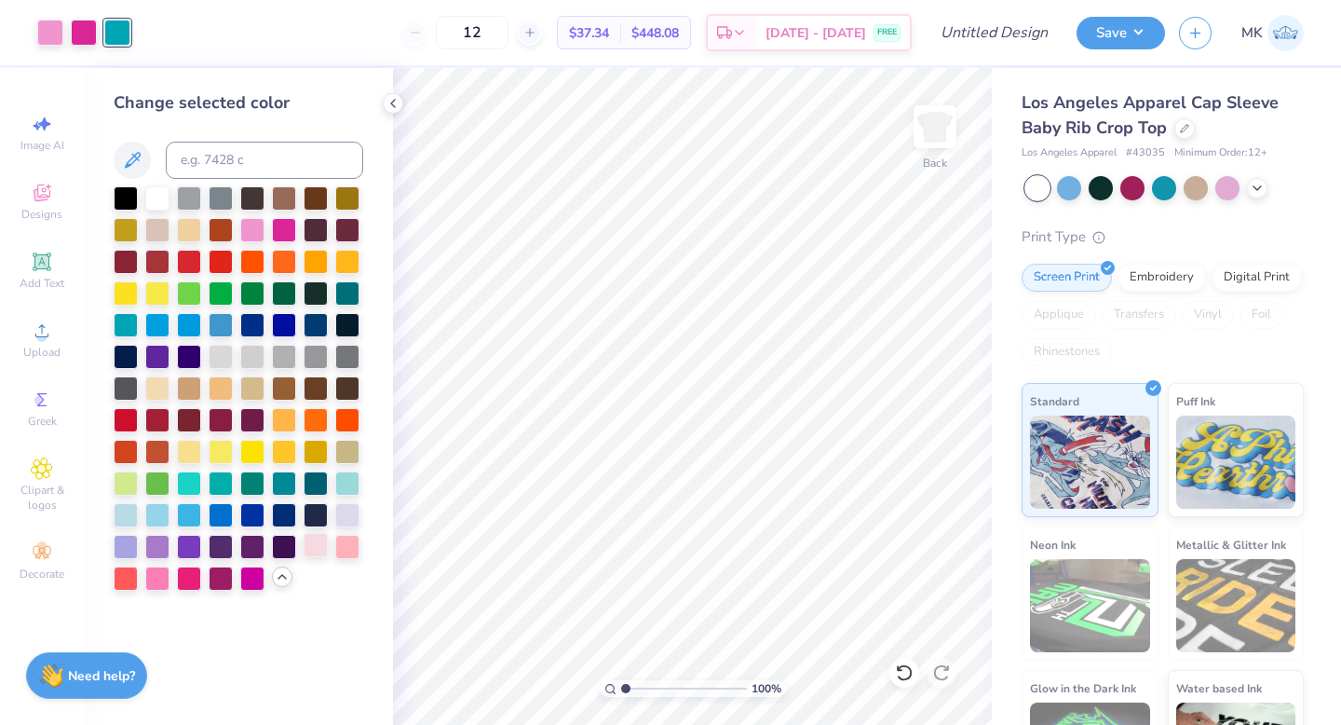
click at [315, 553] on div at bounding box center [316, 545] width 24 height 24
click at [348, 543] on div at bounding box center [347, 545] width 24 height 24
click at [164, 572] on div at bounding box center [157, 576] width 24 height 24
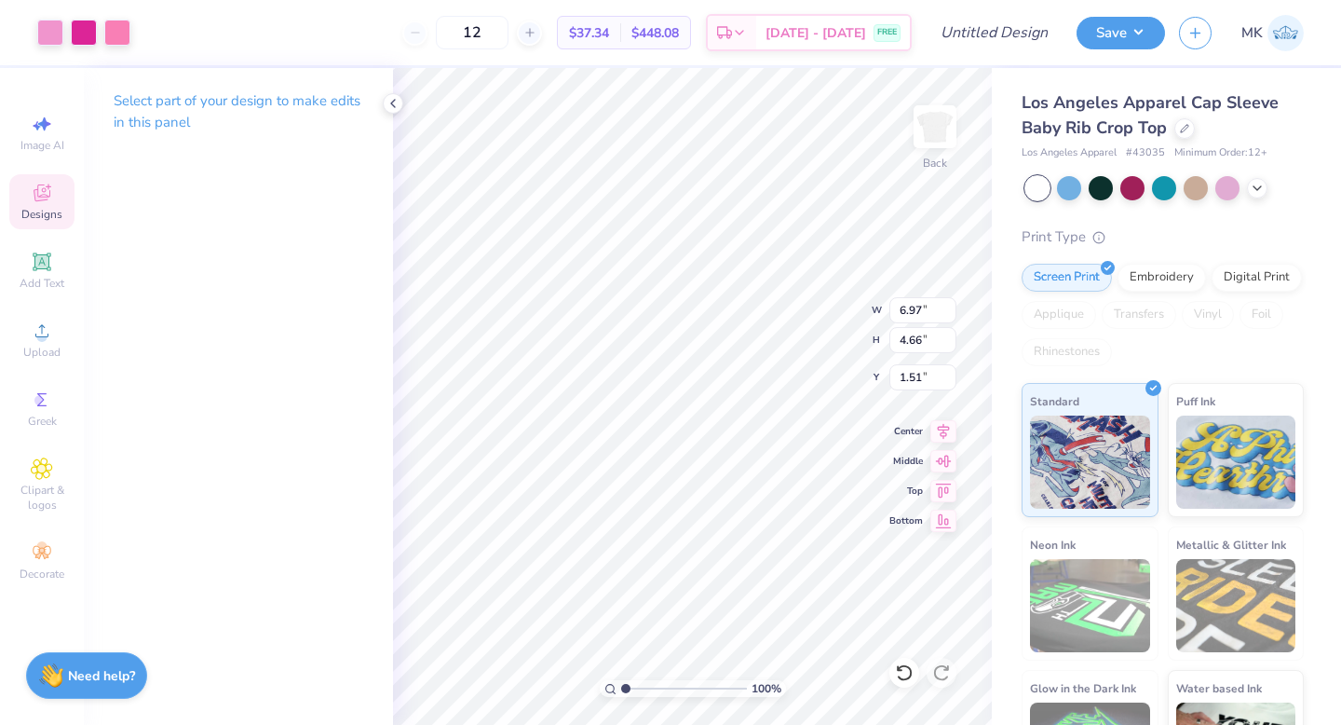
type input "3.27"
type input "1.55"
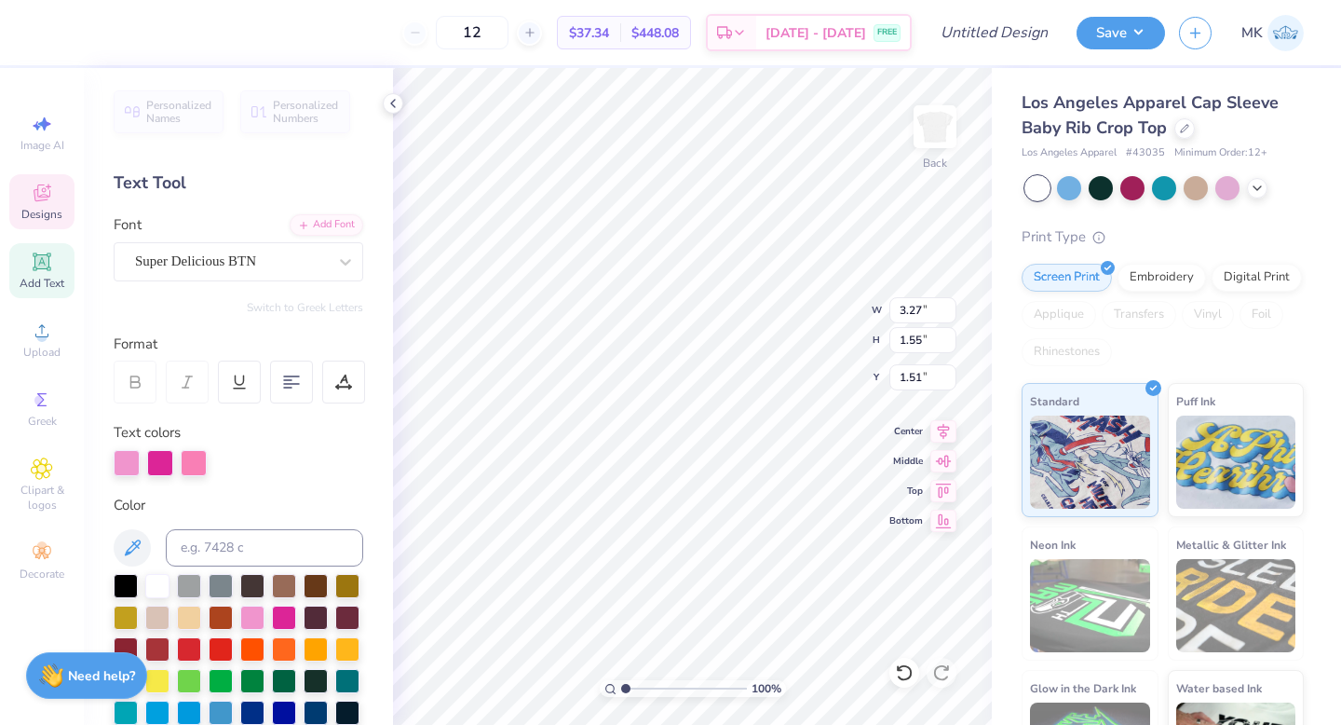
type textarea "GAMMA"
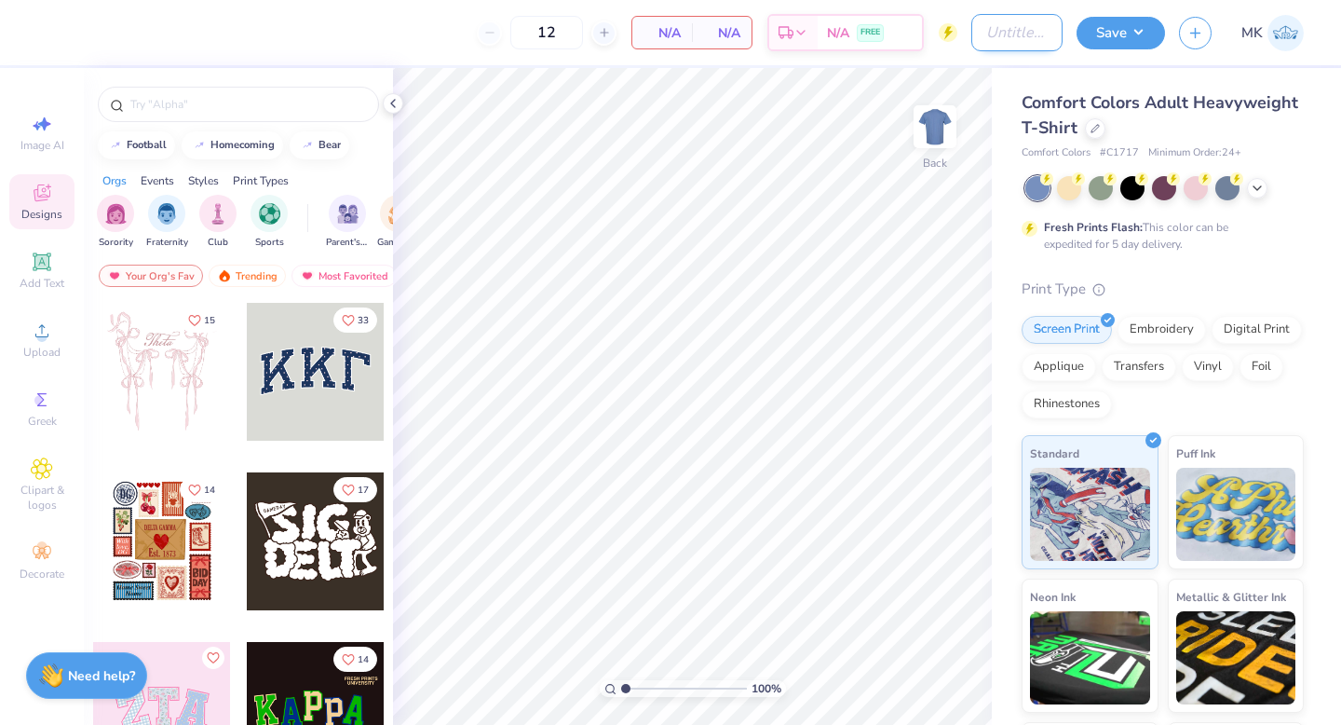
click at [1024, 39] on input "Design Title" at bounding box center [1017, 32] width 91 height 37
click at [1254, 120] on div "Comfort Colors Adult Heavyweight T-Shirt" at bounding box center [1163, 115] width 282 height 50
click at [1099, 130] on div at bounding box center [1095, 126] width 20 height 20
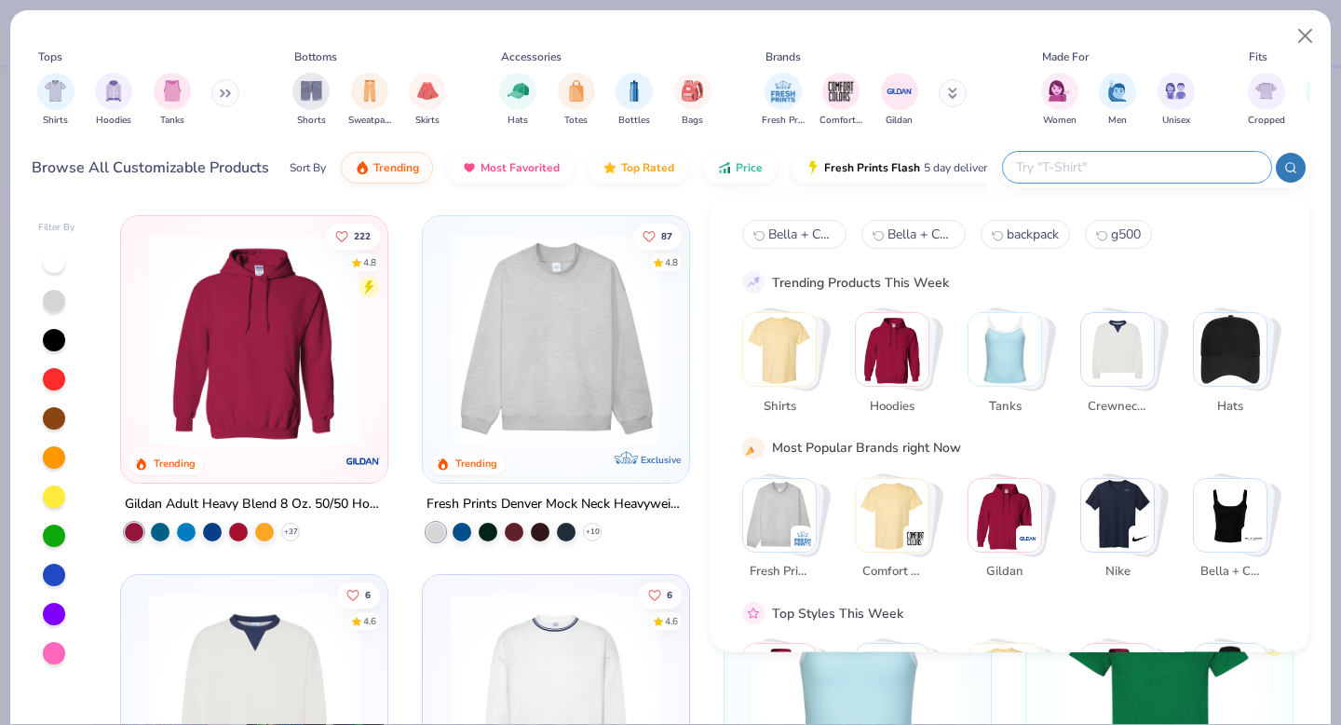
click at [1215, 161] on input "text" at bounding box center [1136, 166] width 244 height 21
paste input "Bella + Canvas 1010BE"
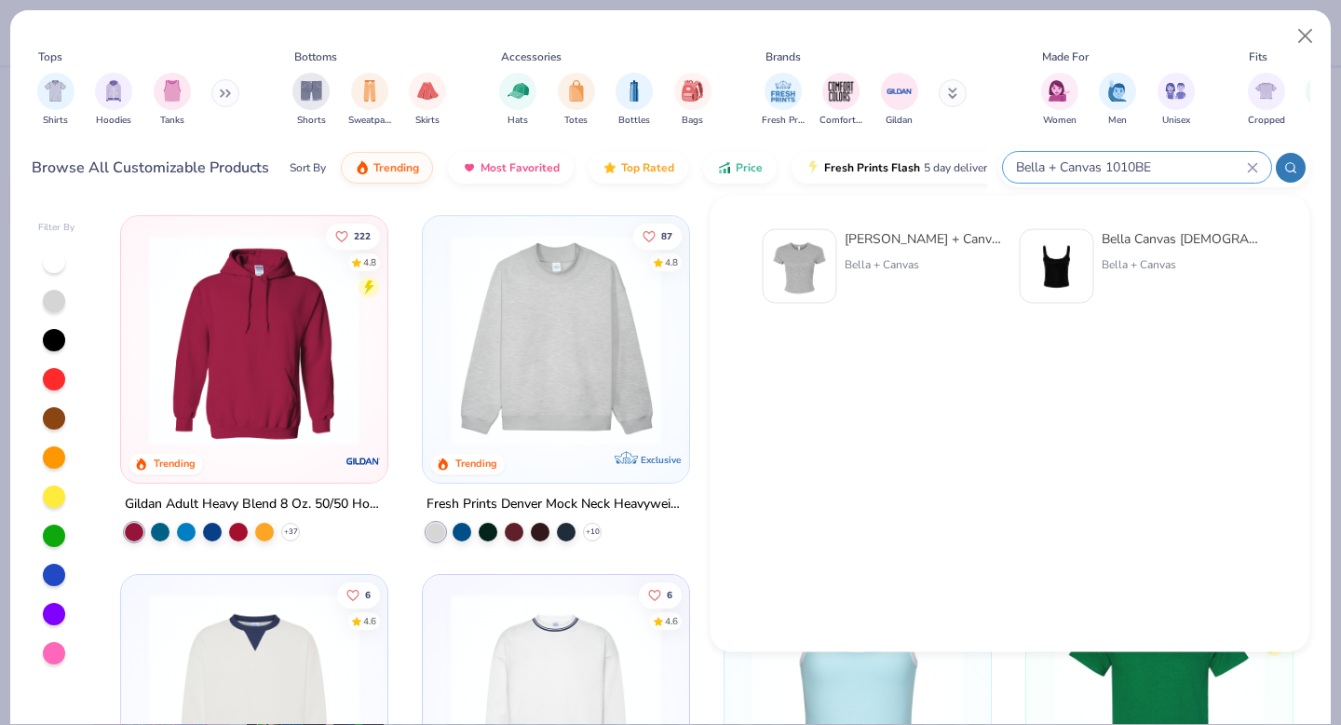
type input "Bella + Canvas 1010BE"
click at [842, 265] on div "Bella + Canvas [DEMOGRAPHIC_DATA]' Micro Ribbed Baby Tee Bella + Canvas" at bounding box center [882, 266] width 238 height 75
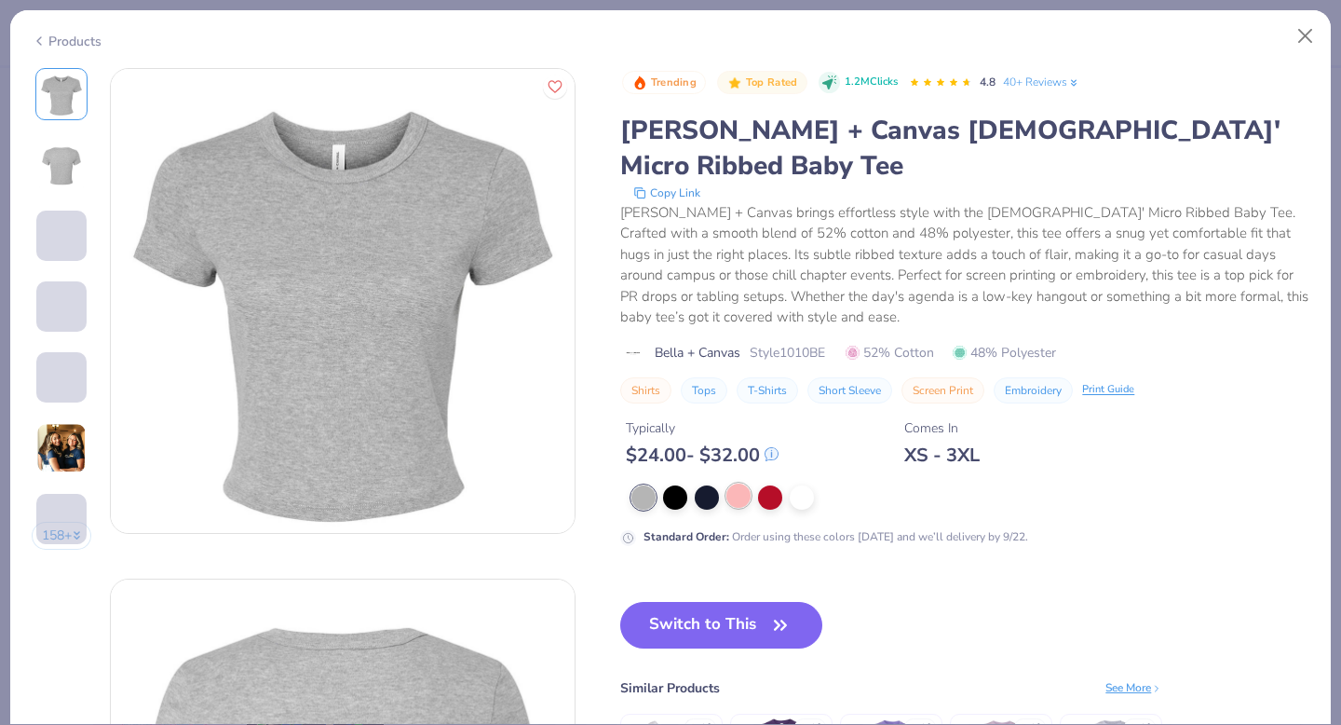
click at [738, 483] on div at bounding box center [739, 495] width 24 height 24
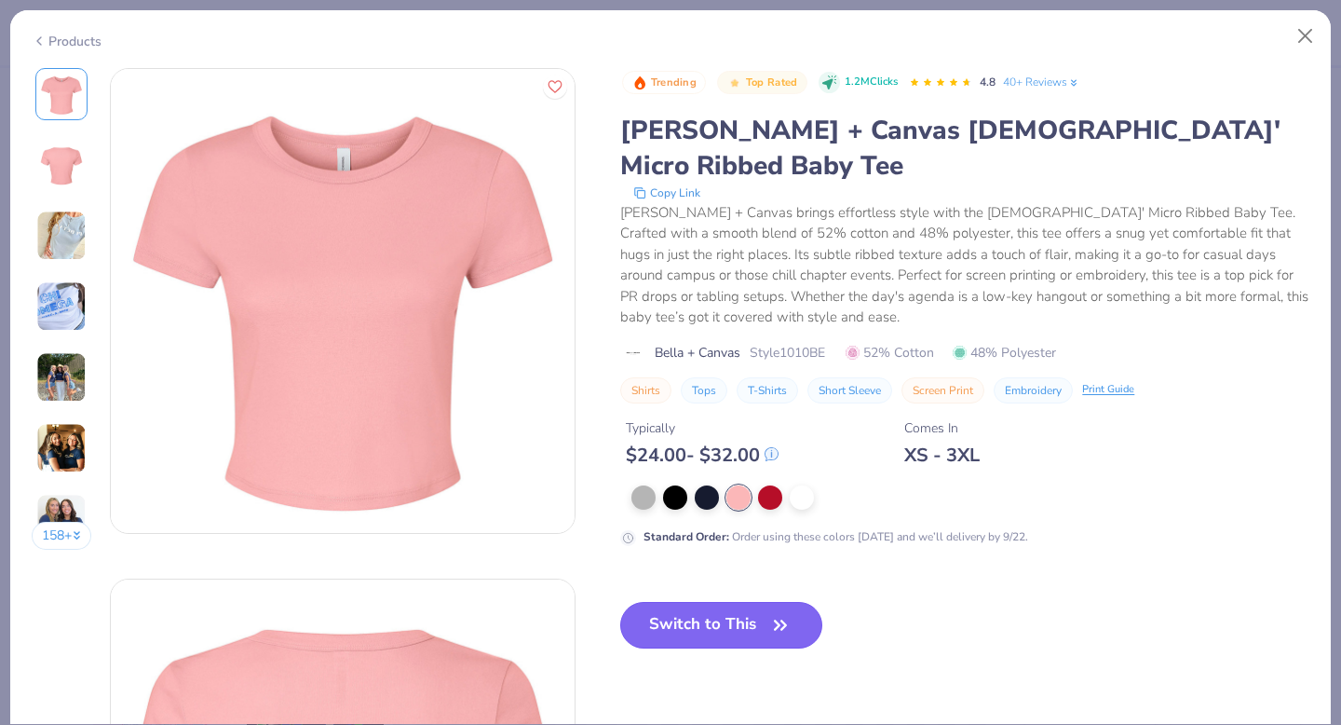
click at [706, 602] on button "Switch to This" at bounding box center [721, 625] width 202 height 47
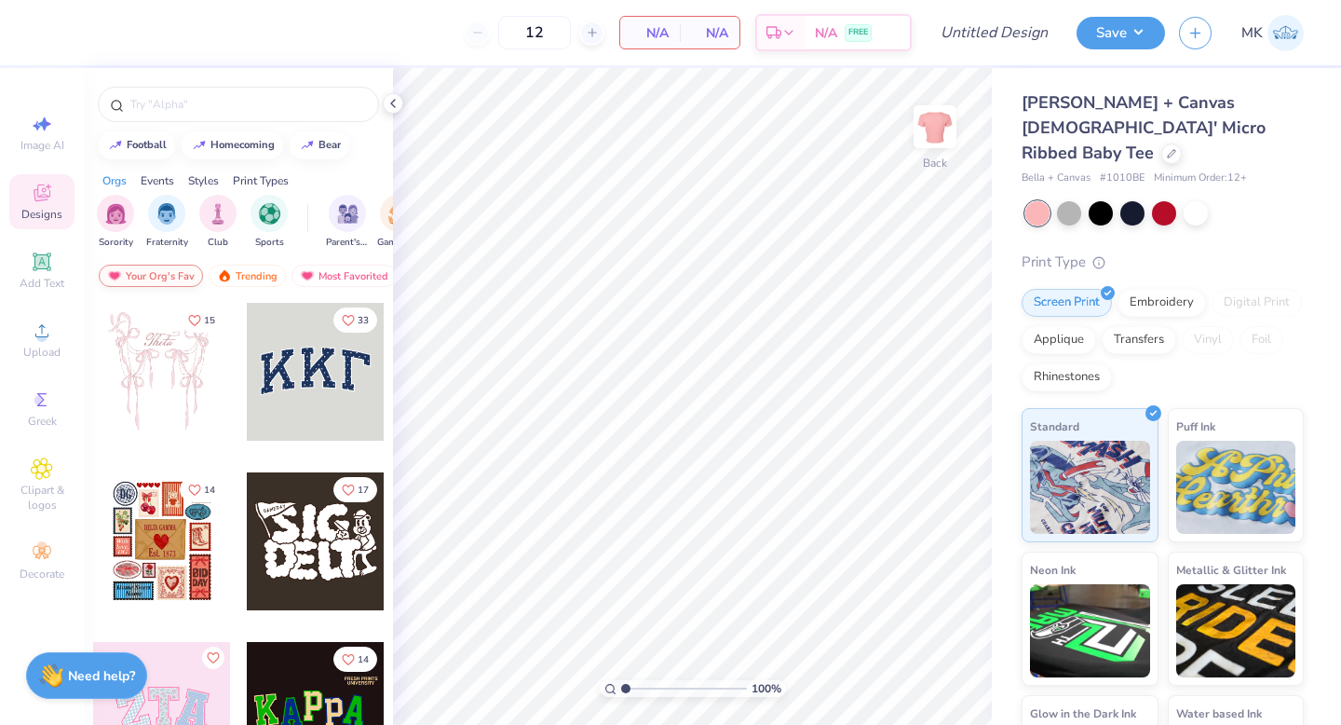
click at [180, 286] on div "Your Org's Fav" at bounding box center [151, 276] width 104 height 22
click at [151, 277] on div "Your Org's Fav" at bounding box center [151, 276] width 104 height 22
click at [254, 279] on div "Trending" at bounding box center [247, 276] width 77 height 22
click at [158, 279] on div "Your Org's Fav" at bounding box center [151, 276] width 104 height 22
click at [239, 273] on div "Trending" at bounding box center [247, 276] width 77 height 22
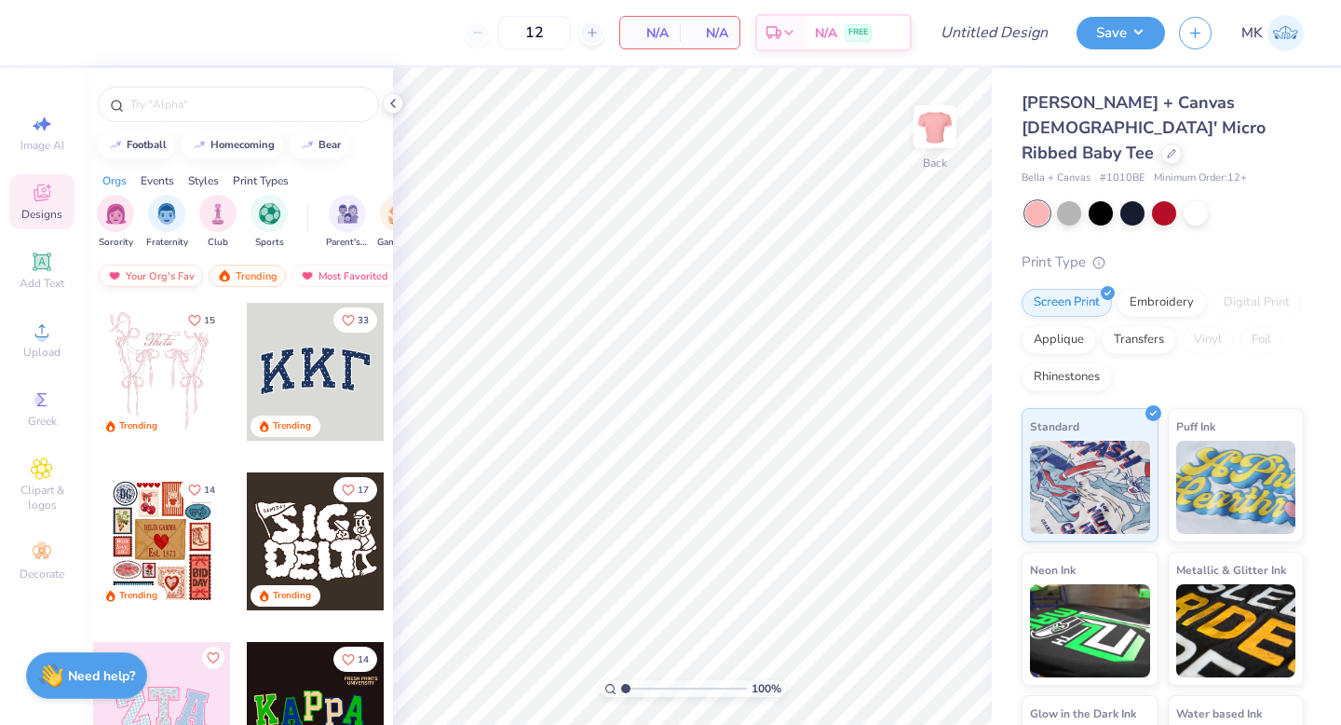
click at [159, 268] on div "Your Org's Fav" at bounding box center [151, 276] width 104 height 22
click at [233, 276] on div "Trending" at bounding box center [247, 276] width 77 height 22
click at [163, 281] on div "Your Org's Fav" at bounding box center [151, 276] width 104 height 22
click at [267, 281] on div "Trending" at bounding box center [247, 276] width 77 height 22
